Goal: Task Accomplishment & Management: Manage account settings

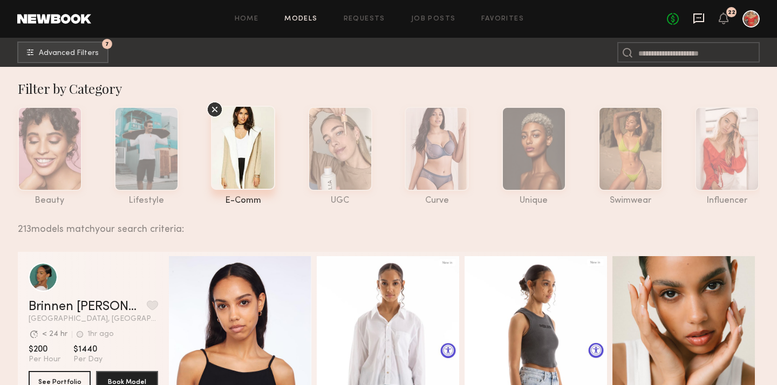
click at [698, 16] on icon at bounding box center [699, 18] width 12 height 12
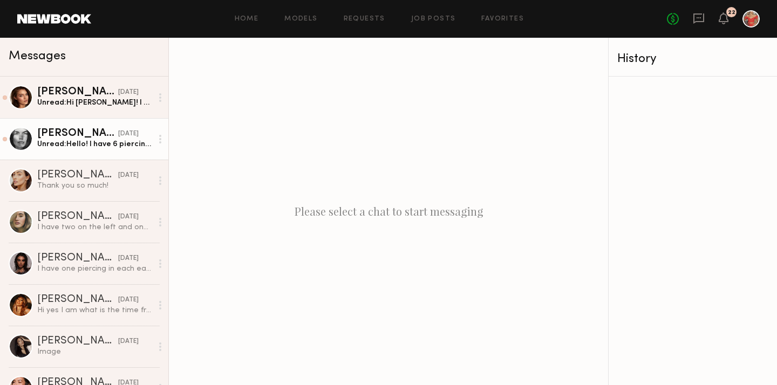
click at [138, 140] on div "Unread: Hello! I have 6 piercings on my right ear and 4 piercings on my left ear" at bounding box center [94, 144] width 115 height 10
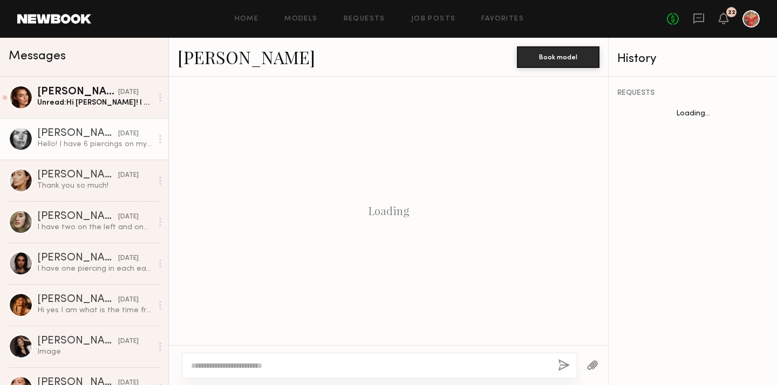
scroll to position [253, 0]
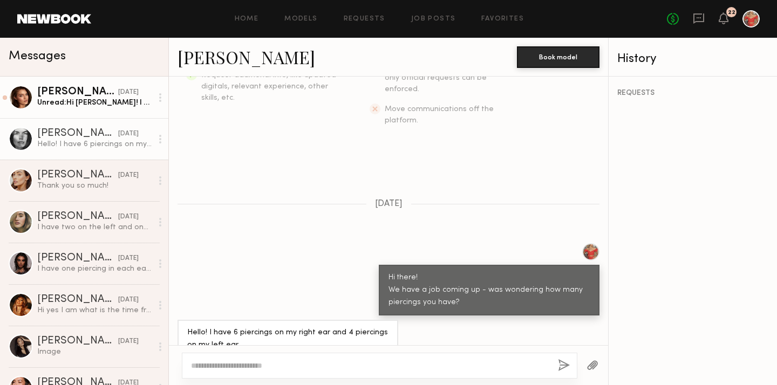
click at [96, 101] on div "Unread: Hi Joy! I have one on each ear." at bounding box center [94, 103] width 115 height 10
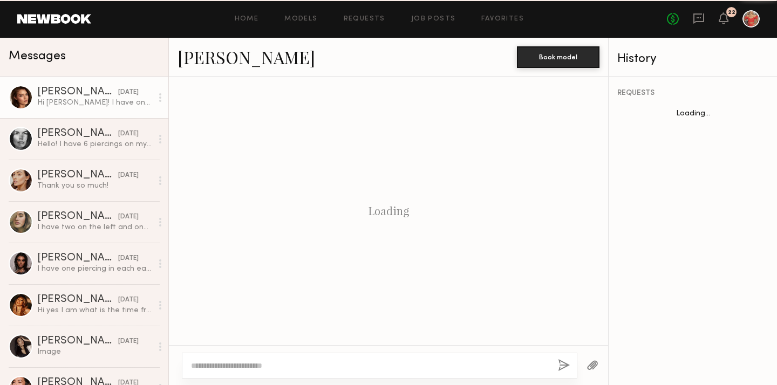
scroll to position [228, 0]
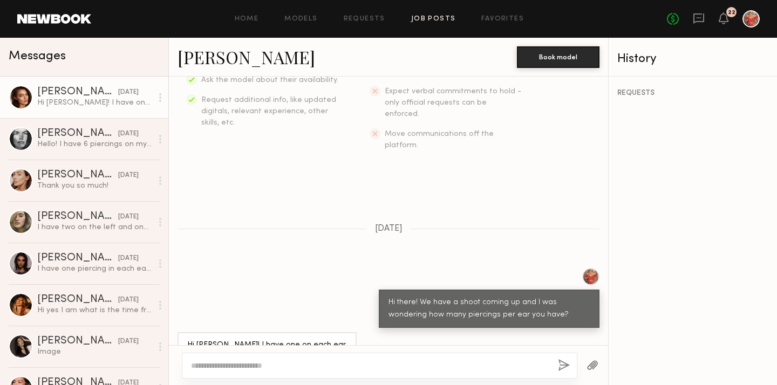
click at [431, 18] on link "Job Posts" at bounding box center [433, 19] width 45 height 7
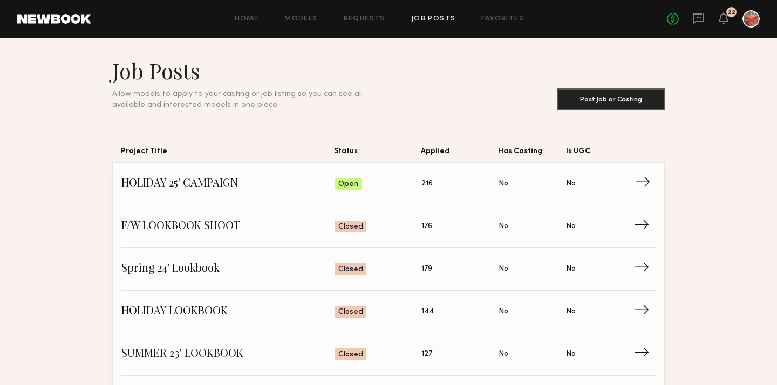
click at [244, 186] on span "HOLIDAY 25' CAMPAIGN" at bounding box center [228, 184] width 214 height 16
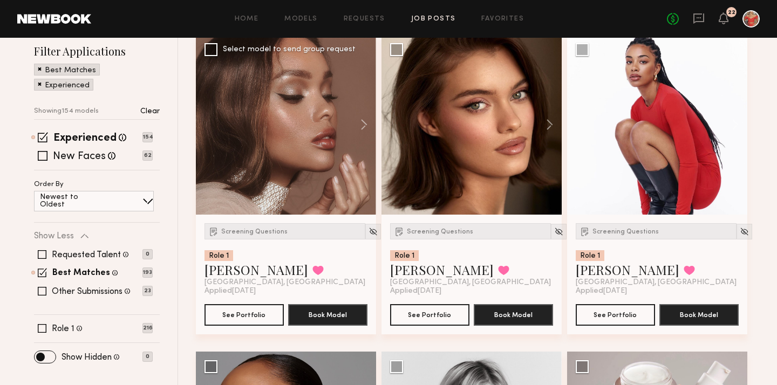
scroll to position [155, 0]
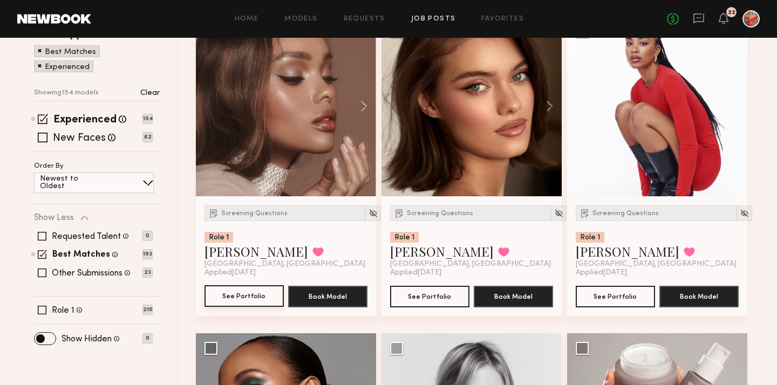
click at [256, 298] on button "See Portfolio" at bounding box center [244, 296] width 79 height 22
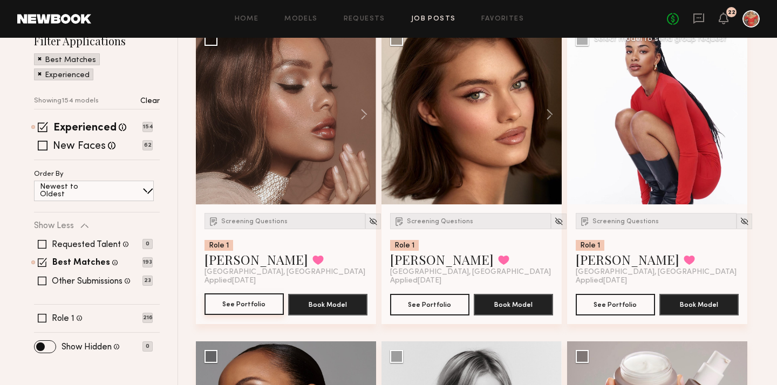
scroll to position [148, 0]
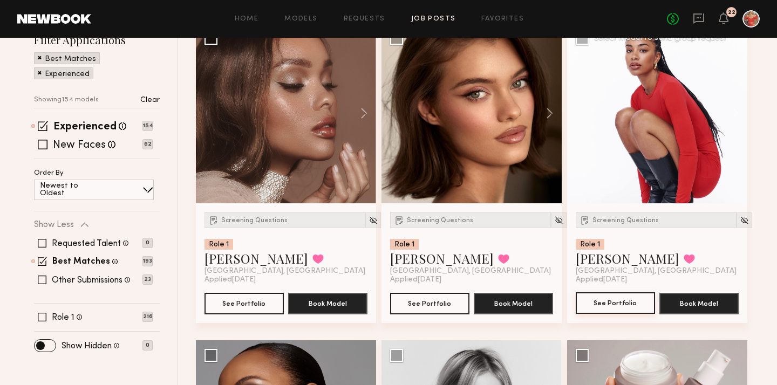
click at [627, 308] on button "See Portfolio" at bounding box center [615, 304] width 79 height 22
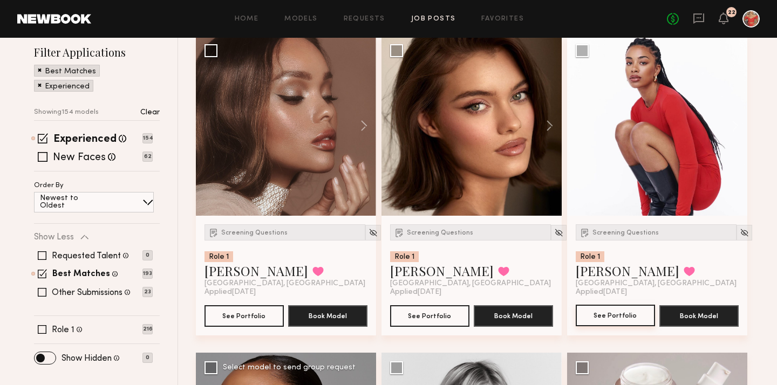
scroll to position [181, 0]
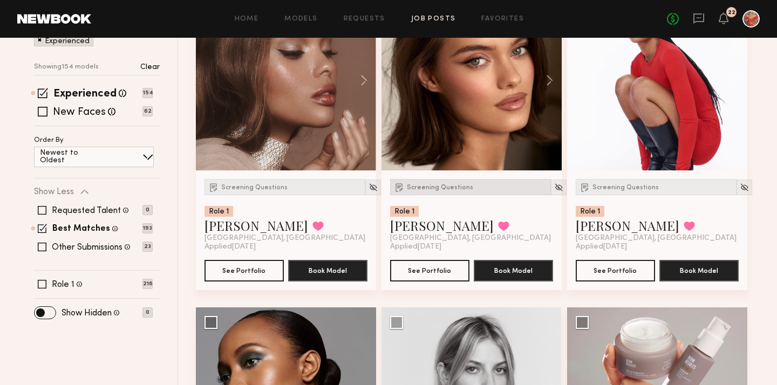
click at [419, 189] on span "Screening Questions" at bounding box center [440, 188] width 66 height 6
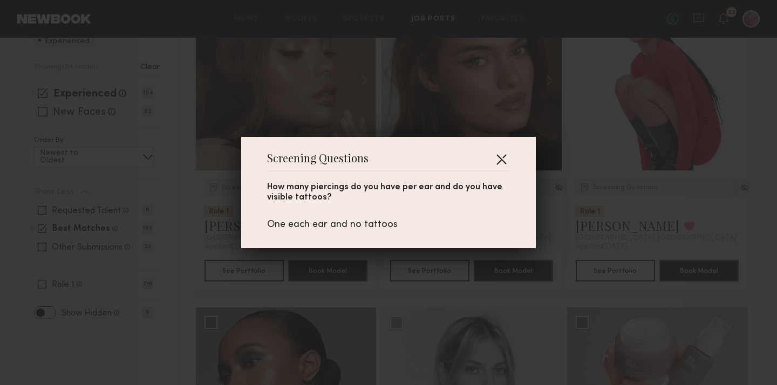
click at [504, 159] on button "button" at bounding box center [501, 159] width 17 height 17
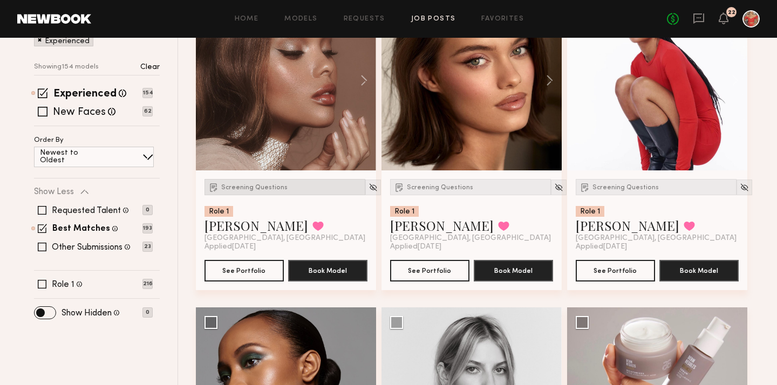
click at [255, 191] on span "Screening Questions" at bounding box center [254, 188] width 66 height 6
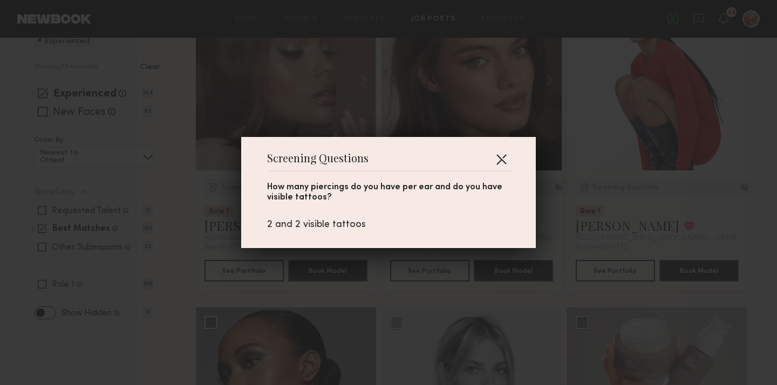
click at [503, 160] on button "button" at bounding box center [501, 159] width 17 height 17
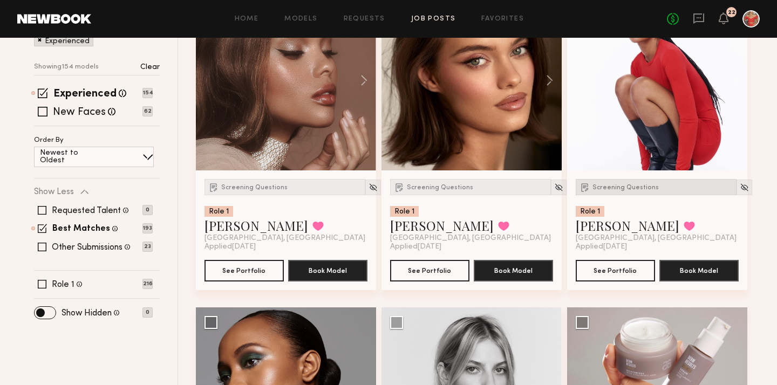
click at [616, 188] on span "Screening Questions" at bounding box center [626, 188] width 66 height 6
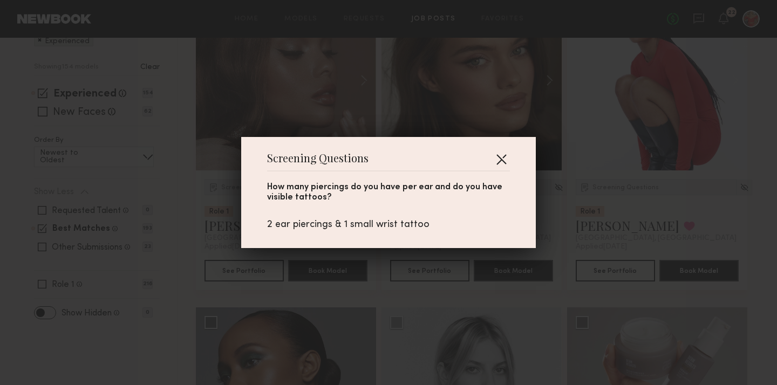
click at [503, 160] on button "button" at bounding box center [501, 159] width 17 height 17
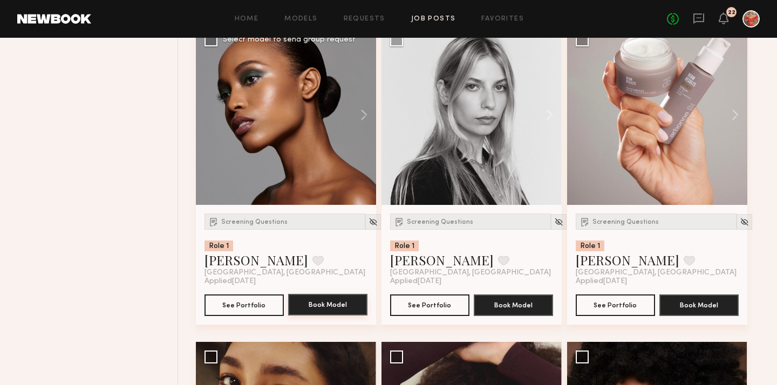
scroll to position [472, 0]
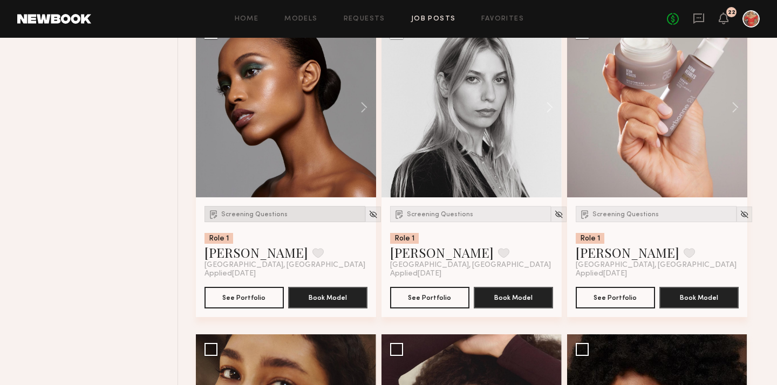
click at [262, 219] on div "Screening Questions" at bounding box center [285, 214] width 161 height 16
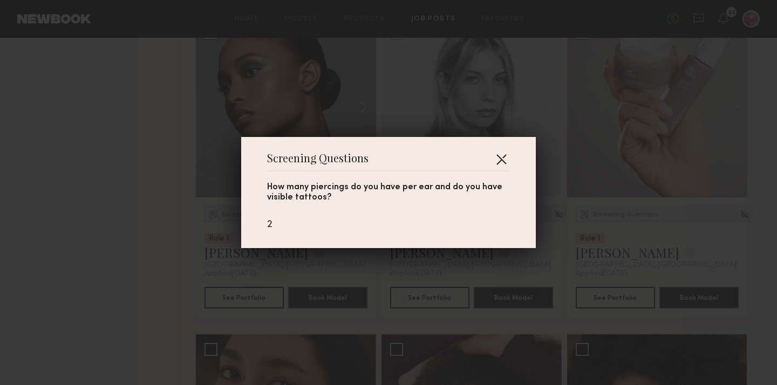
click at [504, 160] on button "button" at bounding box center [501, 159] width 17 height 17
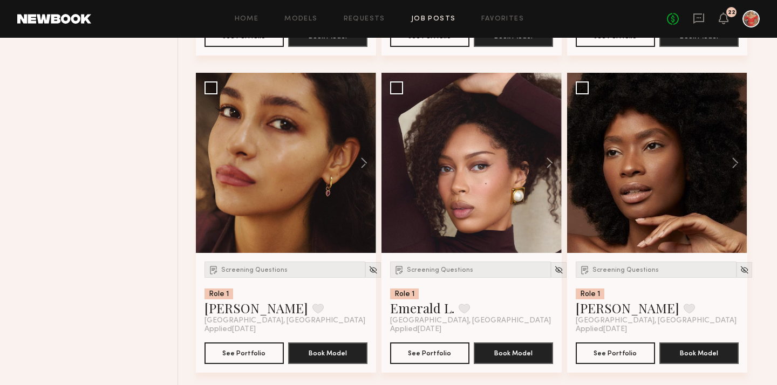
scroll to position [735, 0]
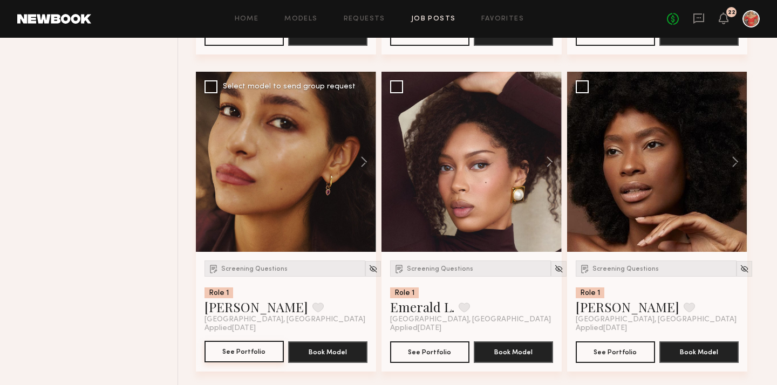
click at [266, 359] on button "See Portfolio" at bounding box center [244, 352] width 79 height 22
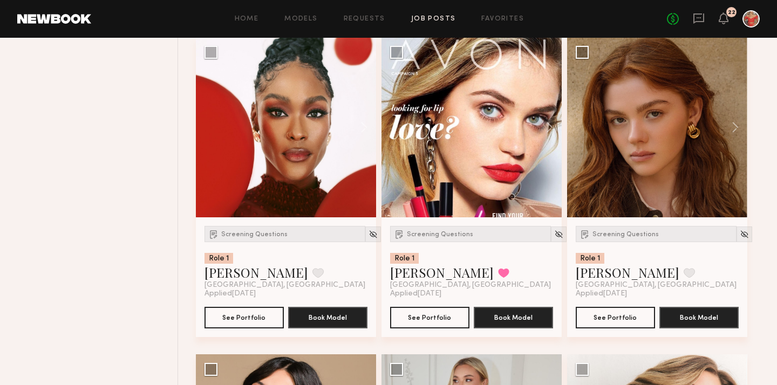
scroll to position [1087, 0]
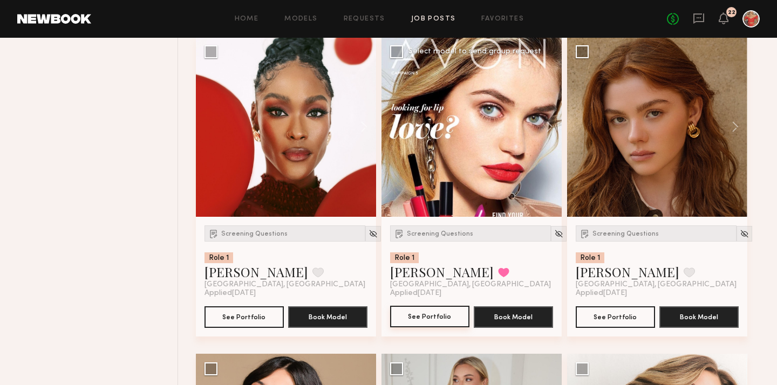
click at [420, 322] on button "See Portfolio" at bounding box center [429, 317] width 79 height 22
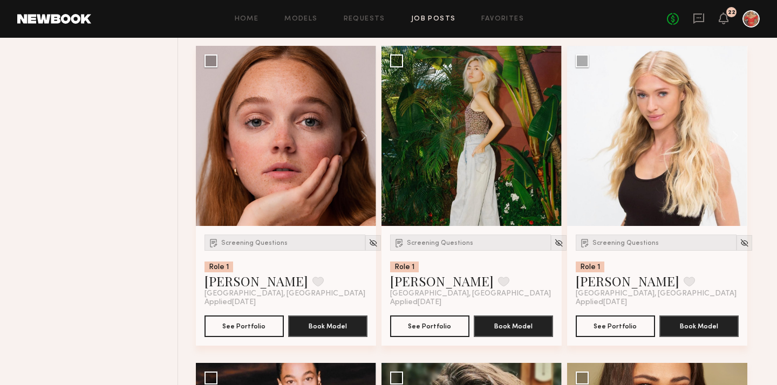
scroll to position [1716, 0]
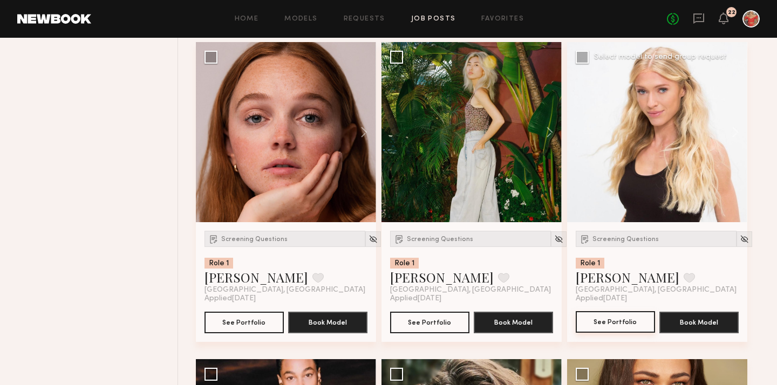
click at [595, 326] on button "See Portfolio" at bounding box center [615, 322] width 79 height 22
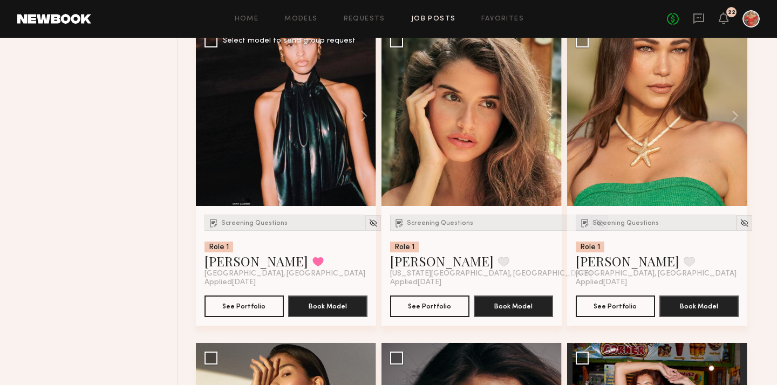
scroll to position [2051, 0]
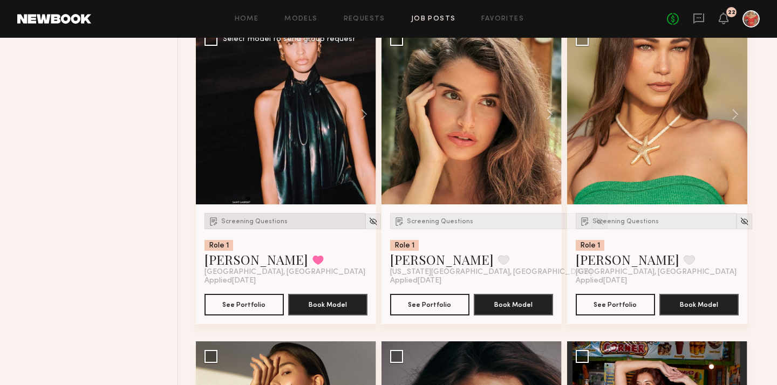
click at [253, 223] on span "Screening Questions" at bounding box center [254, 222] width 66 height 6
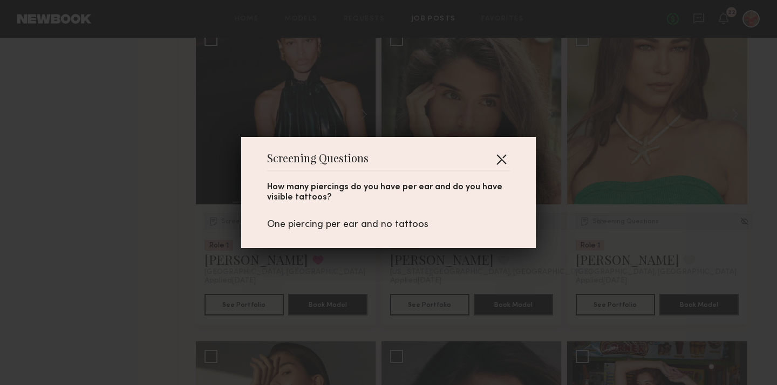
click at [504, 158] on button "button" at bounding box center [501, 159] width 17 height 17
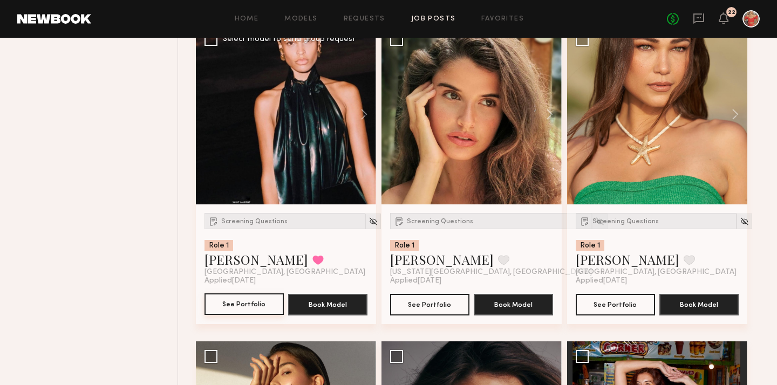
click at [259, 310] on button "See Portfolio" at bounding box center [244, 305] width 79 height 22
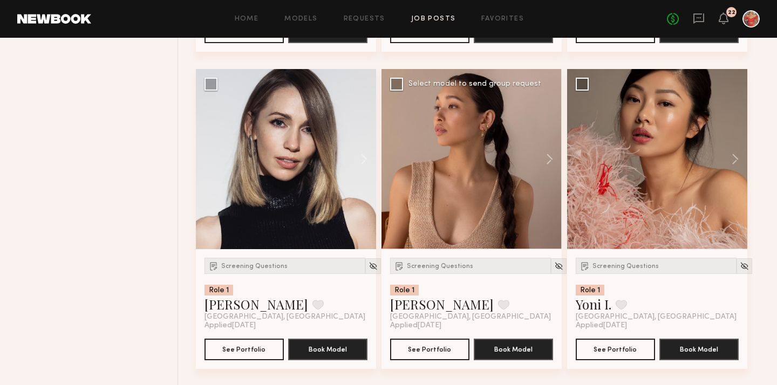
scroll to position [2642, 0]
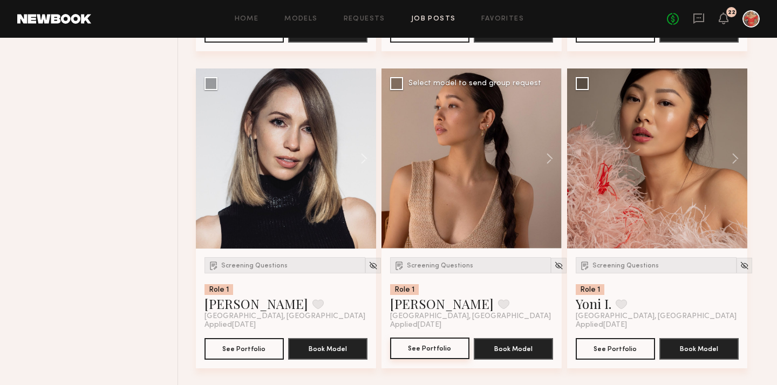
click at [431, 352] on button "See Portfolio" at bounding box center [429, 349] width 79 height 22
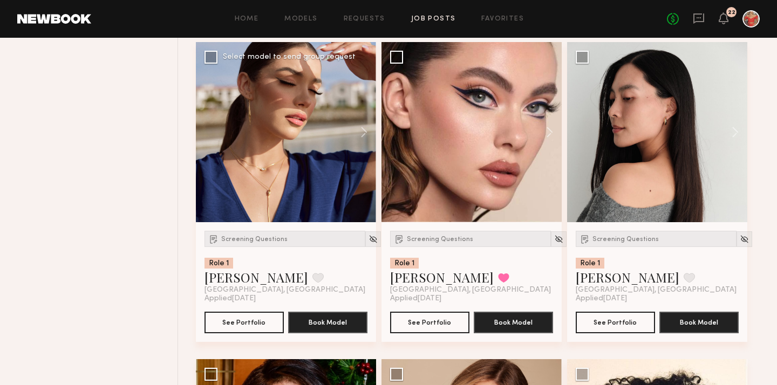
scroll to position [3304, 0]
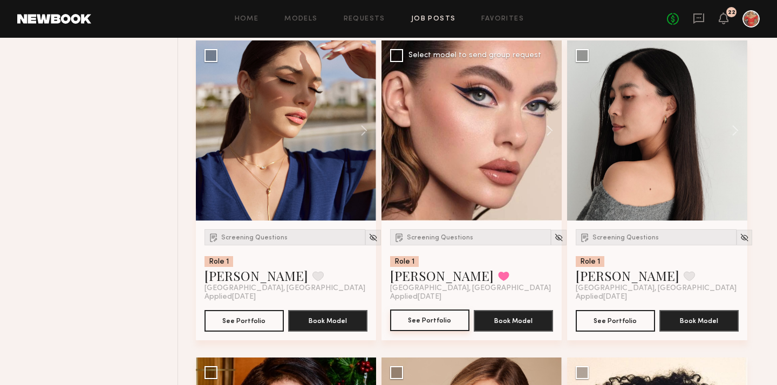
click at [421, 317] on button "See Portfolio" at bounding box center [429, 321] width 79 height 22
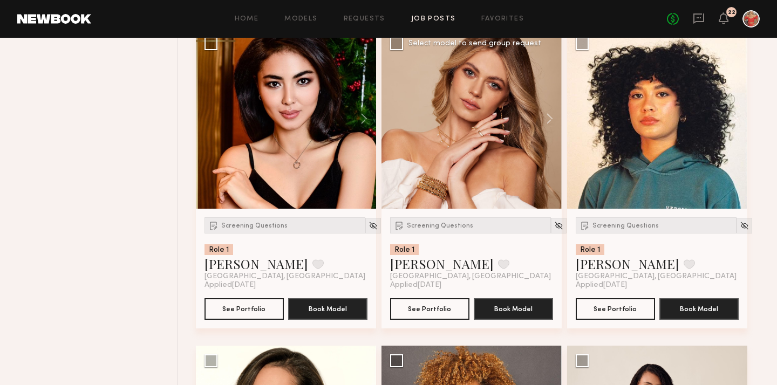
scroll to position [3642, 0]
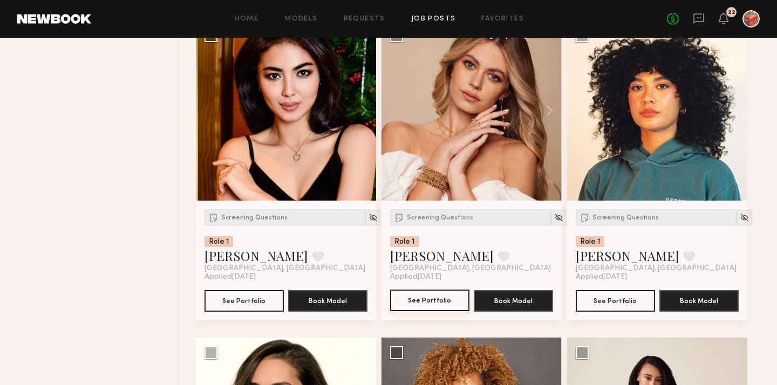
click at [429, 307] on button "See Portfolio" at bounding box center [429, 301] width 79 height 22
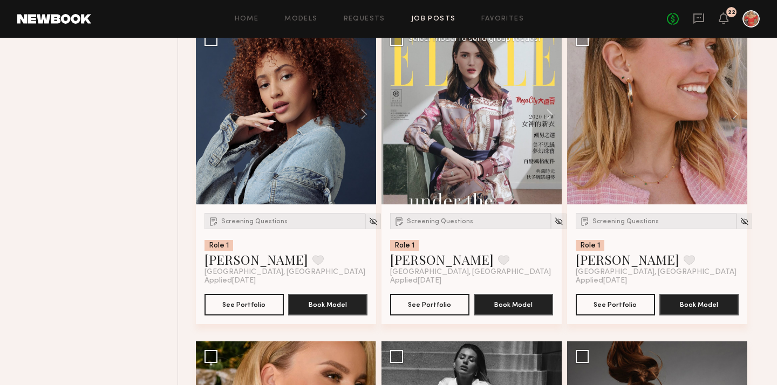
scroll to position [4905, 0]
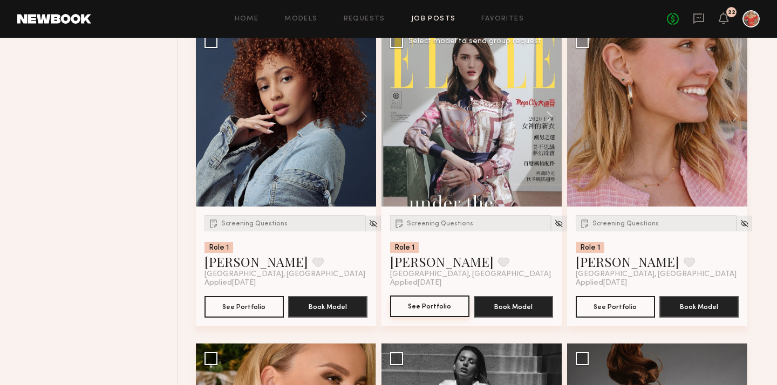
click at [433, 314] on button "See Portfolio" at bounding box center [429, 307] width 79 height 22
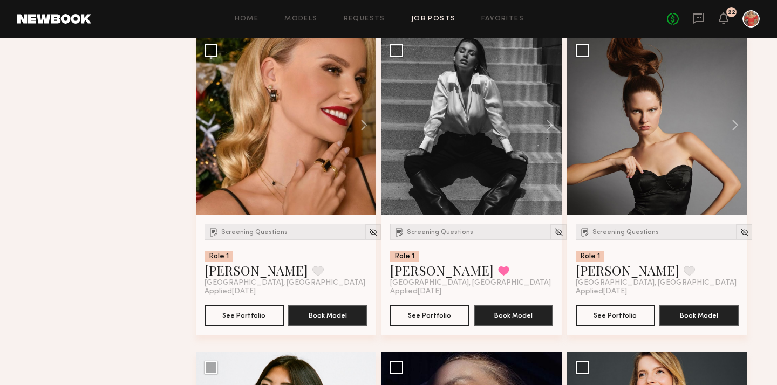
scroll to position [5206, 0]
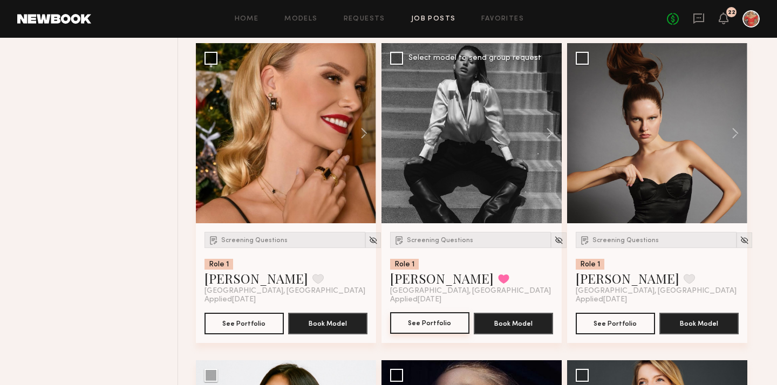
click at [423, 334] on button "See Portfolio" at bounding box center [429, 323] width 79 height 22
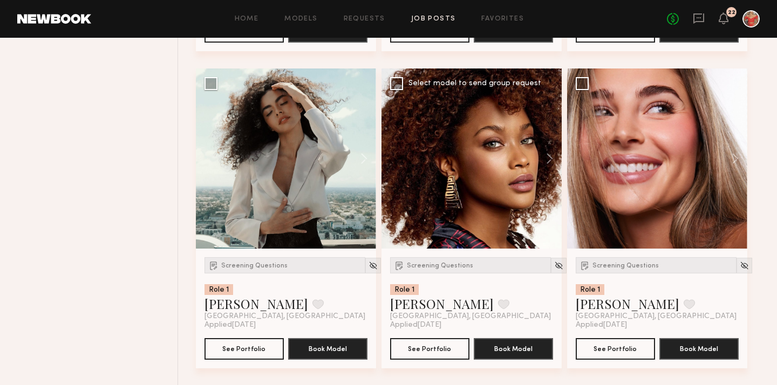
scroll to position [5826, 0]
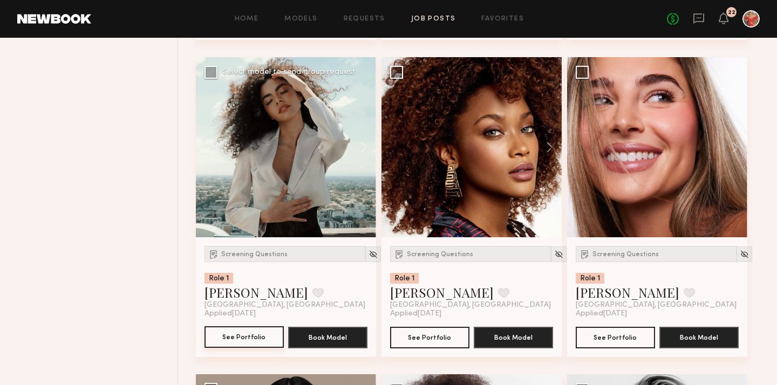
click at [260, 342] on button "See Portfolio" at bounding box center [244, 338] width 79 height 22
click at [618, 347] on button "See Portfolio" at bounding box center [615, 338] width 79 height 22
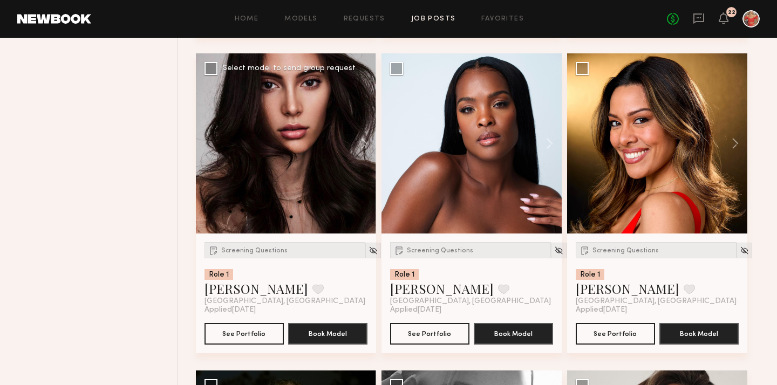
scroll to position [7416, 0]
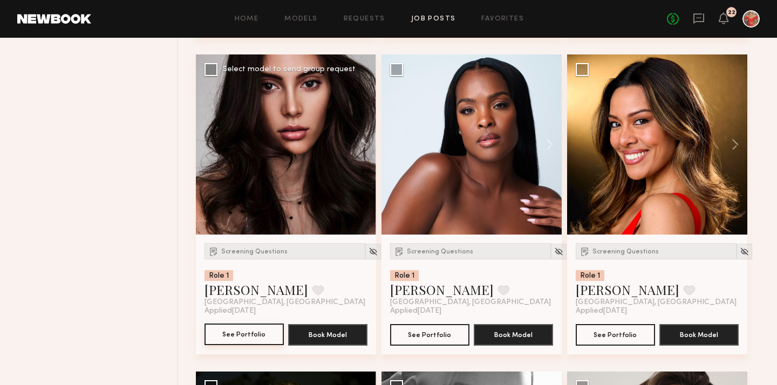
click at [251, 344] on button "See Portfolio" at bounding box center [244, 335] width 79 height 22
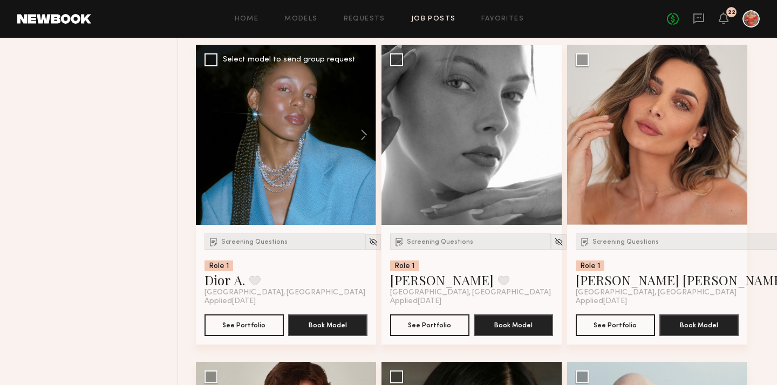
scroll to position [7747, 0]
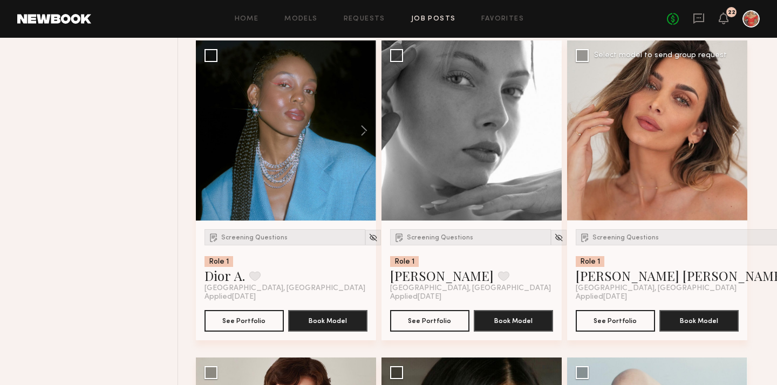
click at [609, 261] on div "Screening Questions Role 1 Kacie Nicole M. Favorite Los Angeles, CA" at bounding box center [689, 261] width 226 height 64
click at [608, 246] on div "Screening Questions" at bounding box center [689, 237] width 226 height 16
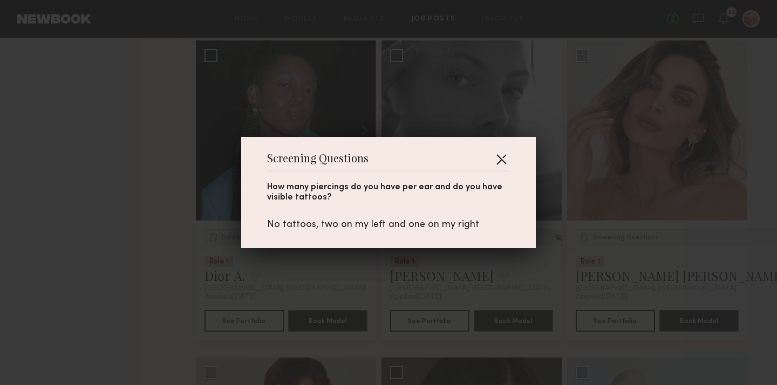
click at [502, 155] on button "button" at bounding box center [501, 159] width 17 height 17
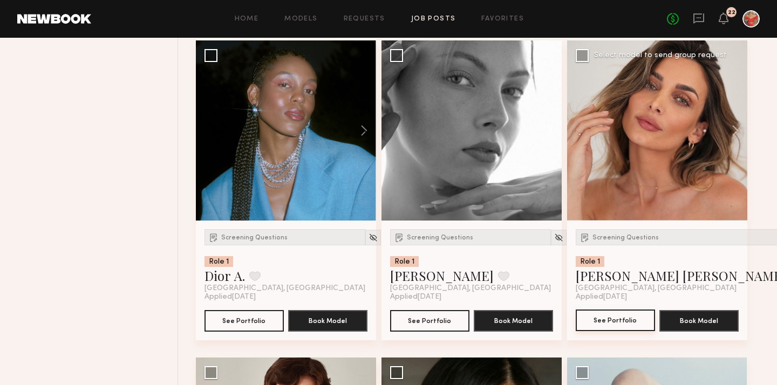
click at [625, 328] on button "See Portfolio" at bounding box center [615, 321] width 79 height 22
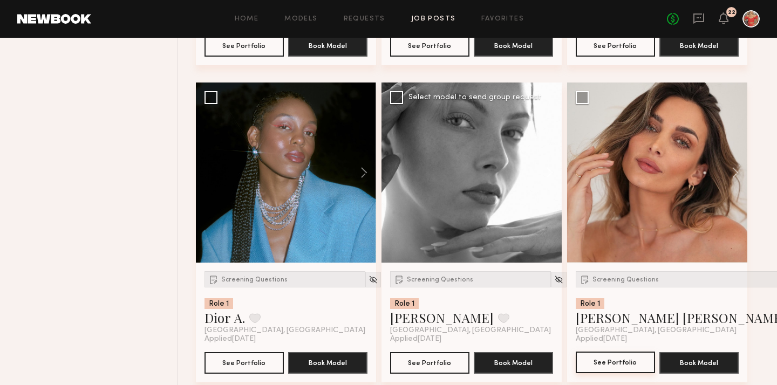
scroll to position [7706, 0]
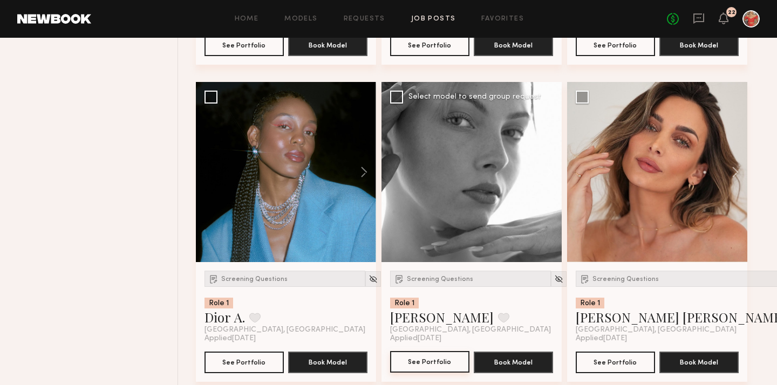
click at [426, 366] on button "See Portfolio" at bounding box center [429, 362] width 79 height 22
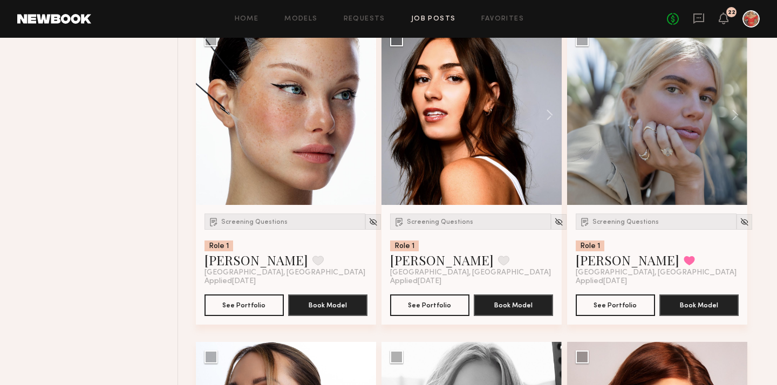
scroll to position [9022, 0]
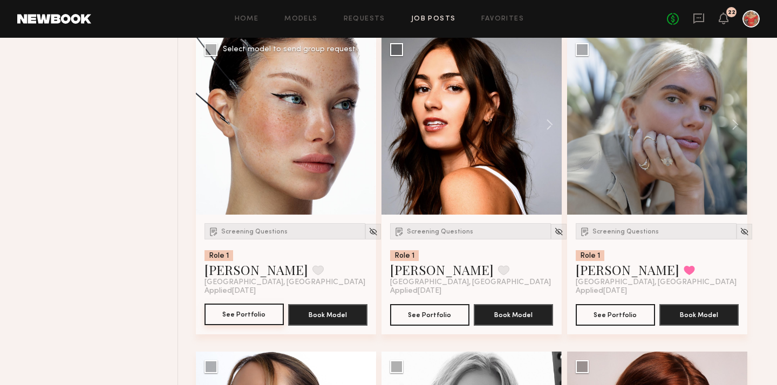
click at [246, 324] on button "See Portfolio" at bounding box center [244, 315] width 79 height 22
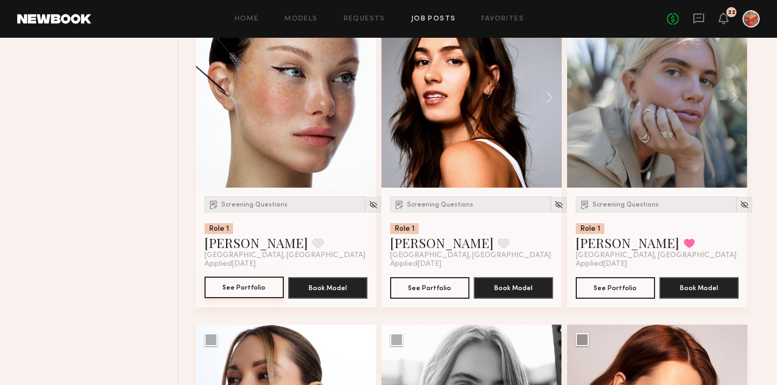
scroll to position [9052, 0]
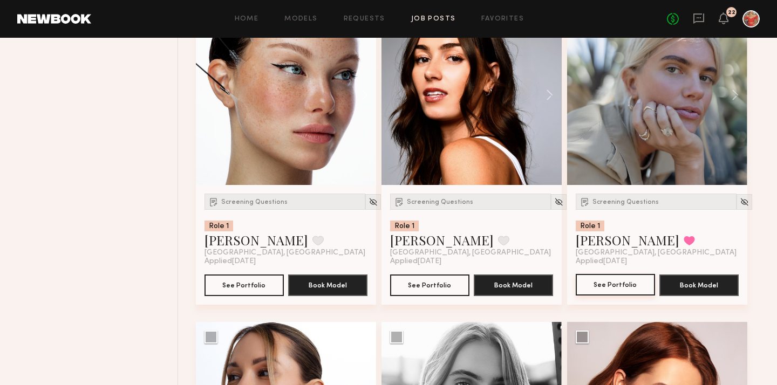
click at [609, 289] on button "See Portfolio" at bounding box center [615, 285] width 79 height 22
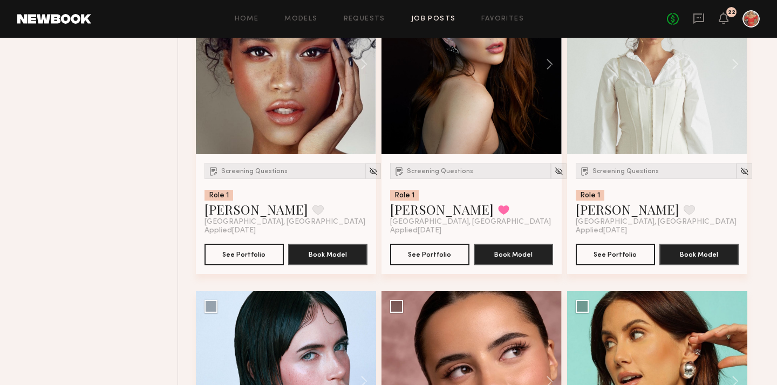
scroll to position [10038, 0]
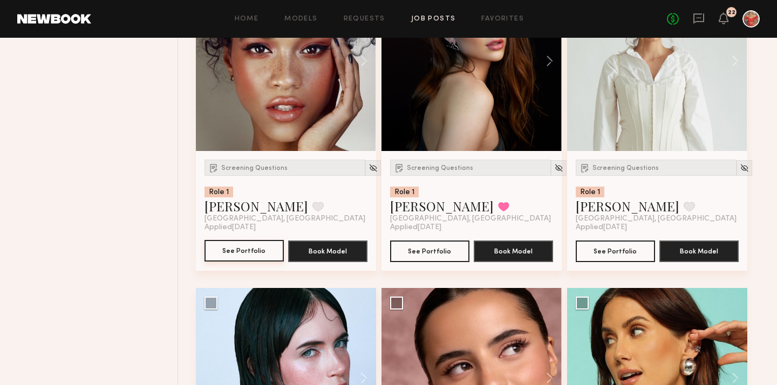
click at [256, 262] on button "See Portfolio" at bounding box center [244, 251] width 79 height 22
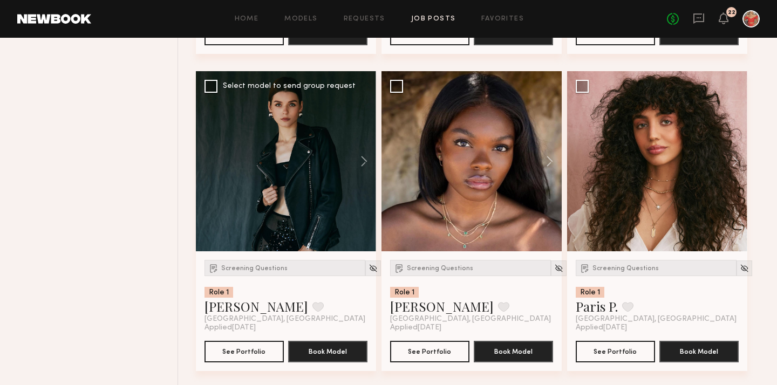
scroll to position [10595, 0]
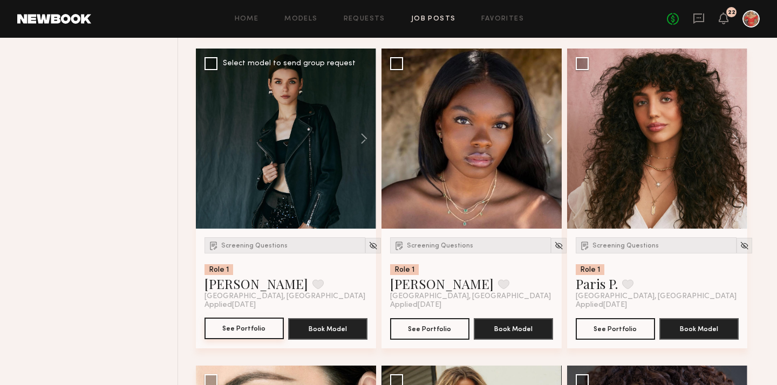
click at [248, 338] on button "See Portfolio" at bounding box center [244, 329] width 79 height 22
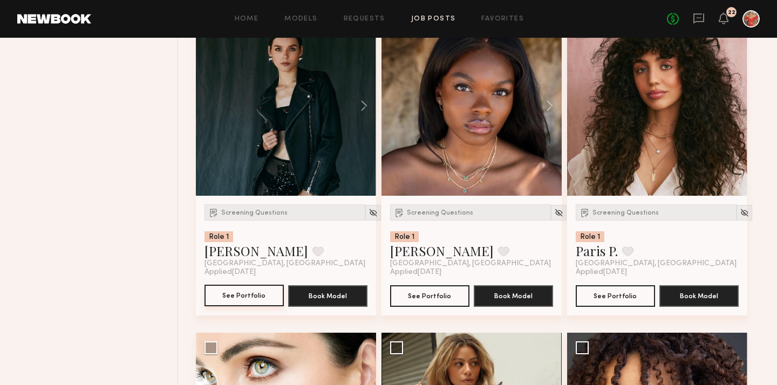
scroll to position [10605, 0]
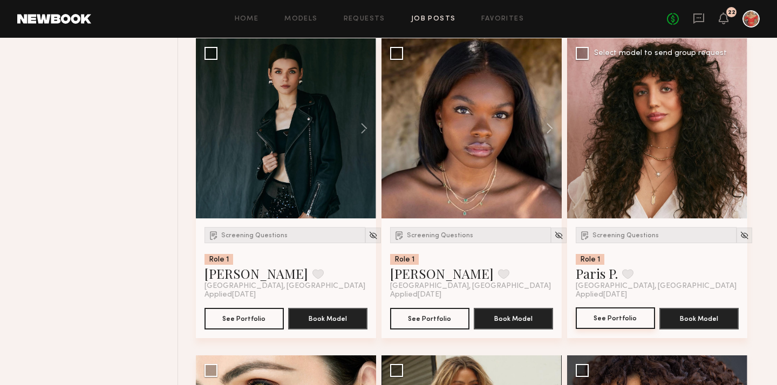
click at [606, 325] on button "See Portfolio" at bounding box center [615, 319] width 79 height 22
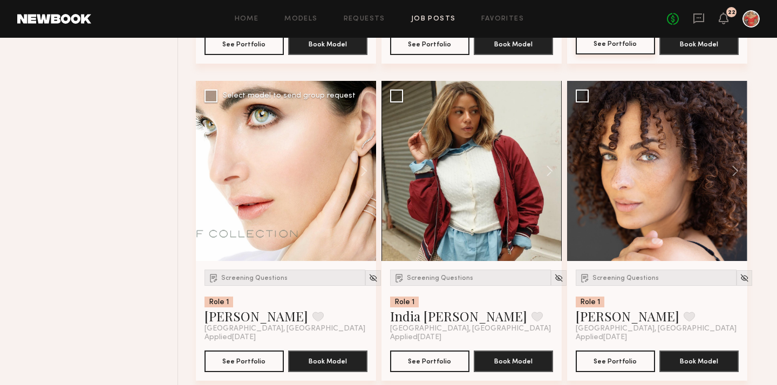
scroll to position [10903, 0]
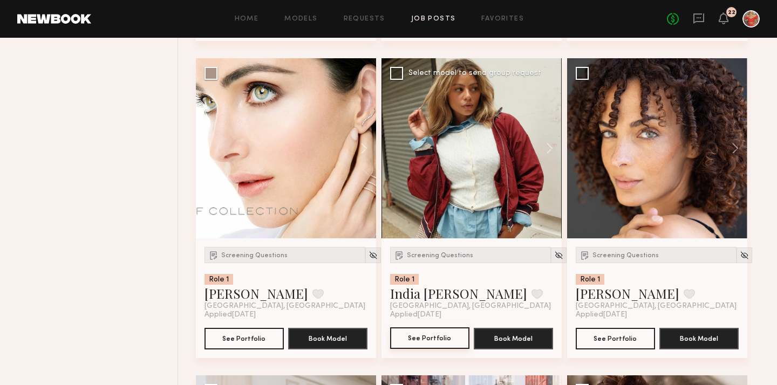
click at [420, 347] on button "See Portfolio" at bounding box center [429, 339] width 79 height 22
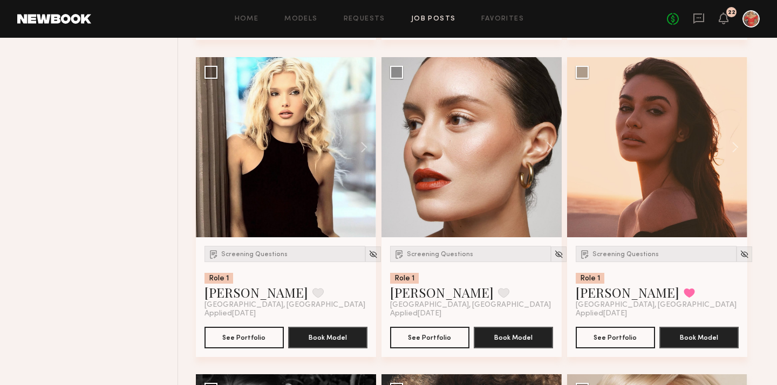
scroll to position [11541, 0]
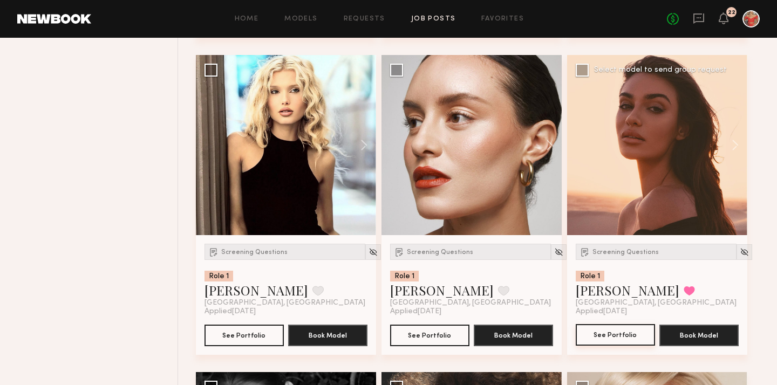
click at [607, 346] on button "See Portfolio" at bounding box center [615, 335] width 79 height 22
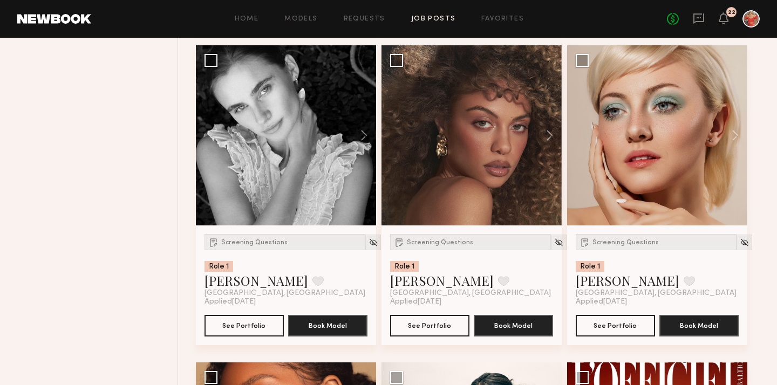
scroll to position [11866, 0]
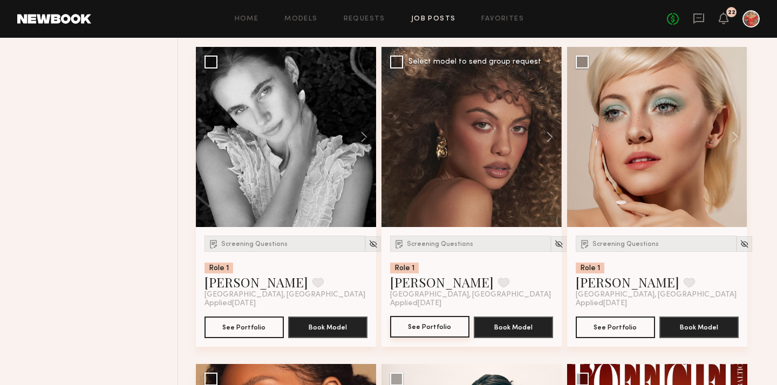
click at [423, 337] on button "See Portfolio" at bounding box center [429, 327] width 79 height 22
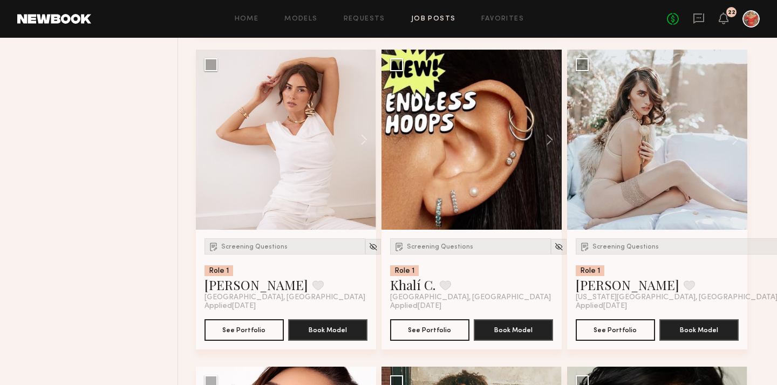
scroll to position [12501, 0]
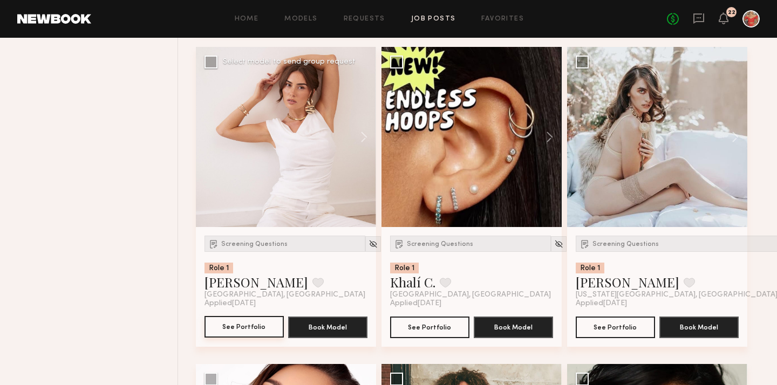
click at [247, 337] on button "See Portfolio" at bounding box center [244, 327] width 79 height 22
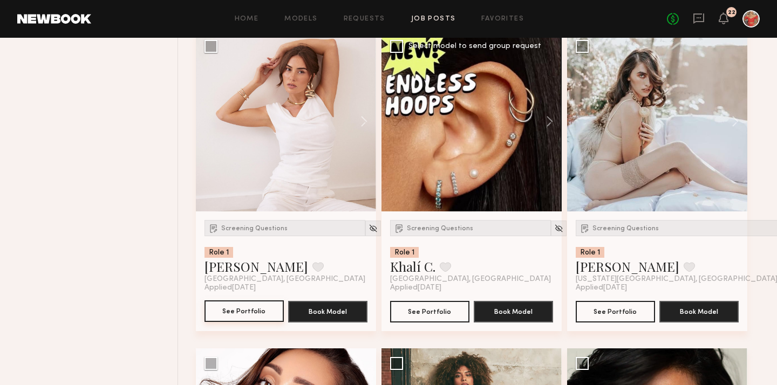
scroll to position [12517, 0]
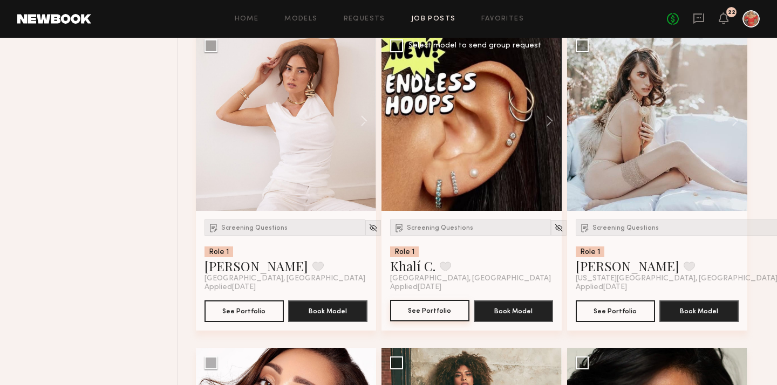
click at [405, 322] on button "See Portfolio" at bounding box center [429, 311] width 79 height 22
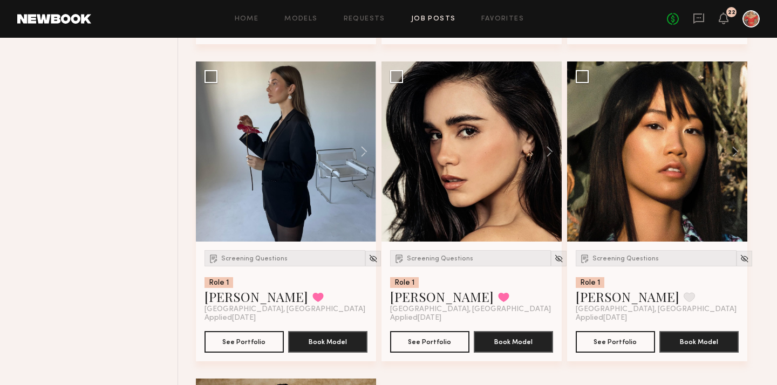
scroll to position [14395, 0]
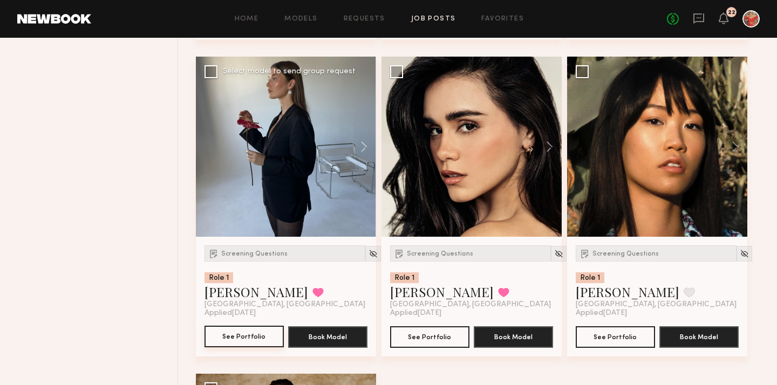
click at [246, 348] on button "See Portfolio" at bounding box center [244, 337] width 79 height 22
click at [491, 16] on link "Favorites" at bounding box center [502, 19] width 43 height 7
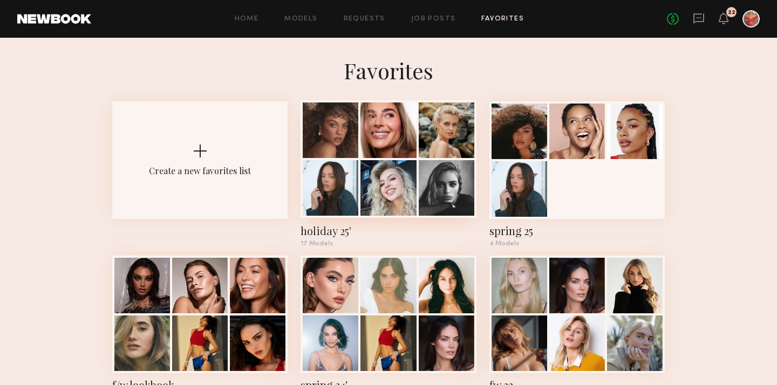
click at [335, 232] on div "holiday 25'" at bounding box center [388, 230] width 175 height 15
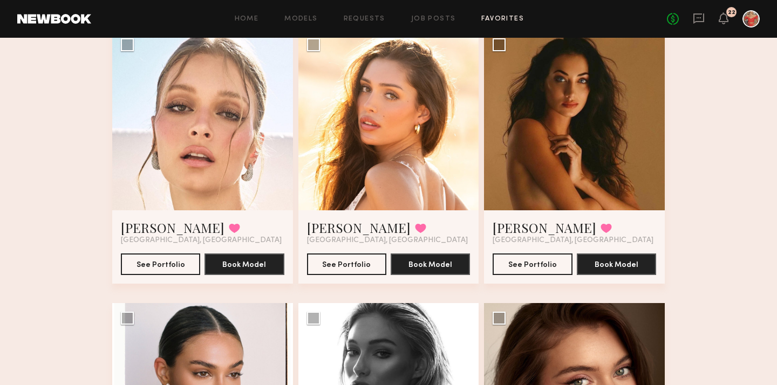
scroll to position [643, 0]
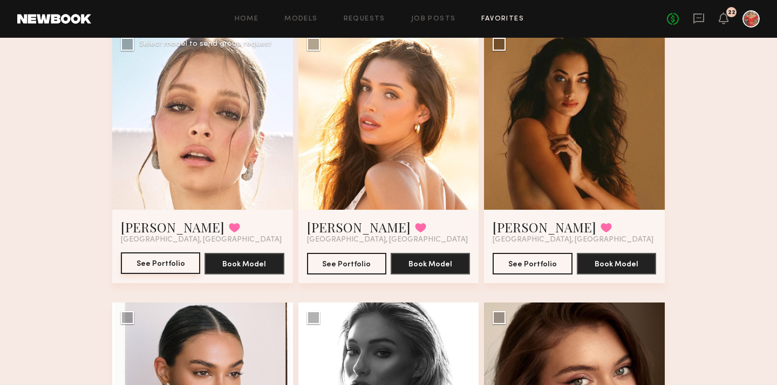
click at [147, 262] on button "See Portfolio" at bounding box center [160, 264] width 79 height 22
click at [357, 268] on button "See Portfolio" at bounding box center [346, 264] width 79 height 22
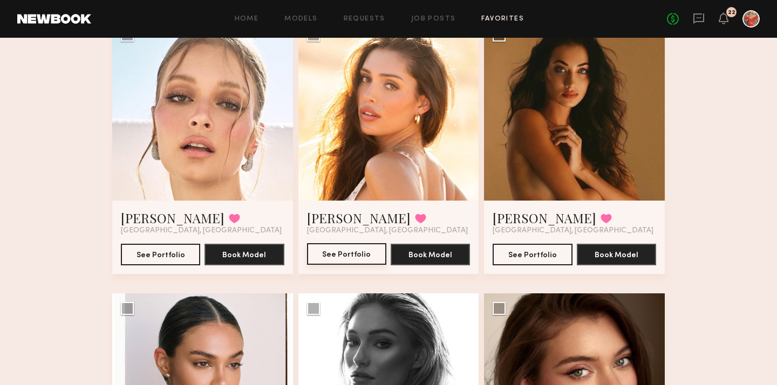
scroll to position [655, 0]
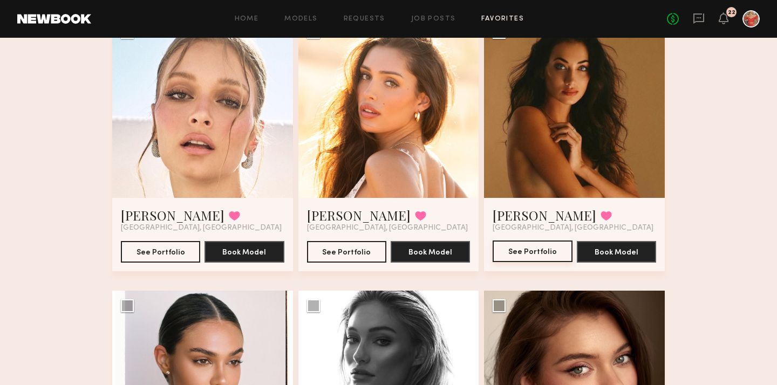
click at [523, 249] on button "See Portfolio" at bounding box center [532, 252] width 79 height 22
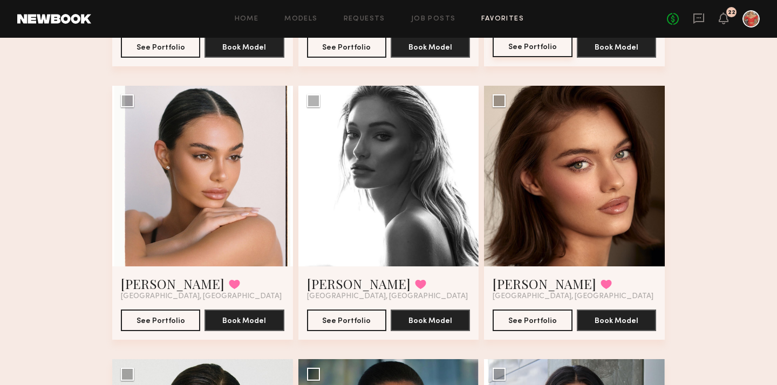
scroll to position [862, 0]
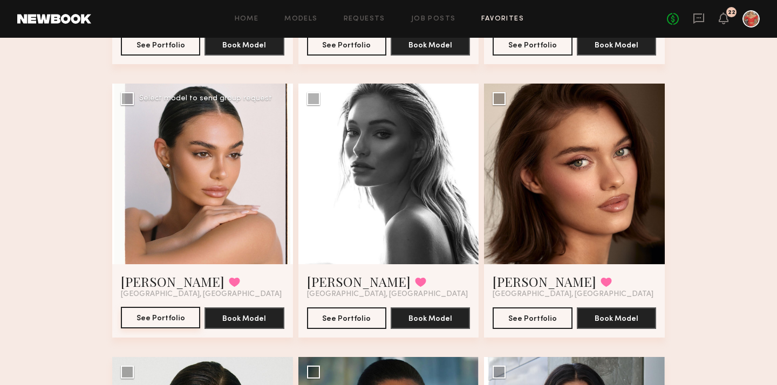
click at [164, 319] on button "See Portfolio" at bounding box center [160, 318] width 79 height 22
click at [338, 319] on button "See Portfolio" at bounding box center [346, 318] width 79 height 22
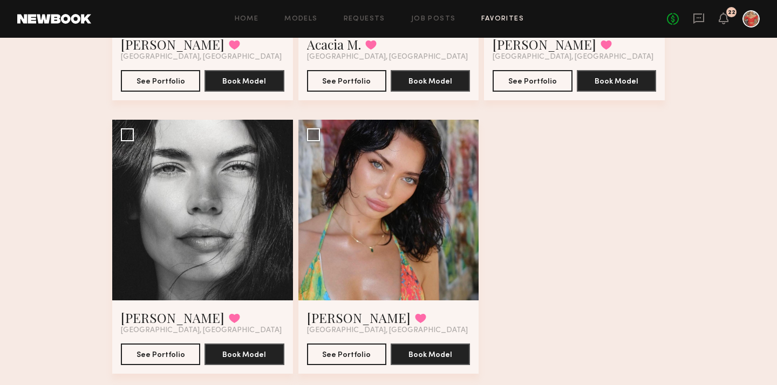
scroll to position [1375, 0]
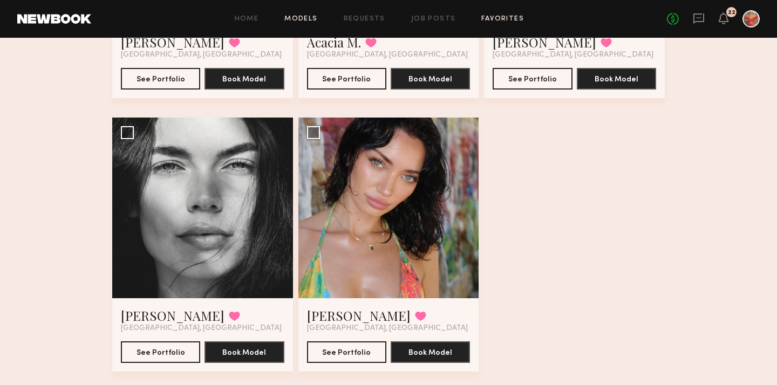
click at [302, 17] on link "Models" at bounding box center [300, 19] width 33 height 7
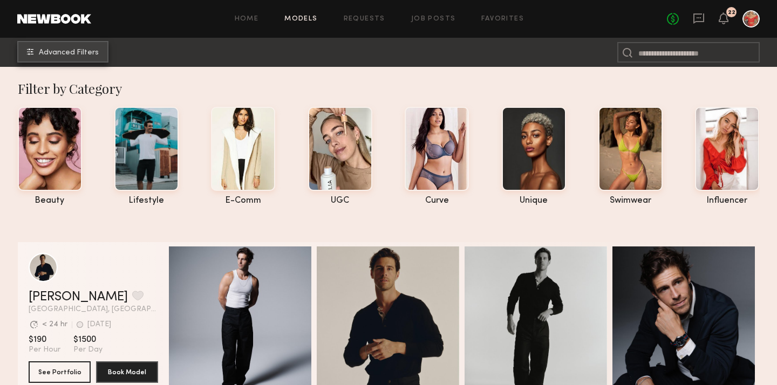
click at [77, 55] on span "Advanced Filters" at bounding box center [69, 53] width 60 height 8
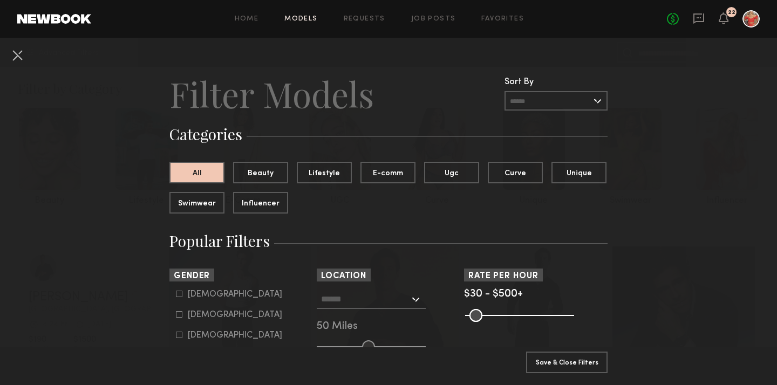
click at [180, 316] on icon at bounding box center [179, 314] width 6 height 6
type input "**"
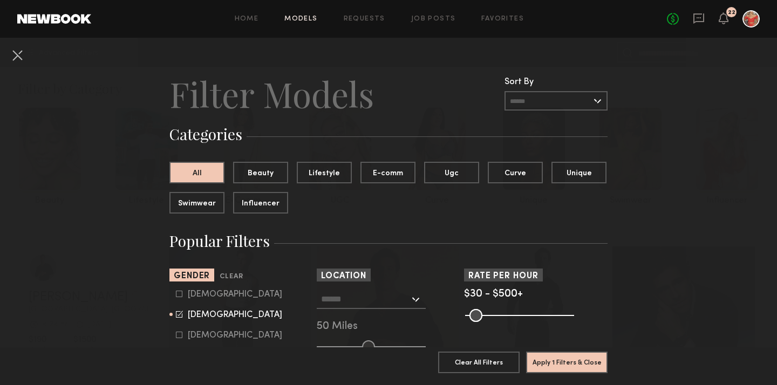
click at [414, 299] on div at bounding box center [371, 299] width 109 height 19
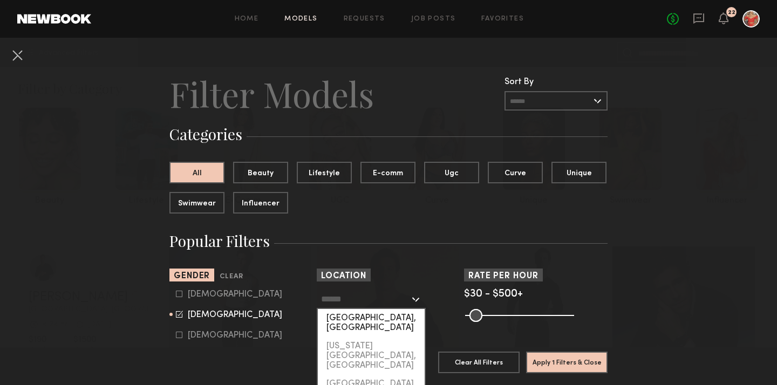
click at [393, 319] on div "Los Angeles, CA" at bounding box center [371, 323] width 107 height 28
type input "**********"
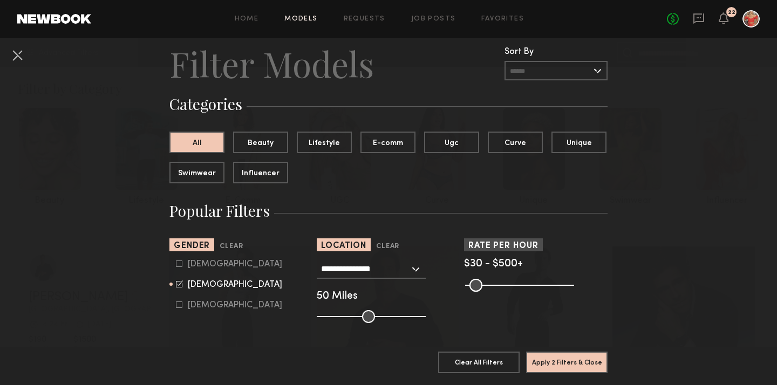
scroll to position [32, 0]
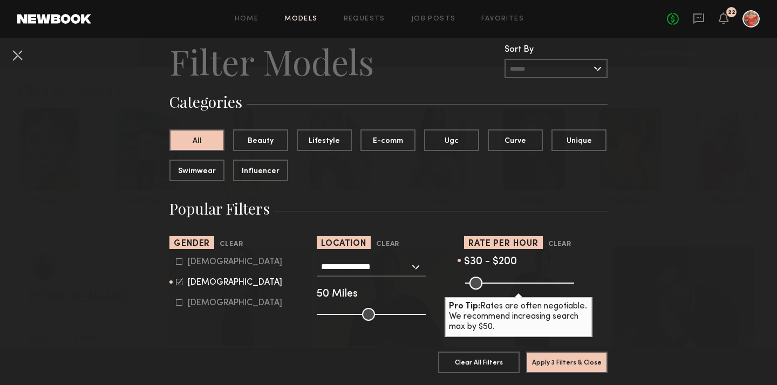
drag, startPoint x: 567, startPoint y: 281, endPoint x: 507, endPoint y: 283, distance: 60.5
type input "***"
click at [507, 283] on input "range" at bounding box center [519, 283] width 109 height 13
drag, startPoint x: 475, startPoint y: 282, endPoint x: 490, endPoint y: 282, distance: 15.1
type input "***"
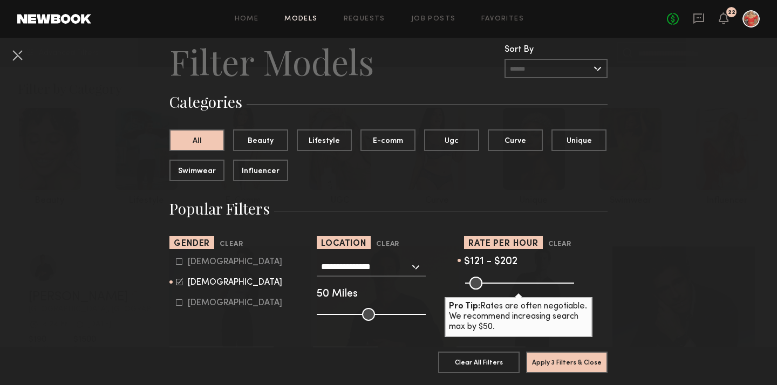
click at [490, 282] on input "range" at bounding box center [519, 283] width 109 height 13
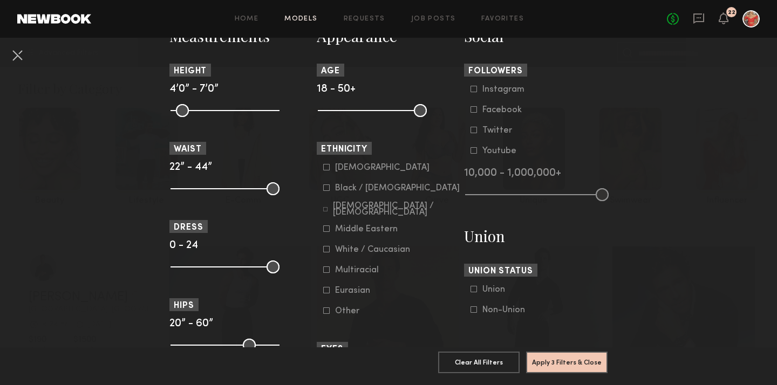
scroll to position [502, 0]
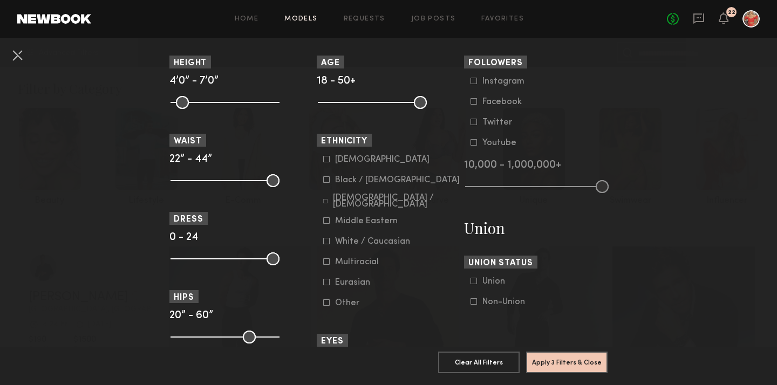
click at [329, 265] on icon at bounding box center [326, 262] width 6 height 6
drag, startPoint x: 271, startPoint y: 105, endPoint x: 244, endPoint y: 108, distance: 27.1
type input "**"
click at [240, 106] on input "range" at bounding box center [225, 102] width 109 height 13
drag, startPoint x: 176, startPoint y: 108, endPoint x: 220, endPoint y: 112, distance: 44.4
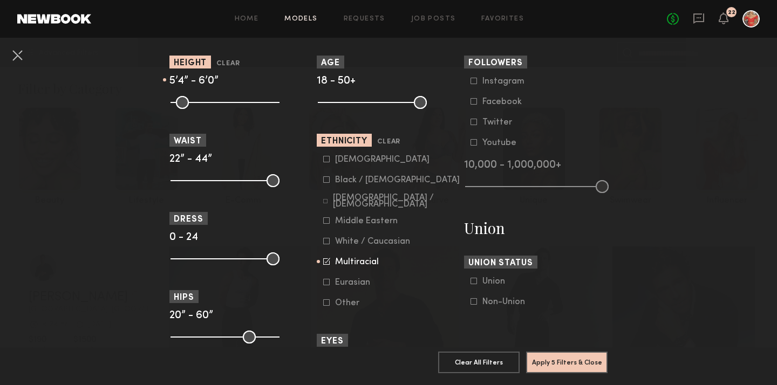
type input "**"
click at [220, 109] on input "range" at bounding box center [225, 102] width 109 height 13
drag, startPoint x: 271, startPoint y: 259, endPoint x: 205, endPoint y: 253, distance: 66.6
type input "*"
click at [205, 253] on input "range" at bounding box center [225, 259] width 109 height 13
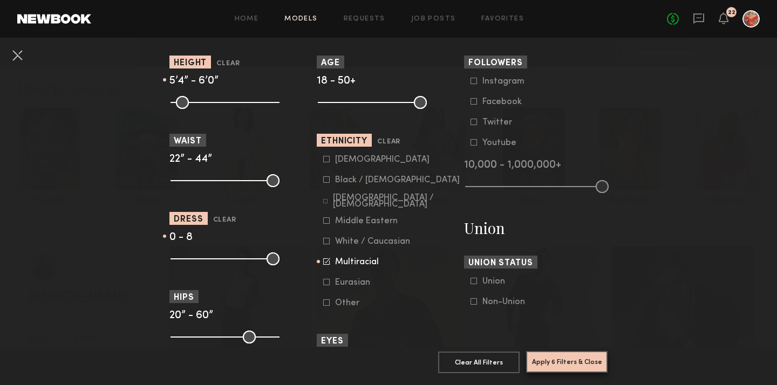
click at [553, 366] on button "Apply 6 Filters & Close" at bounding box center [566, 362] width 81 height 22
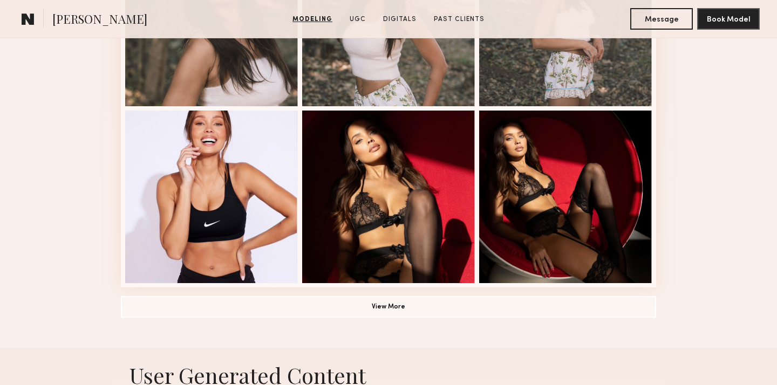
scroll to position [743, 0]
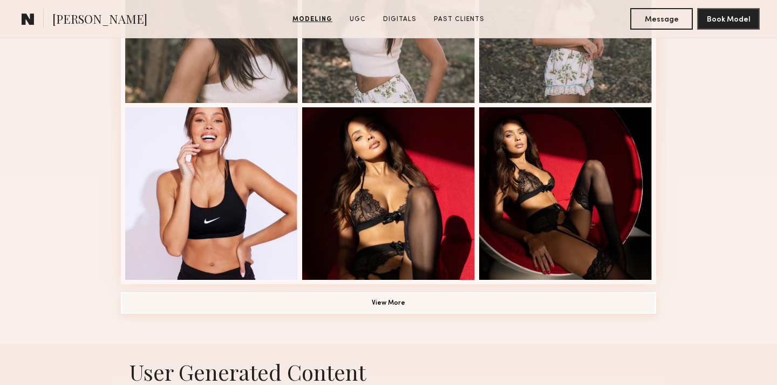
click at [330, 304] on button "View More" at bounding box center [388, 304] width 535 height 22
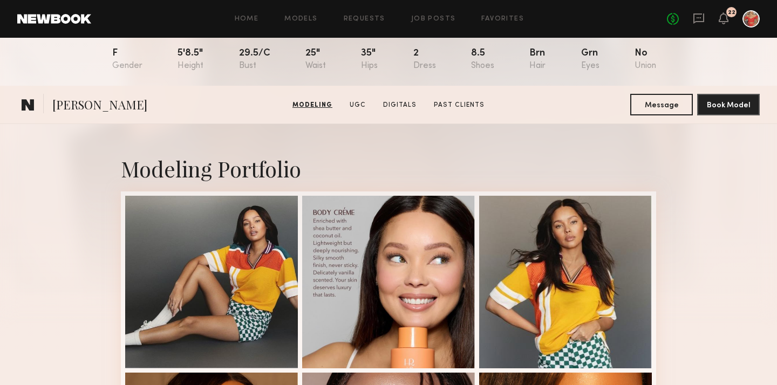
scroll to position [0, 0]
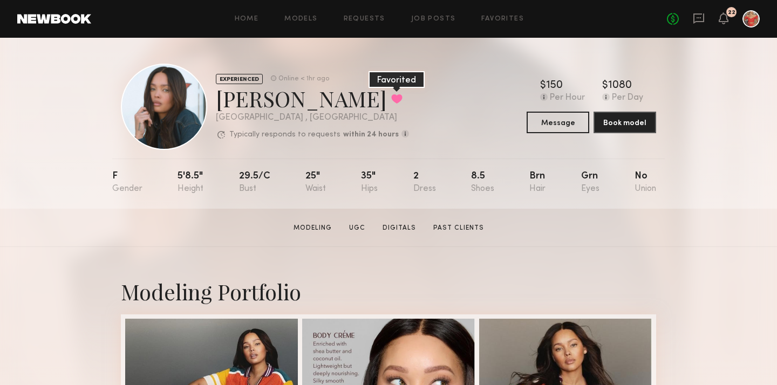
click at [391, 96] on button at bounding box center [396, 99] width 11 height 10
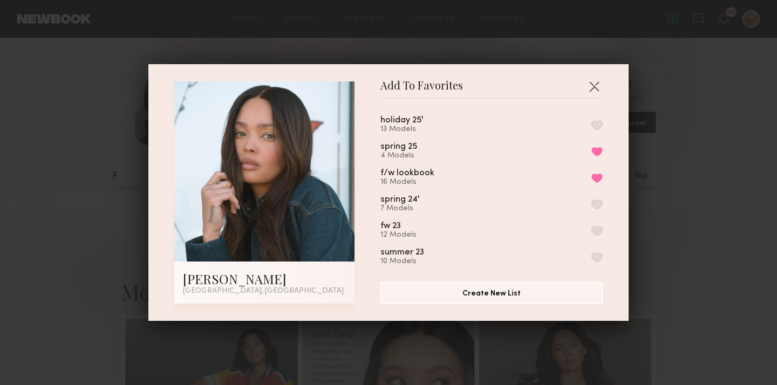
click at [597, 123] on button "button" at bounding box center [596, 125] width 11 height 10
click at [591, 86] on button "button" at bounding box center [594, 86] width 17 height 17
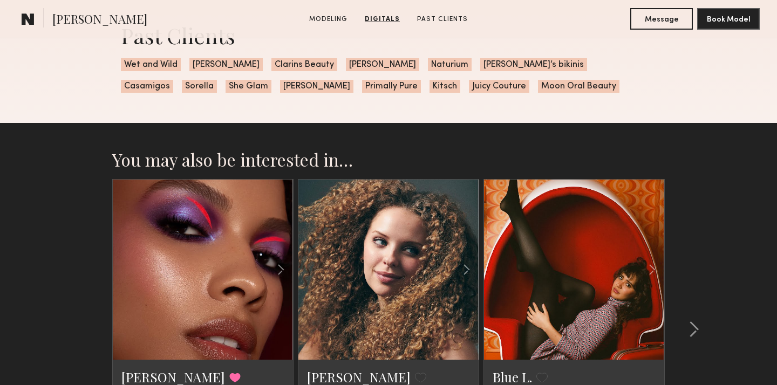
scroll to position [1555, 0]
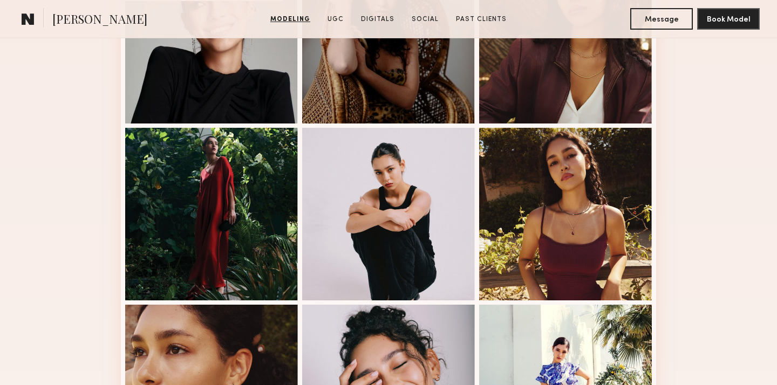
scroll to position [546, 0]
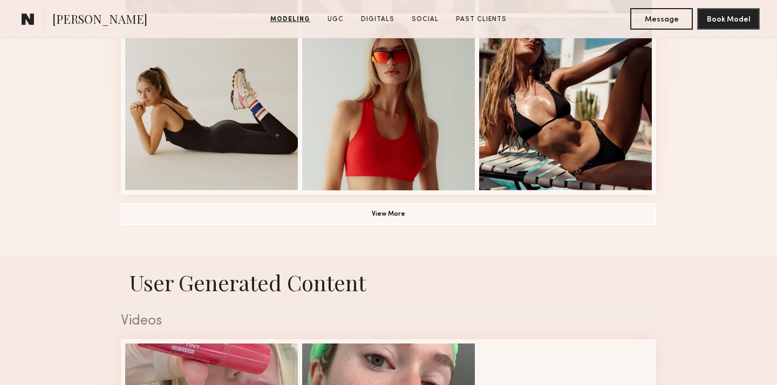
scroll to position [842, 0]
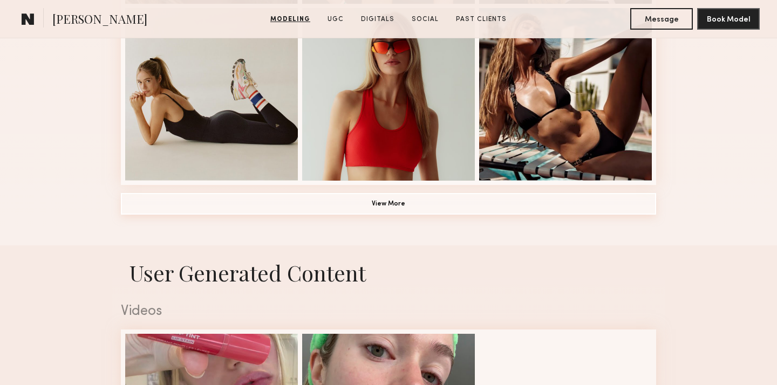
click at [397, 206] on button "View More" at bounding box center [388, 204] width 535 height 22
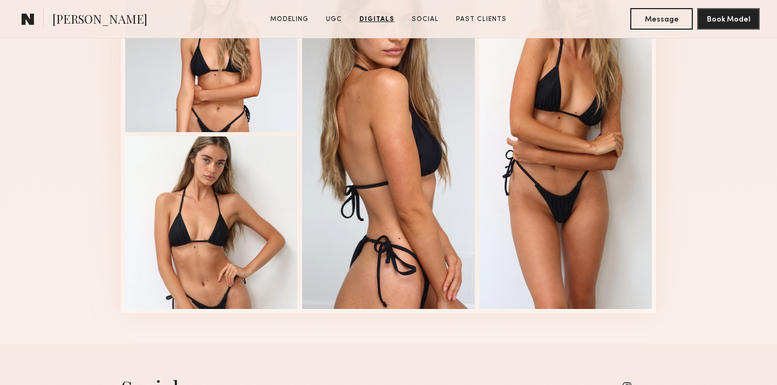
scroll to position [2412, 0]
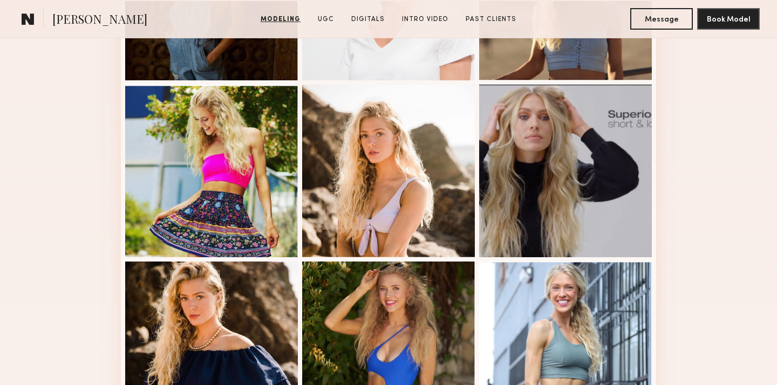
scroll to position [600, 0]
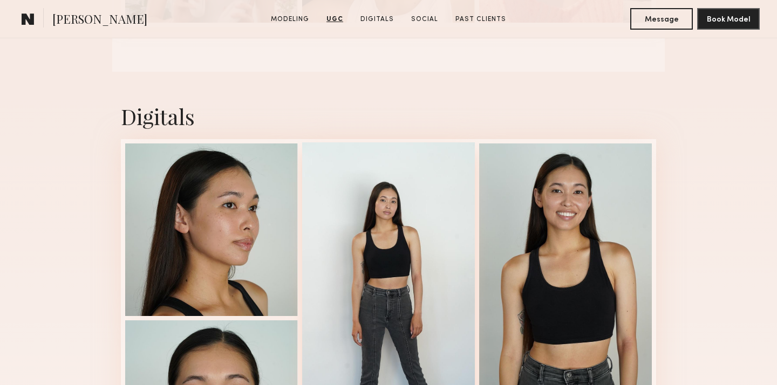
scroll to position [1682, 0]
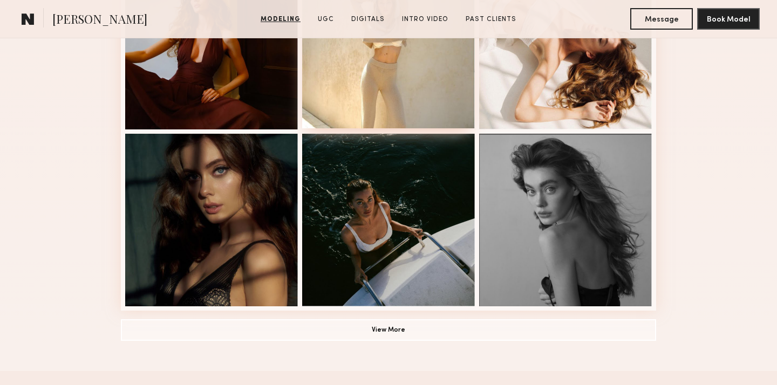
scroll to position [722, 0]
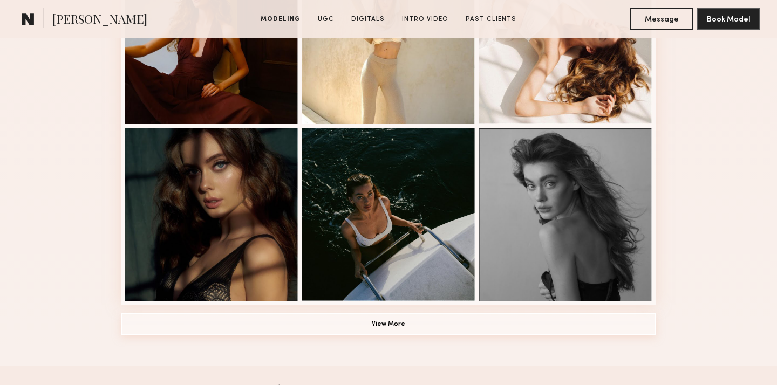
click at [409, 328] on button "View More" at bounding box center [388, 325] width 535 height 22
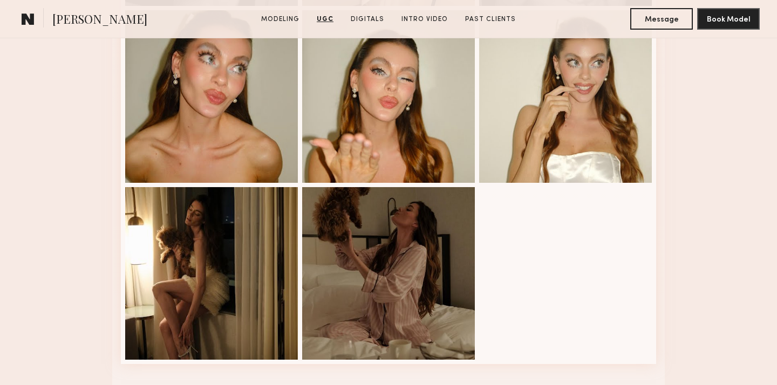
scroll to position [2491, 0]
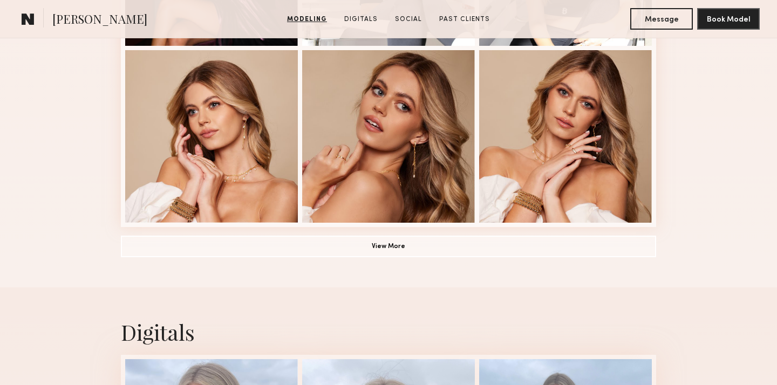
scroll to position [801, 0]
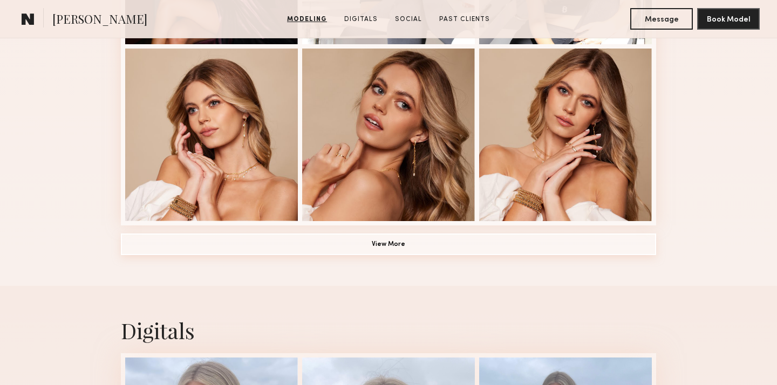
click at [420, 244] on button "View More" at bounding box center [388, 245] width 535 height 22
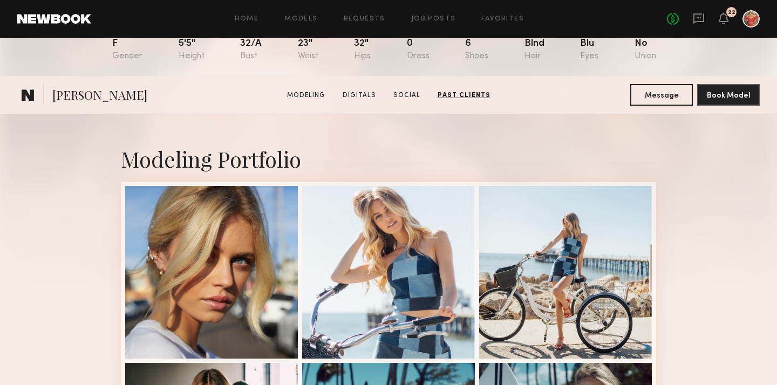
scroll to position [33, 0]
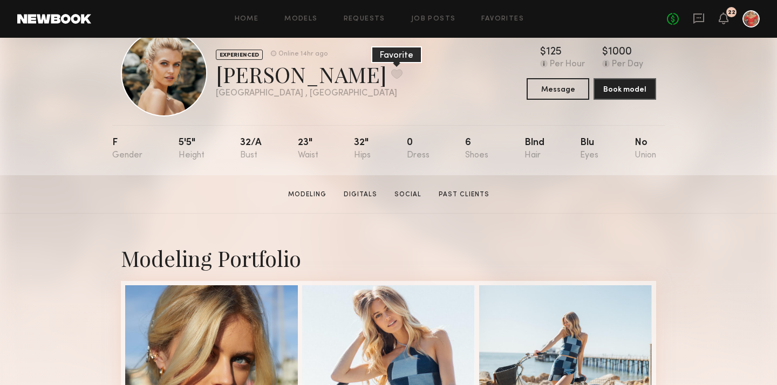
click at [391, 74] on button at bounding box center [396, 74] width 11 height 10
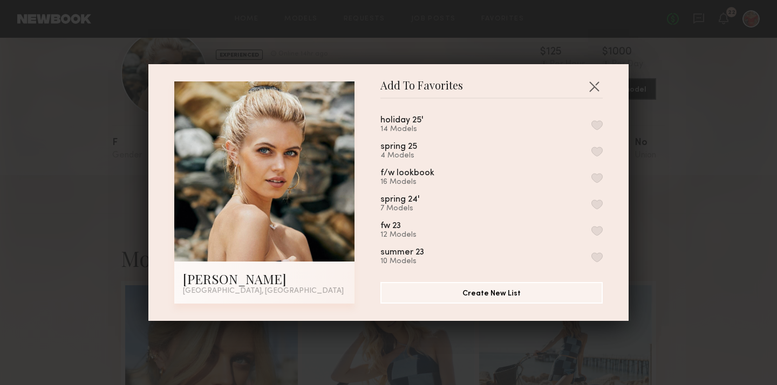
click at [599, 126] on button "button" at bounding box center [596, 125] width 11 height 10
click at [594, 89] on button "button" at bounding box center [594, 86] width 17 height 17
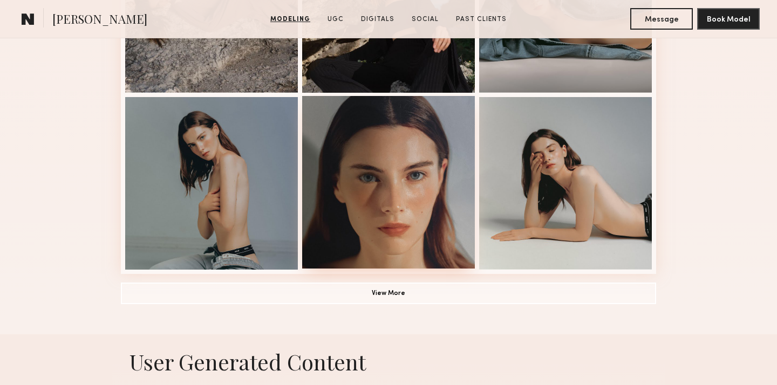
scroll to position [755, 0]
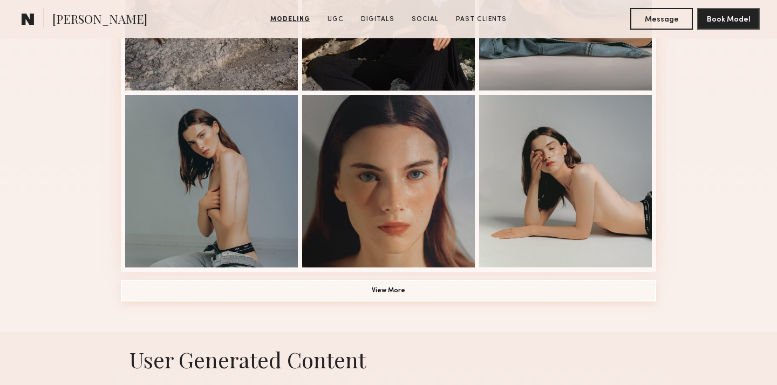
click at [429, 293] on button "View More" at bounding box center [388, 291] width 535 height 22
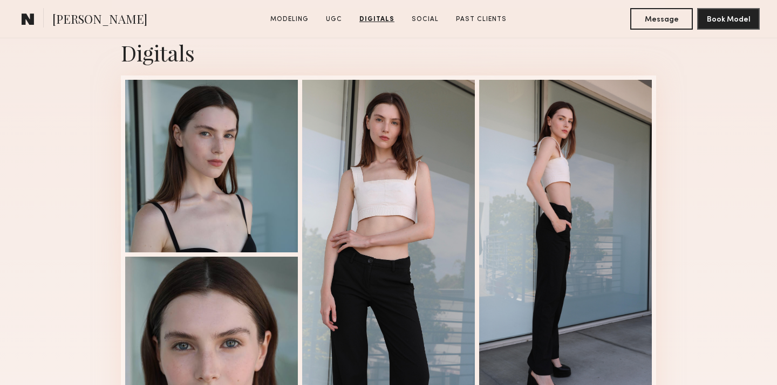
scroll to position [2268, 0]
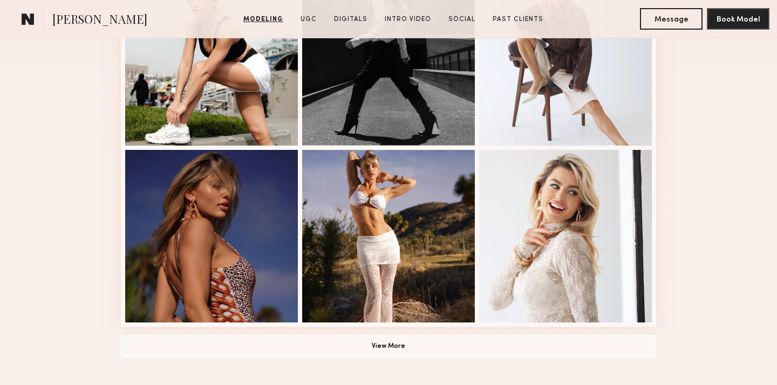
scroll to position [702, 0]
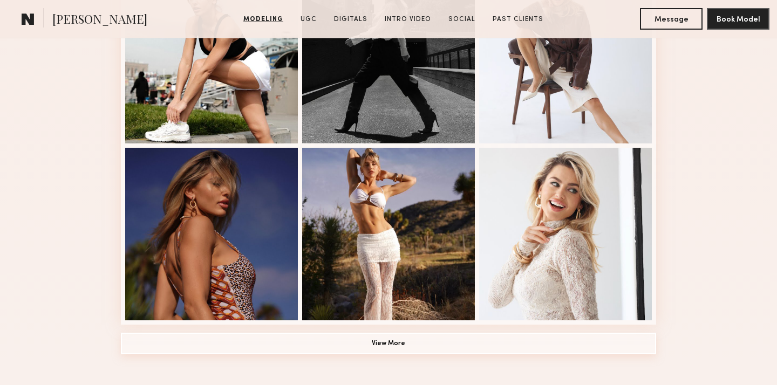
click at [416, 346] on button "View More" at bounding box center [388, 344] width 535 height 22
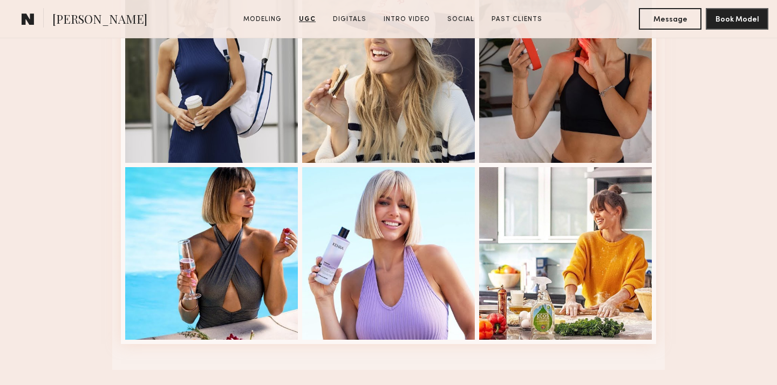
scroll to position [2815, 0]
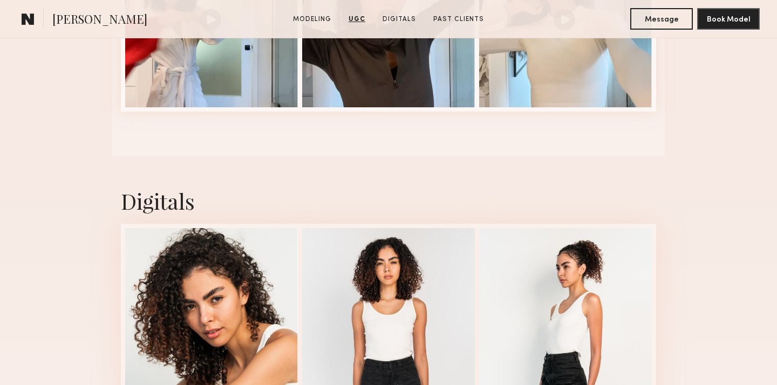
scroll to position [1975, 0]
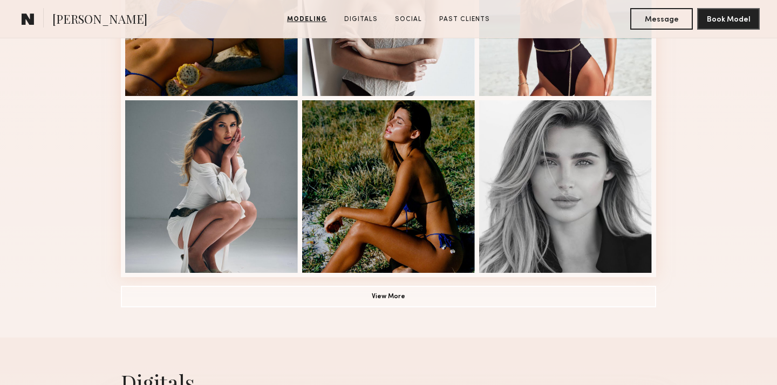
scroll to position [754, 0]
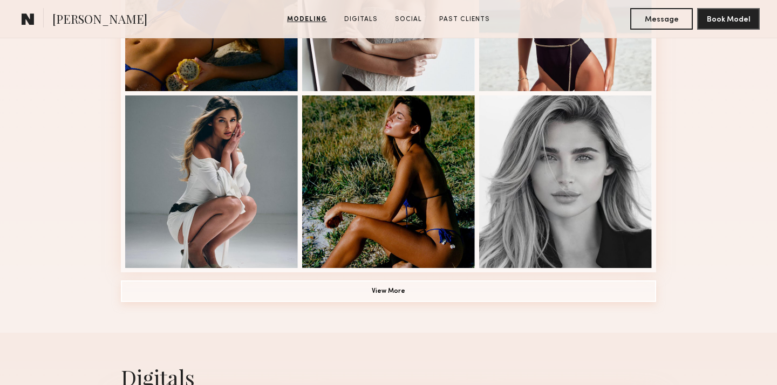
click at [540, 292] on button "View More" at bounding box center [388, 292] width 535 height 22
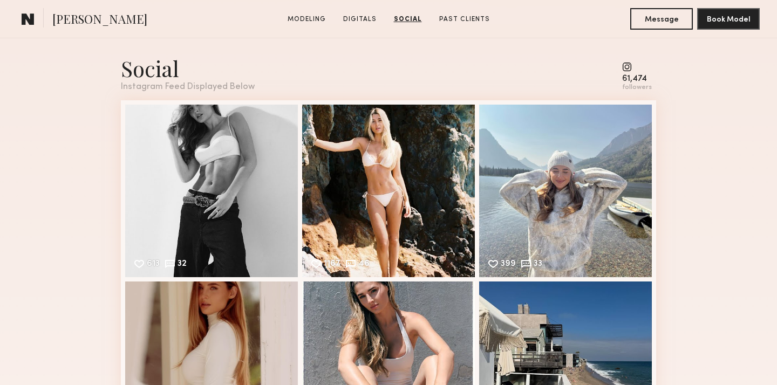
scroll to position [2199, 0]
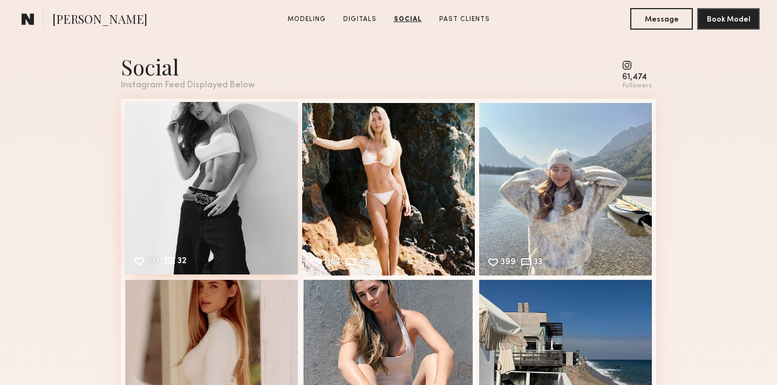
click at [247, 193] on div "613 32 Likes & comments displayed to show model’s engagement" at bounding box center [211, 188] width 173 height 173
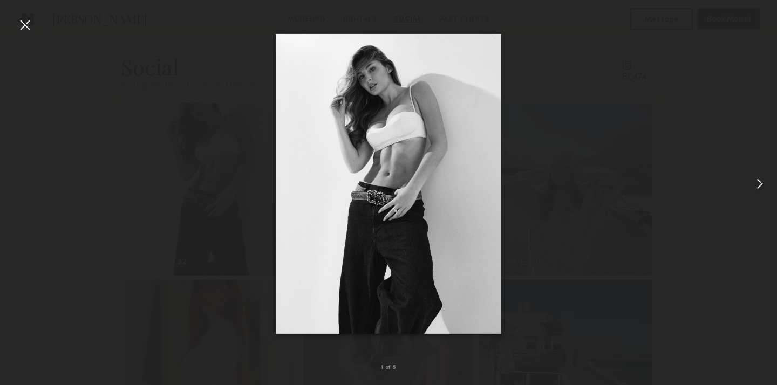
click at [757, 181] on common-icon at bounding box center [759, 183] width 17 height 17
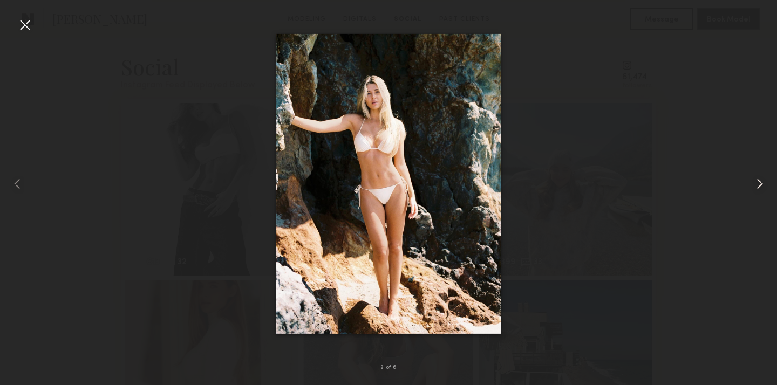
click at [757, 181] on common-icon at bounding box center [759, 183] width 17 height 17
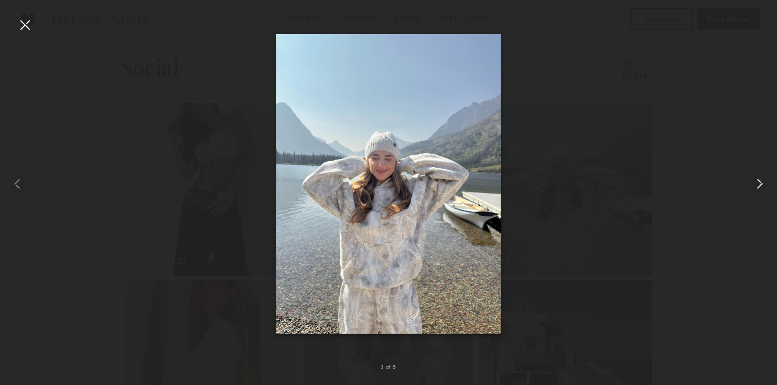
click at [757, 181] on common-icon at bounding box center [759, 183] width 17 height 17
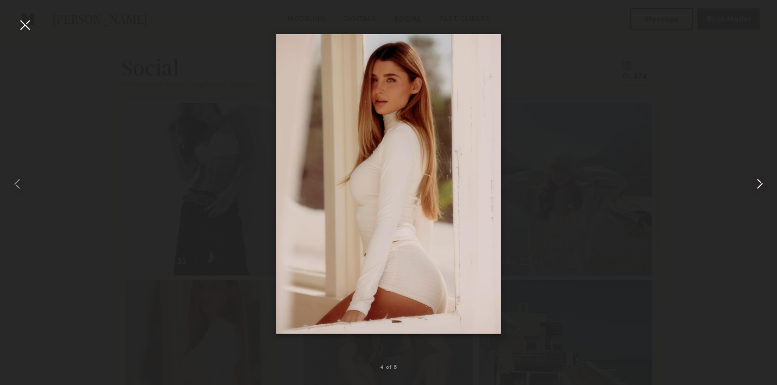
click at [757, 181] on common-icon at bounding box center [759, 183] width 17 height 17
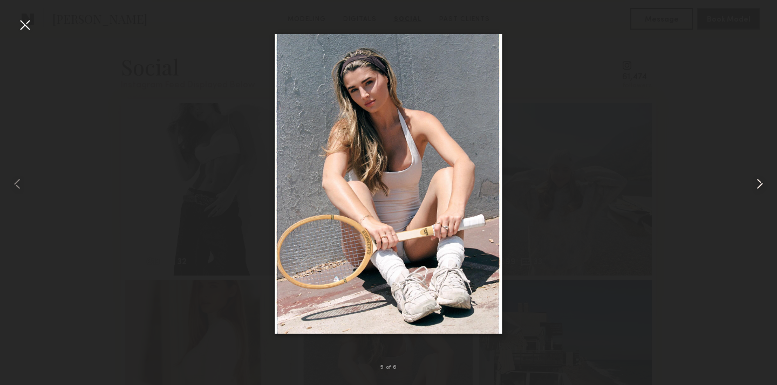
click at [757, 181] on common-icon at bounding box center [759, 183] width 17 height 17
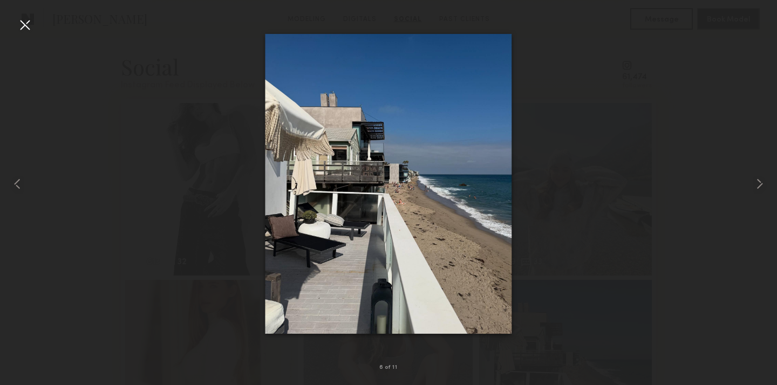
click at [23, 26] on div at bounding box center [24, 24] width 17 height 17
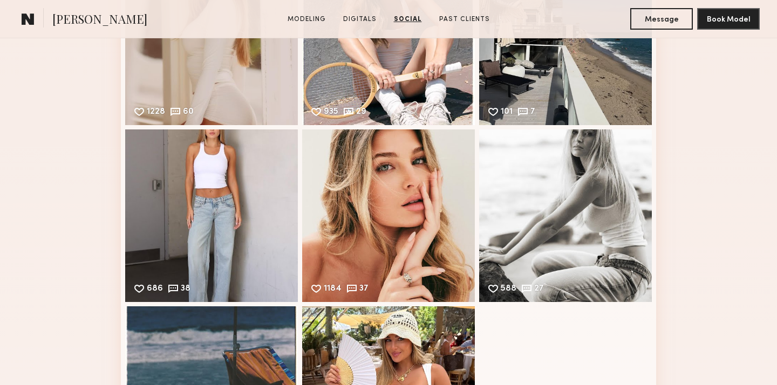
scroll to position [2537, 0]
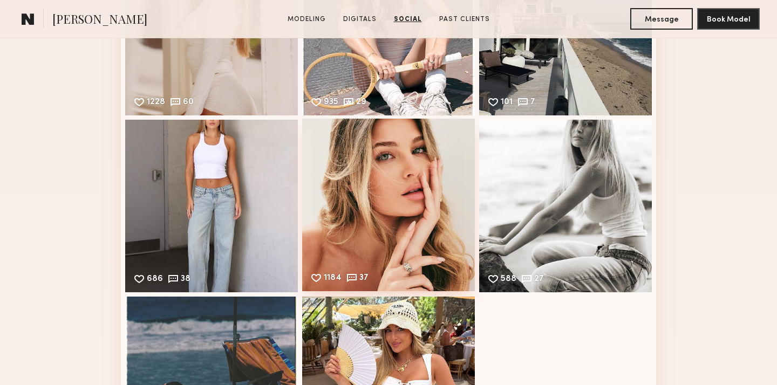
click at [330, 190] on div "1184 37 Likes & comments displayed to show model’s engagement" at bounding box center [388, 205] width 173 height 173
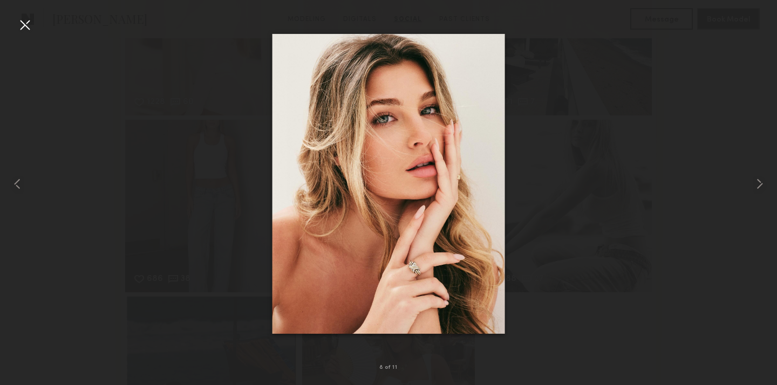
click at [29, 28] on div at bounding box center [24, 24] width 17 height 17
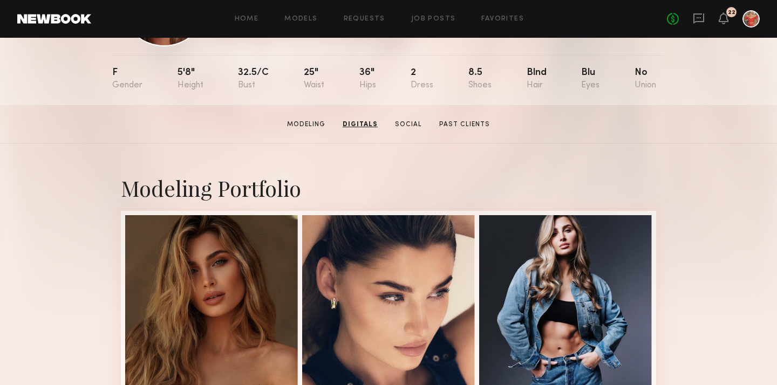
scroll to position [0, 0]
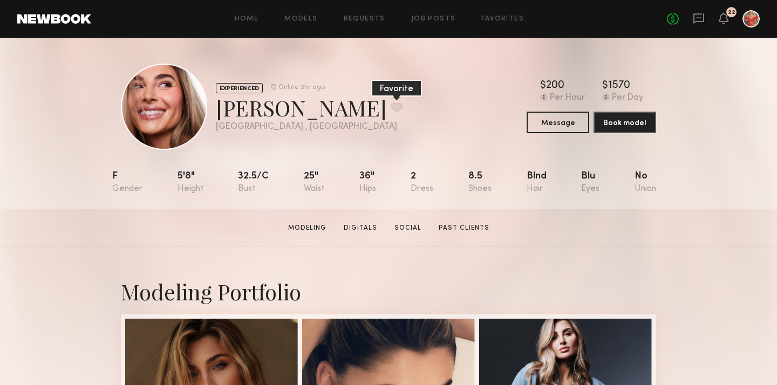
click at [391, 109] on button at bounding box center [396, 108] width 11 height 10
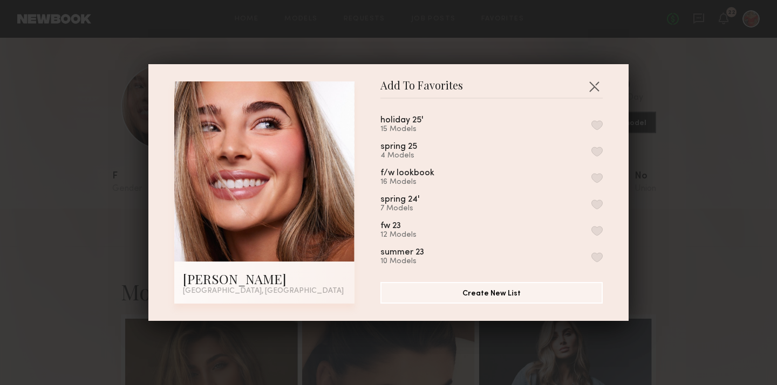
click at [596, 125] on button "button" at bounding box center [596, 125] width 11 height 10
click at [595, 88] on button "button" at bounding box center [594, 86] width 17 height 17
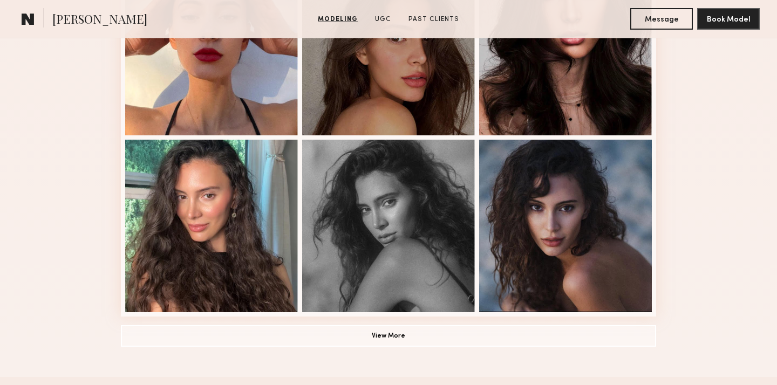
scroll to position [711, 0]
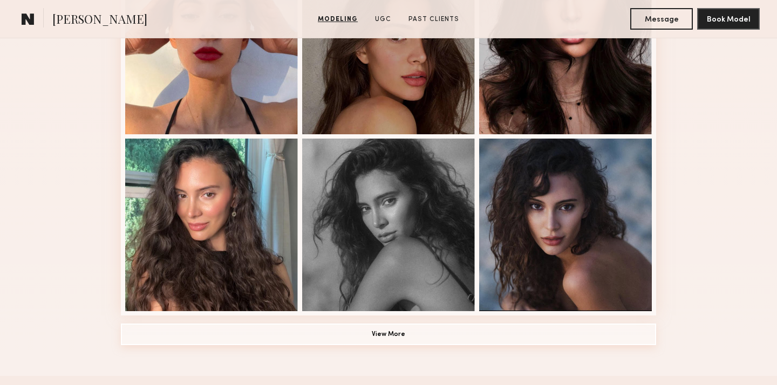
click at [343, 330] on button "View More" at bounding box center [388, 335] width 535 height 22
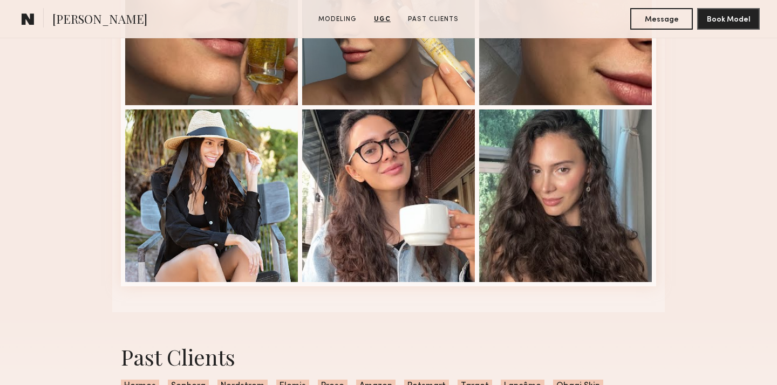
scroll to position [2161, 0]
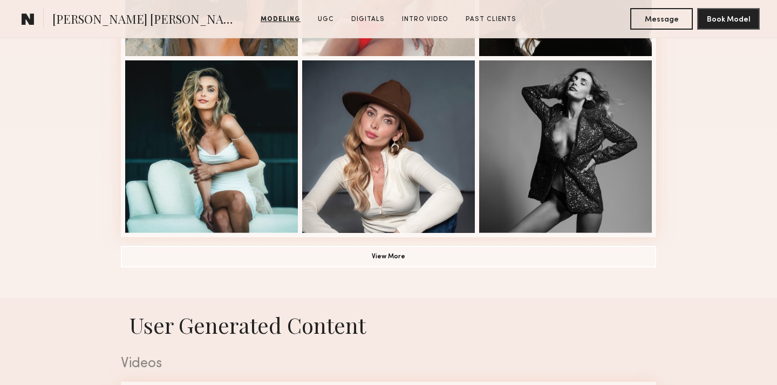
scroll to position [800, 0]
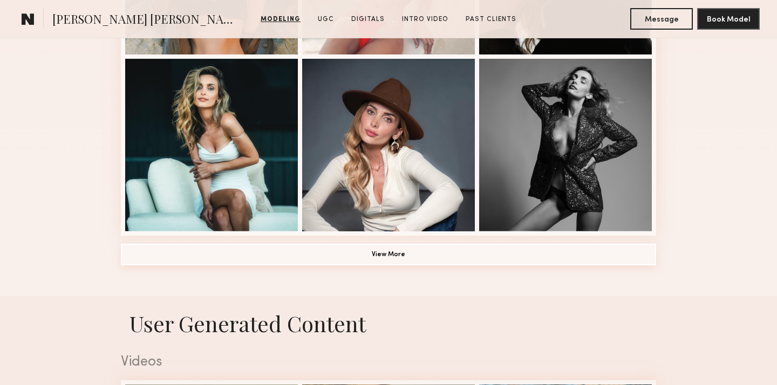
click at [481, 247] on button "View More" at bounding box center [388, 255] width 535 height 22
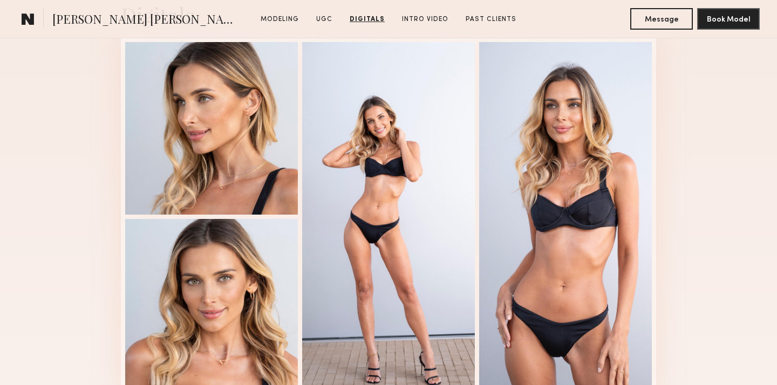
scroll to position [2864, 0]
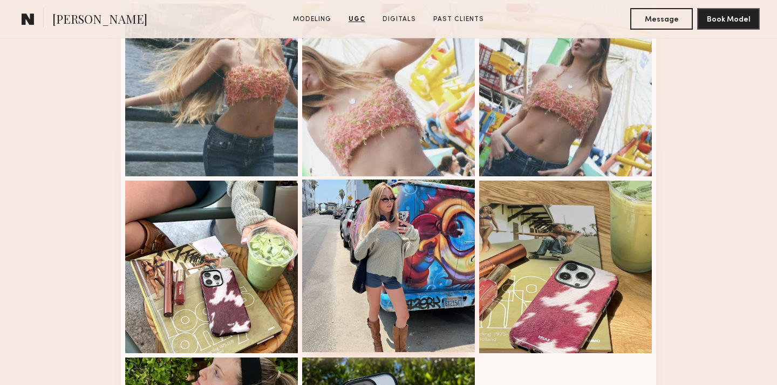
scroll to position [1933, 0]
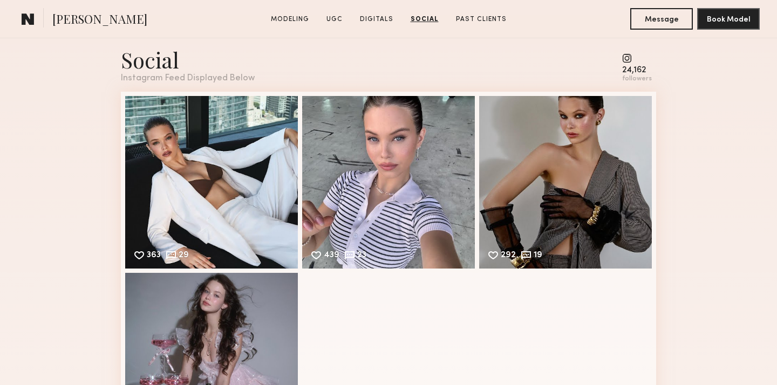
scroll to position [2370, 0]
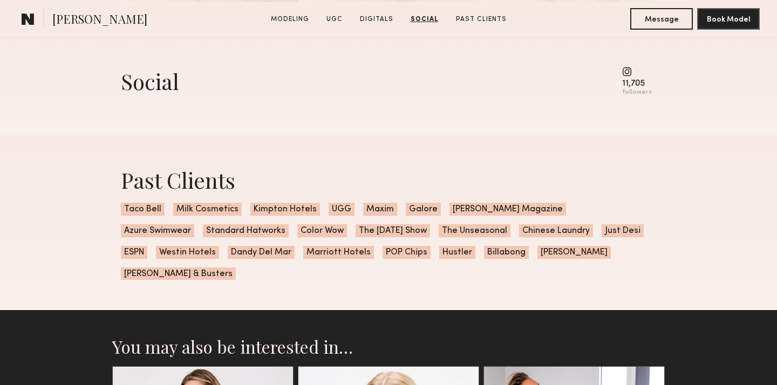
scroll to position [1759, 0]
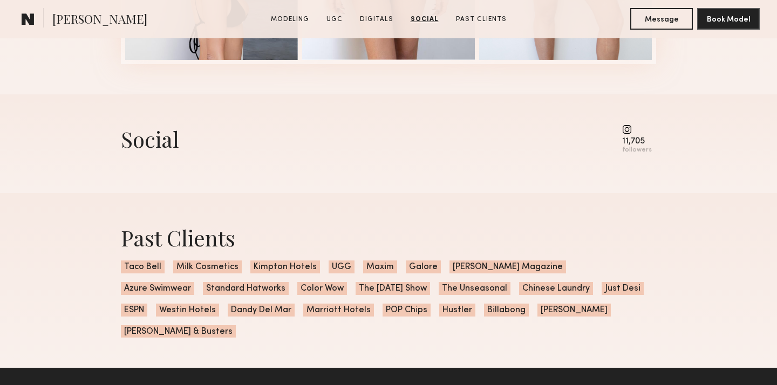
click at [631, 131] on common-icon at bounding box center [637, 130] width 30 height 10
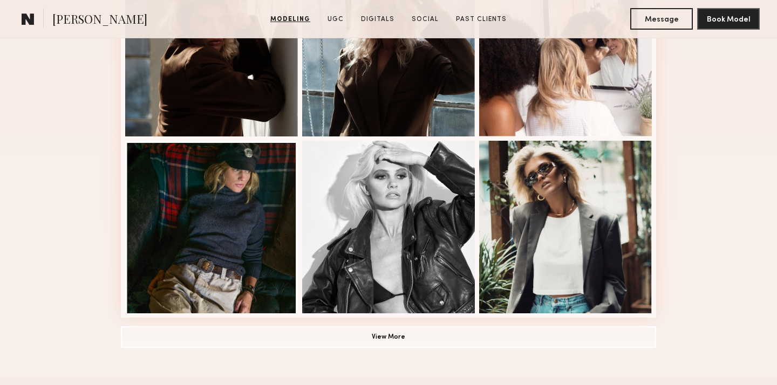
scroll to position [0, 0]
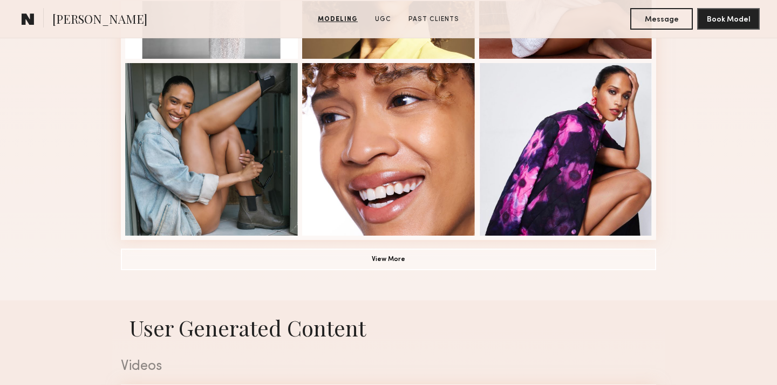
scroll to position [780, 0]
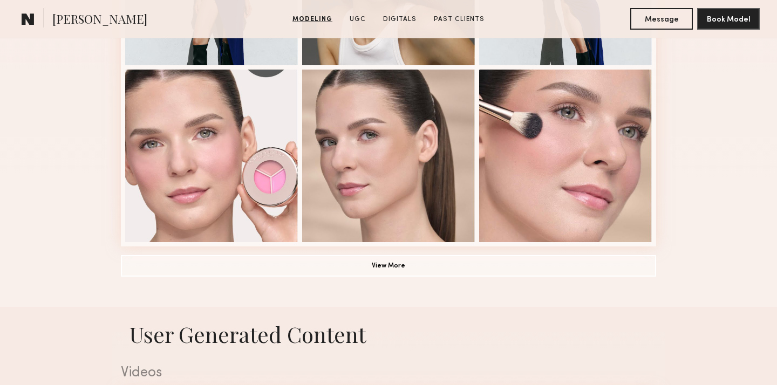
scroll to position [781, 0]
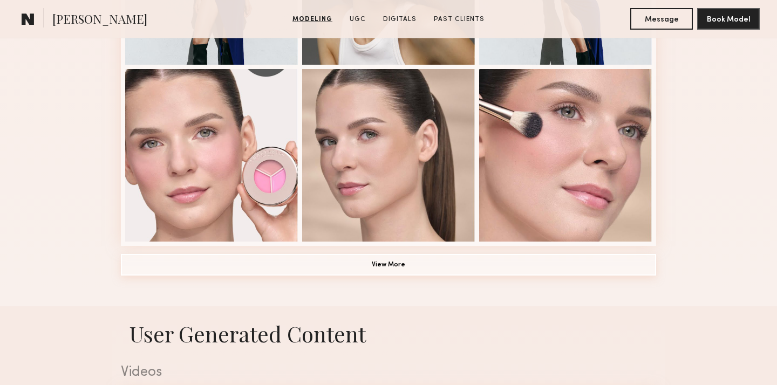
click at [341, 263] on button "View More" at bounding box center [388, 265] width 535 height 22
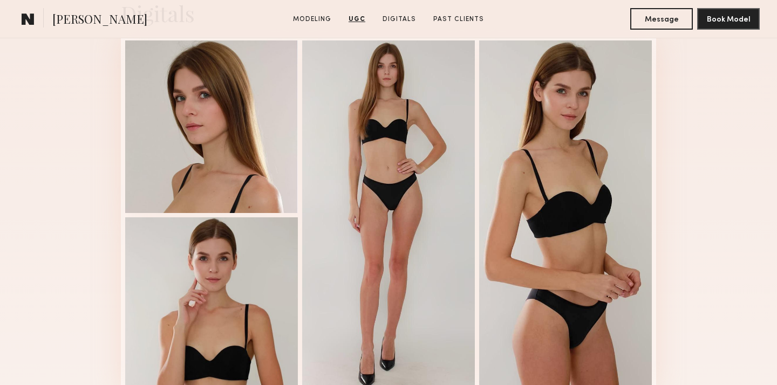
scroll to position [2108, 0]
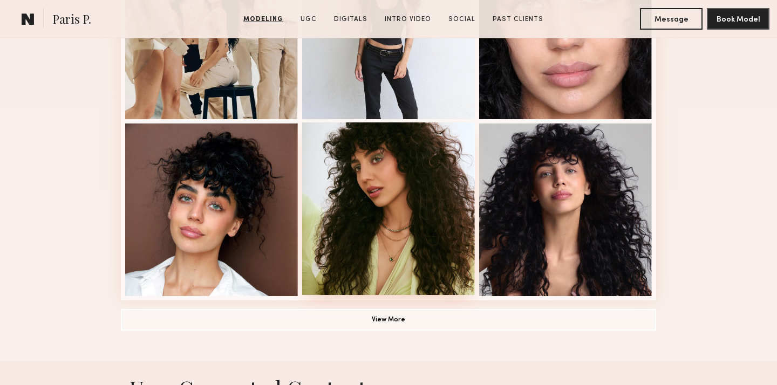
scroll to position [733, 0]
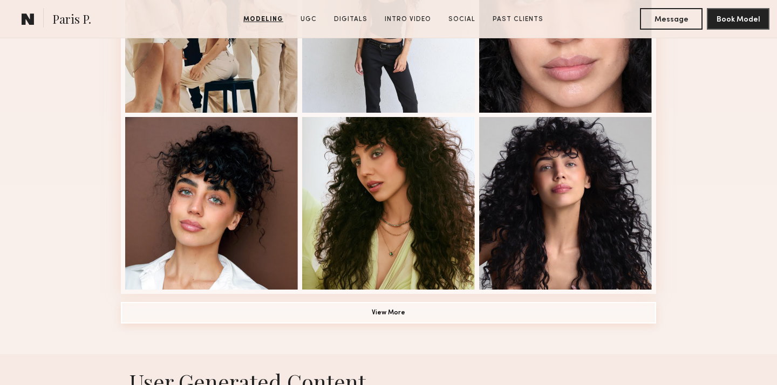
click at [318, 308] on button "View More" at bounding box center [388, 313] width 535 height 22
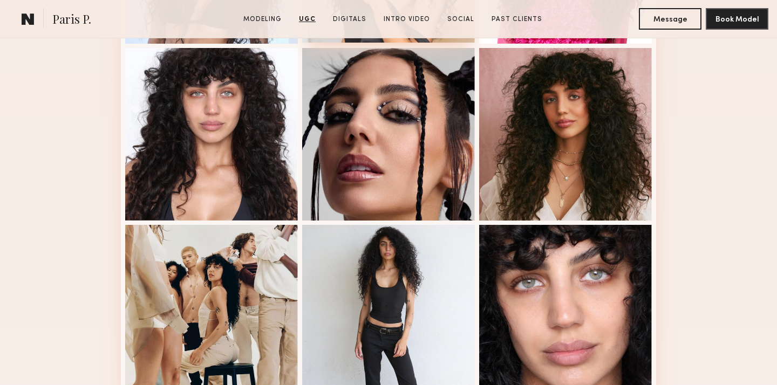
scroll to position [226, 0]
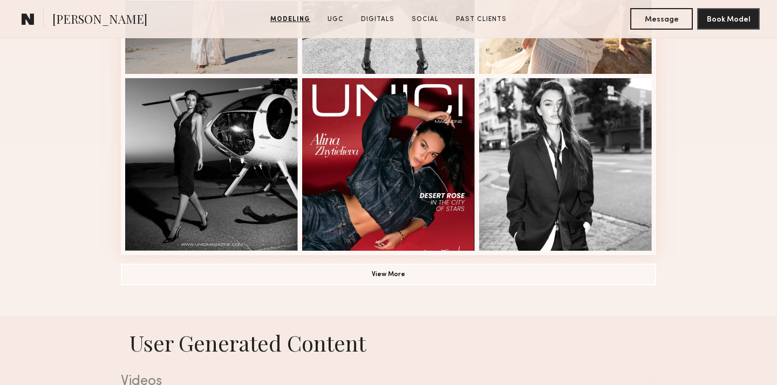
scroll to position [774, 0]
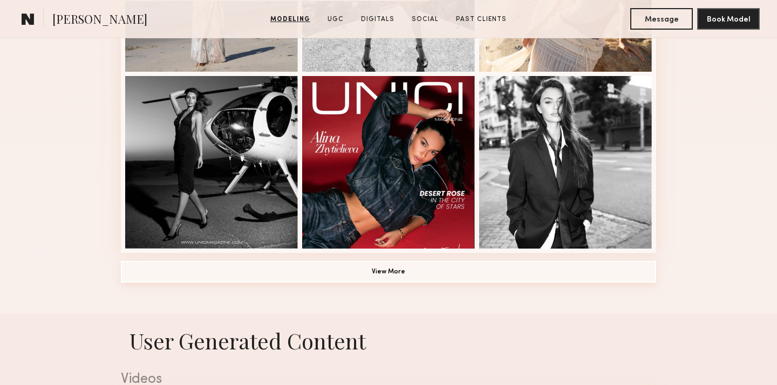
click at [528, 264] on button "View More" at bounding box center [388, 272] width 535 height 22
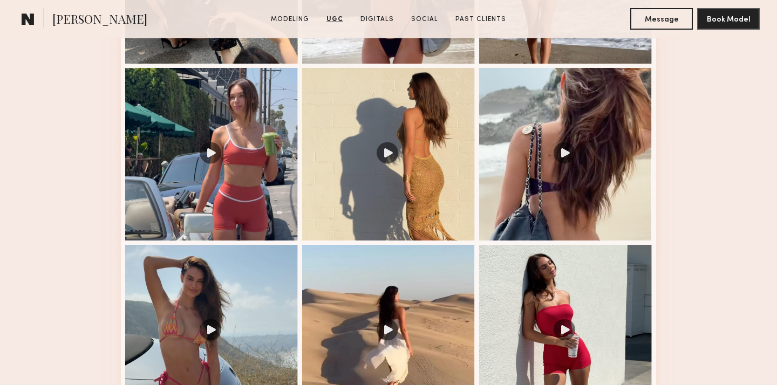
scroll to position [2334, 0]
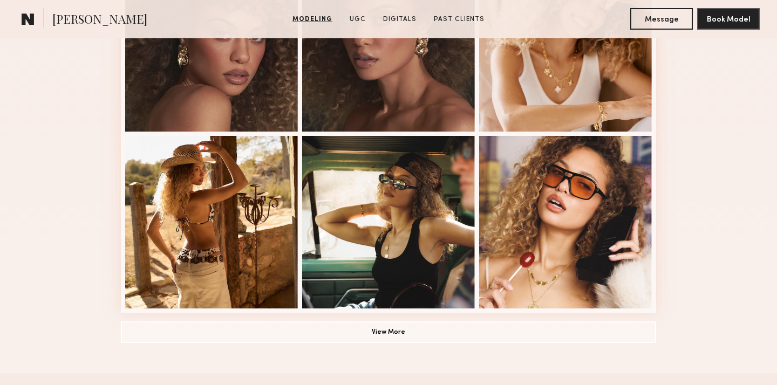
scroll to position [715, 0]
click at [411, 336] on button "View More" at bounding box center [388, 332] width 535 height 22
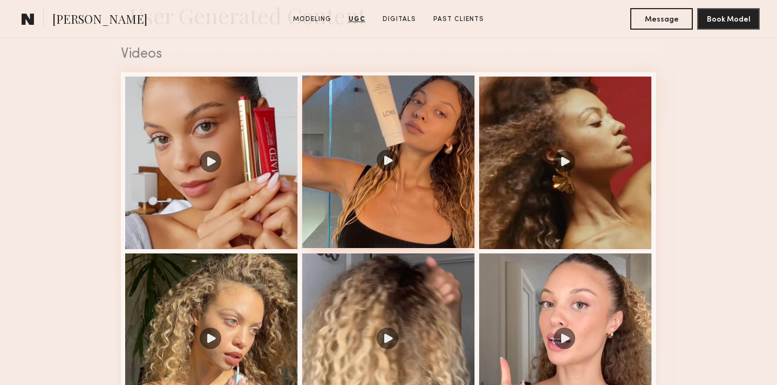
scroll to position [1790, 0]
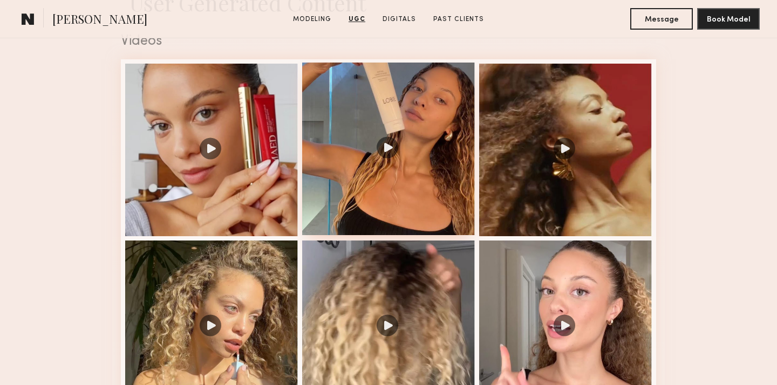
click at [387, 148] on div at bounding box center [388, 149] width 173 height 173
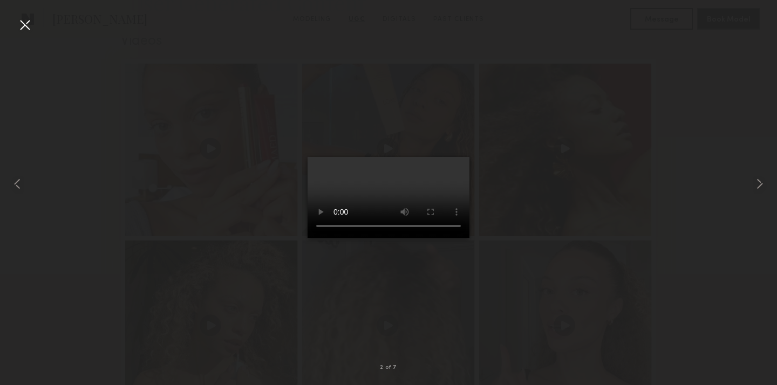
click at [24, 21] on div at bounding box center [24, 24] width 17 height 17
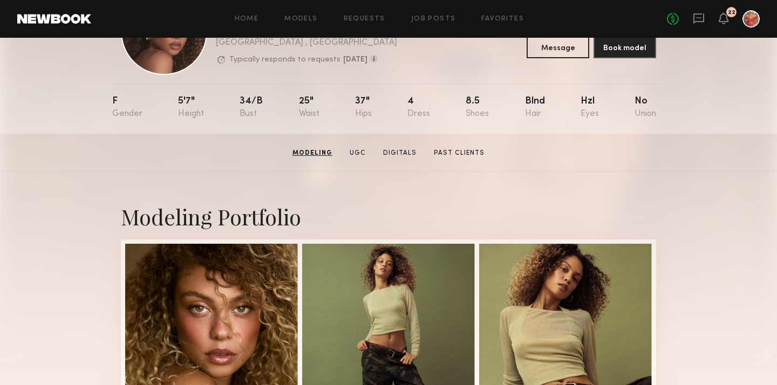
scroll to position [0, 0]
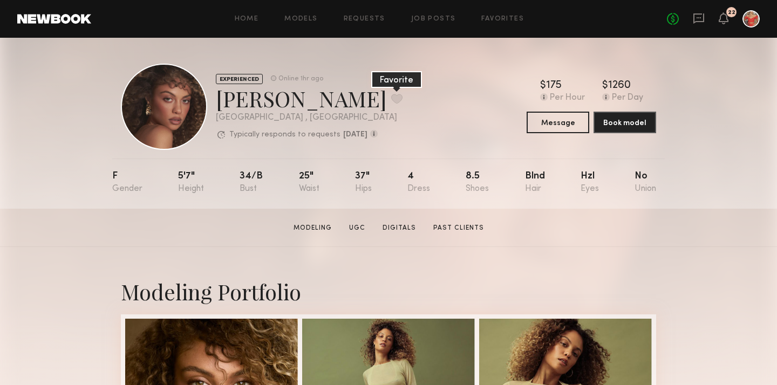
click at [391, 103] on button at bounding box center [396, 99] width 11 height 10
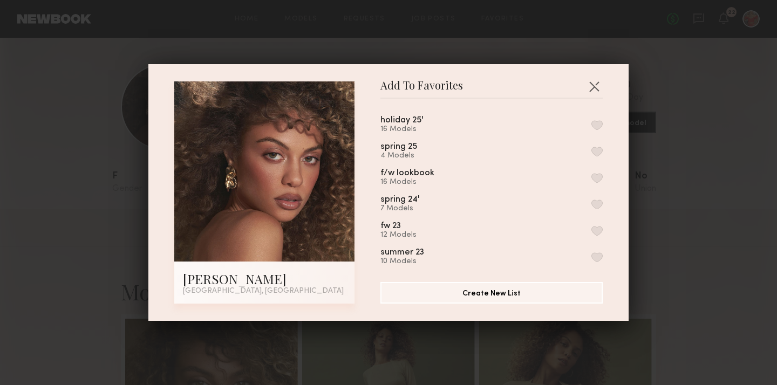
click at [597, 126] on button "button" at bounding box center [596, 125] width 11 height 10
click at [593, 88] on button "button" at bounding box center [594, 86] width 17 height 17
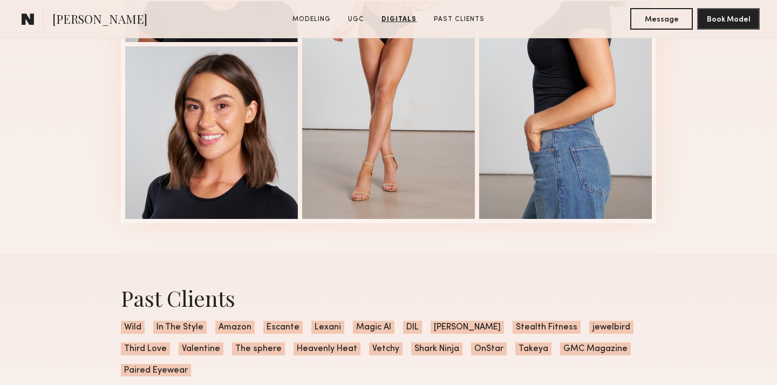
scroll to position [2541, 0]
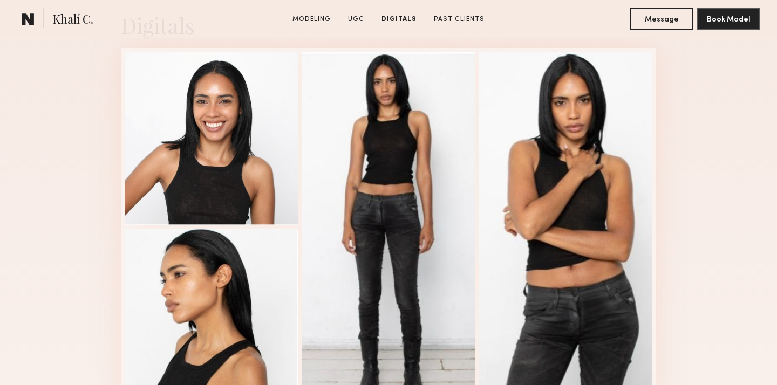
scroll to position [1419, 0]
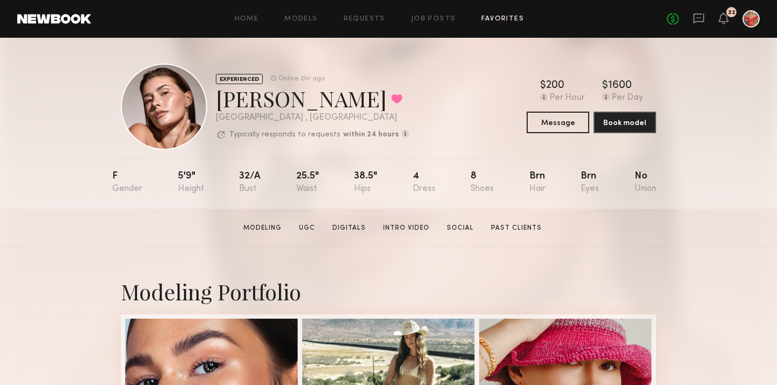
click at [492, 17] on link "Favorites" at bounding box center [502, 19] width 43 height 7
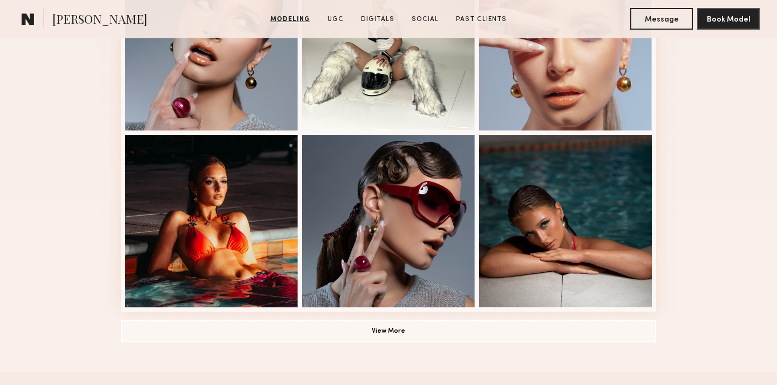
scroll to position [719, 0]
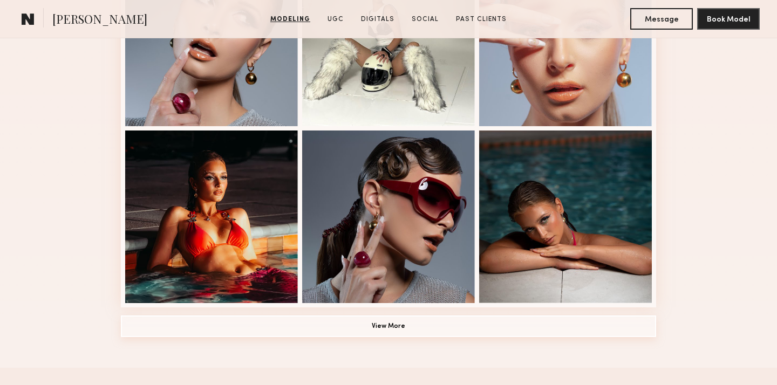
click at [323, 325] on button "View More" at bounding box center [388, 327] width 535 height 22
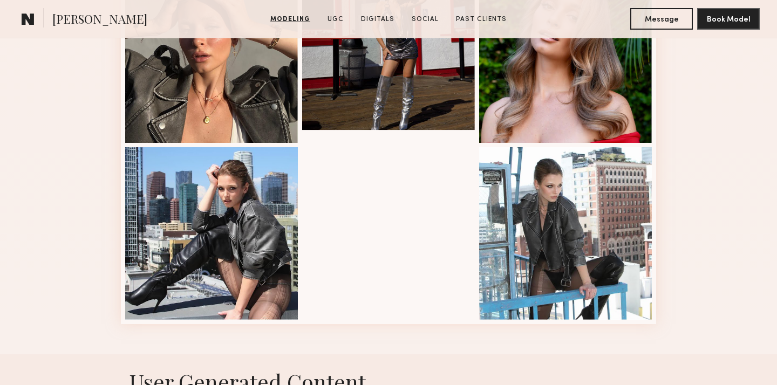
scroll to position [1311, 0]
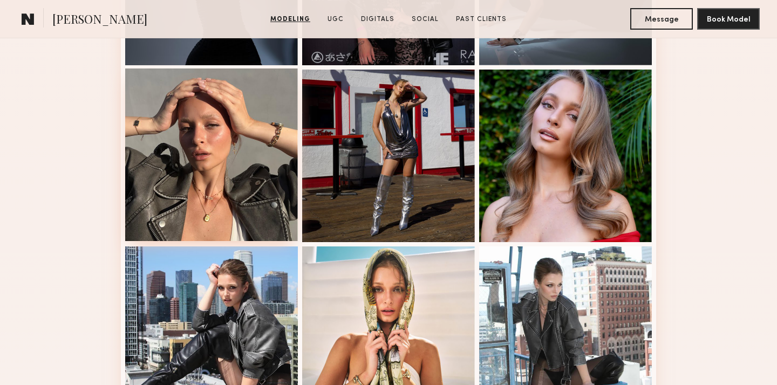
click at [227, 168] on div at bounding box center [211, 155] width 173 height 173
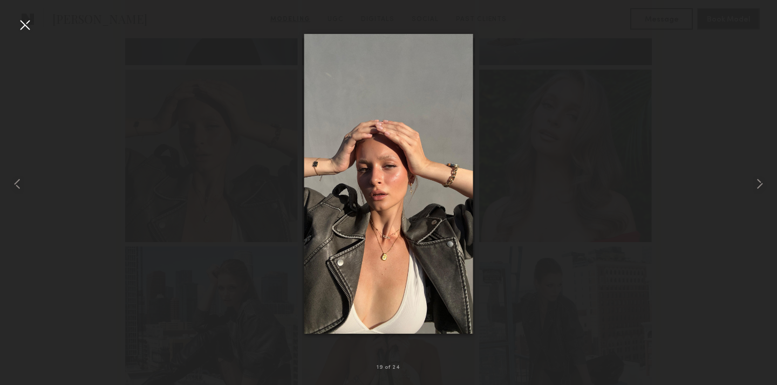
click at [23, 29] on div at bounding box center [24, 24] width 17 height 17
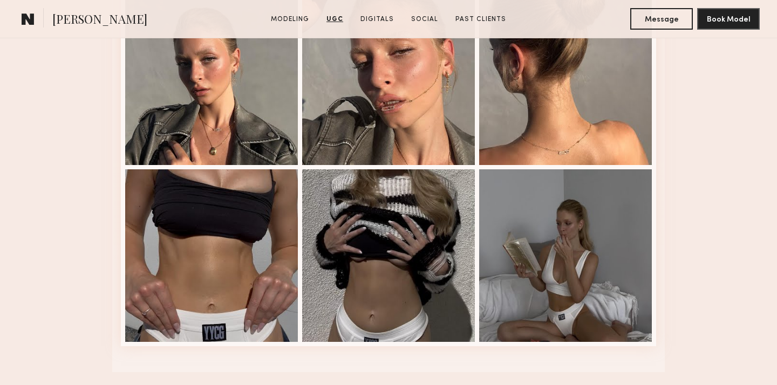
scroll to position [2987, 0]
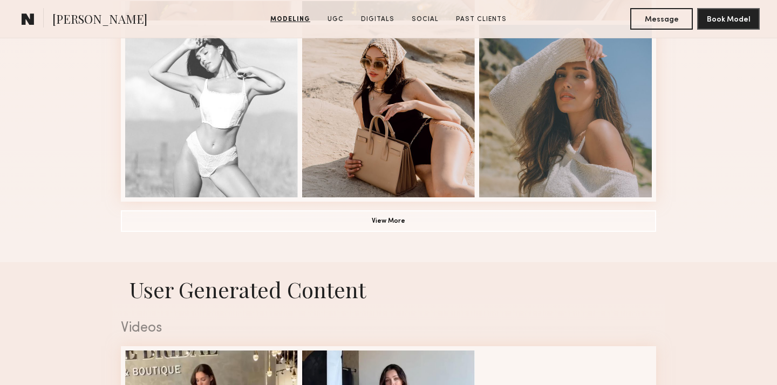
scroll to position [835, 0]
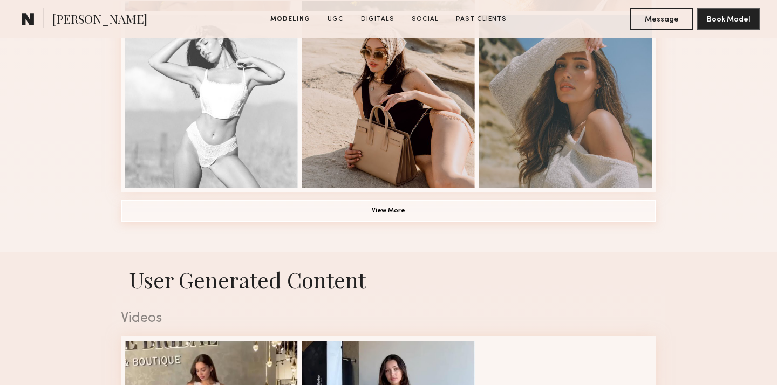
click at [369, 213] on button "View More" at bounding box center [388, 211] width 535 height 22
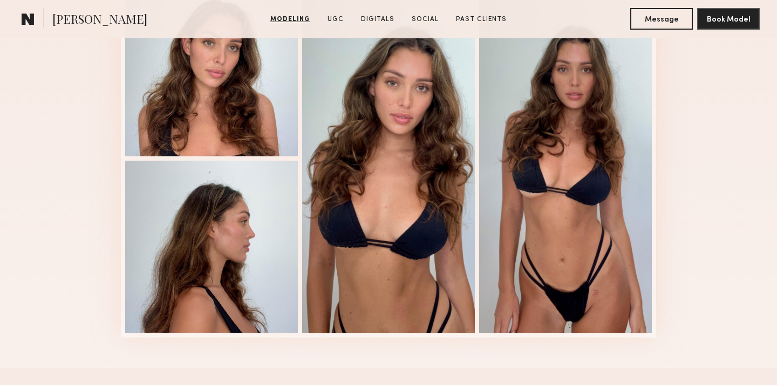
scroll to position [2386, 0]
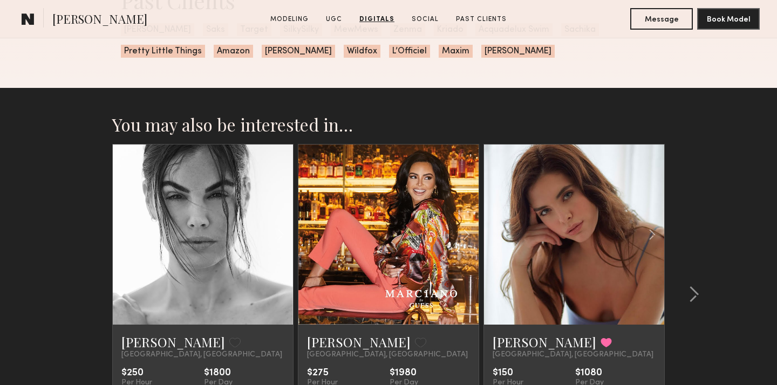
scroll to position [2051, 0]
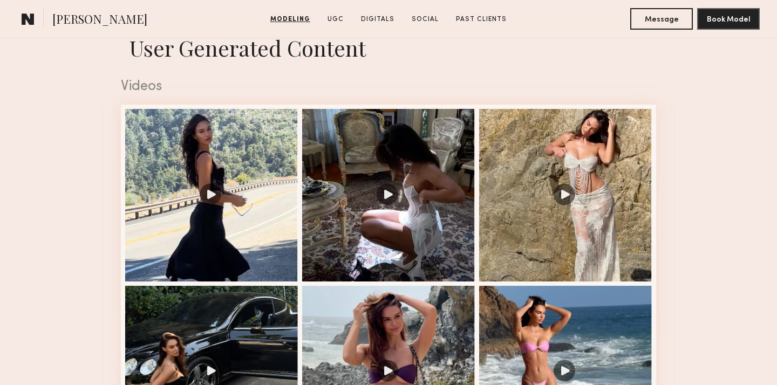
scroll to position [1075, 0]
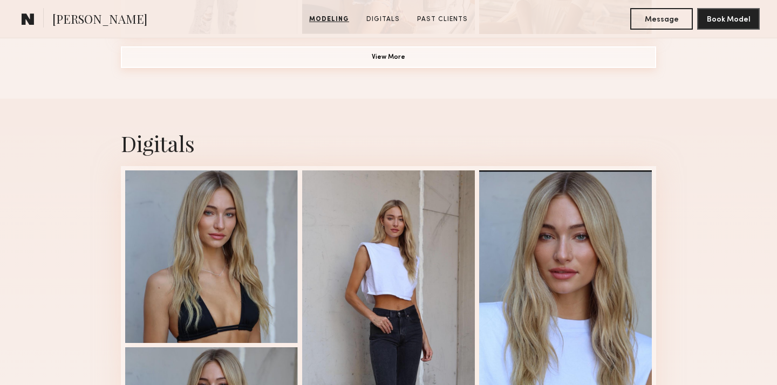
scroll to position [993, 0]
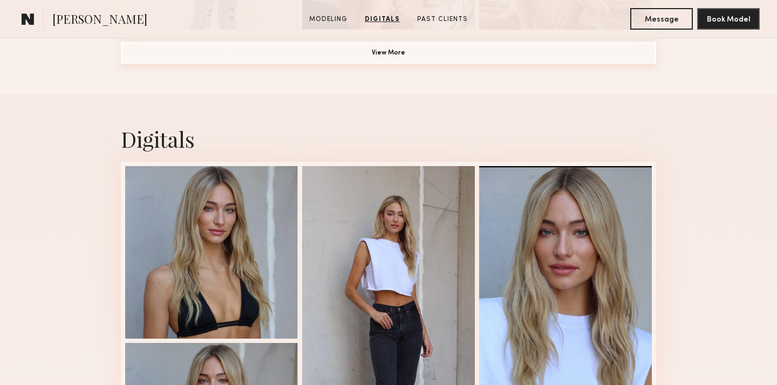
click at [392, 58] on button "View More" at bounding box center [388, 53] width 535 height 22
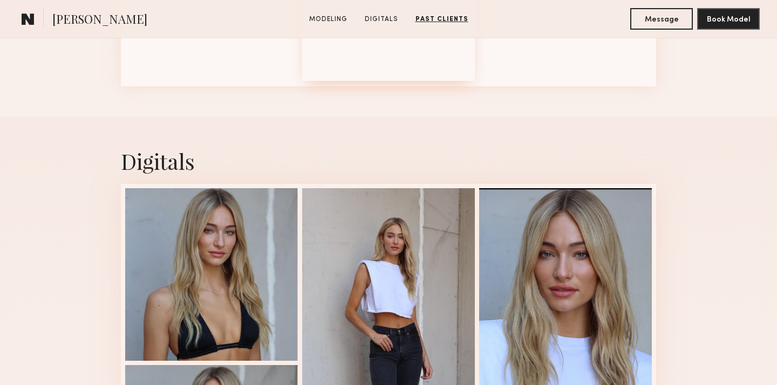
scroll to position [954, 0]
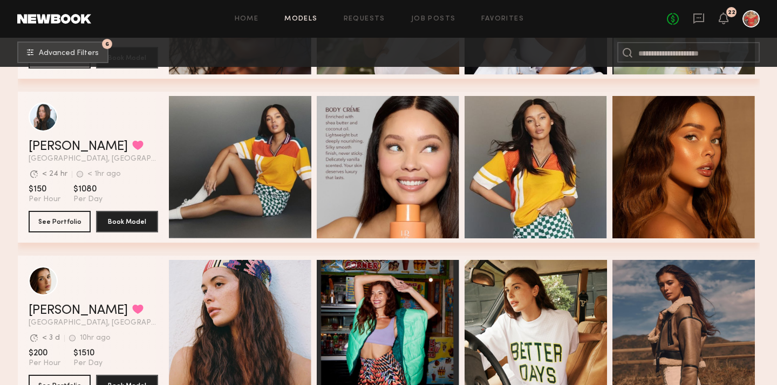
scroll to position [2397, 0]
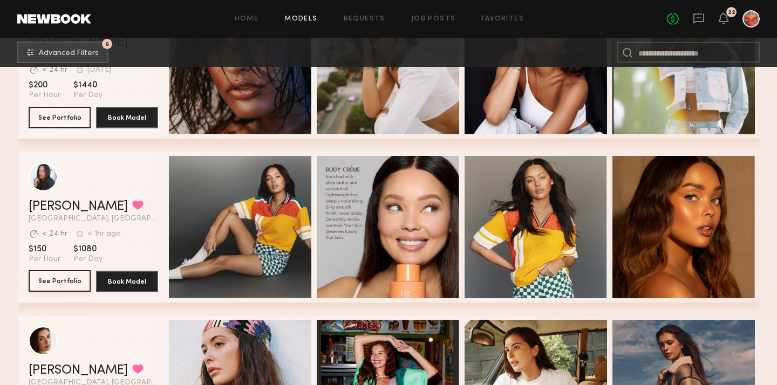
click at [61, 284] on button "See Portfolio" at bounding box center [60, 281] width 62 height 22
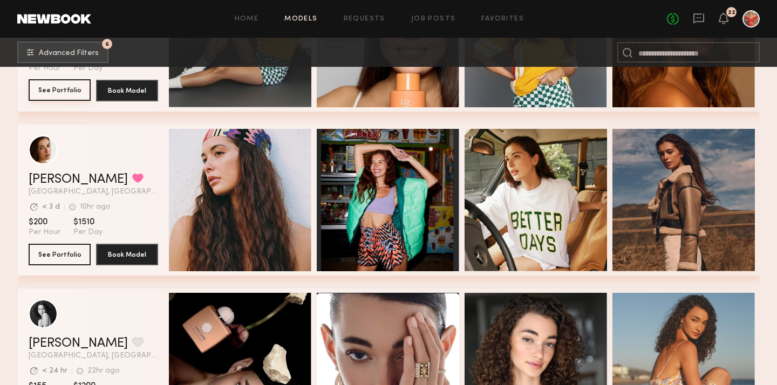
scroll to position [2598, 0]
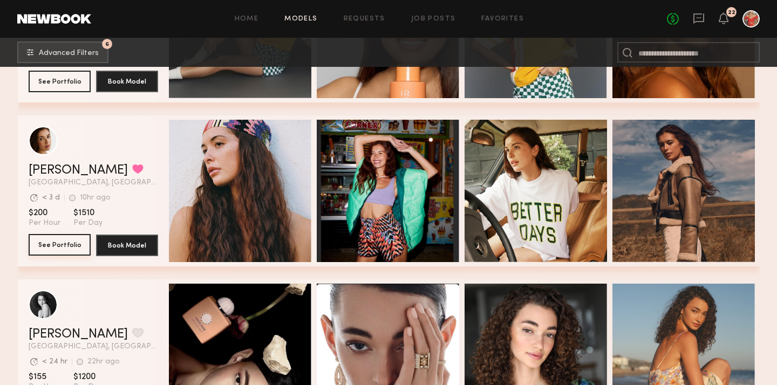
click at [57, 248] on button "See Portfolio" at bounding box center [60, 245] width 62 height 22
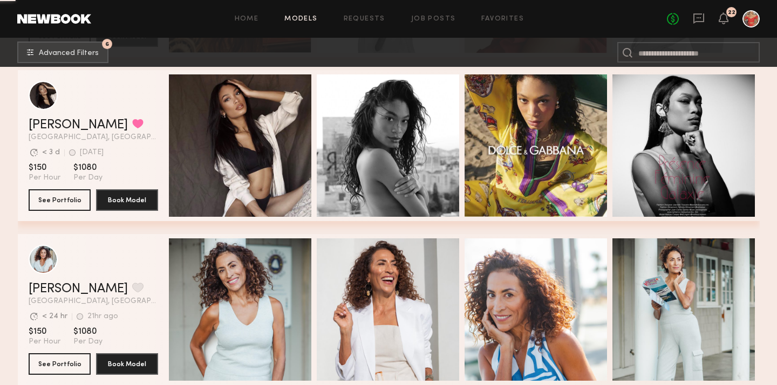
scroll to position [3314, 0]
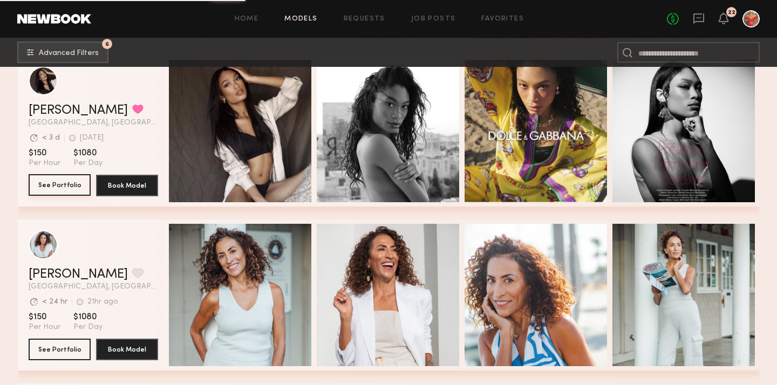
click at [75, 187] on button "See Portfolio" at bounding box center [60, 185] width 62 height 22
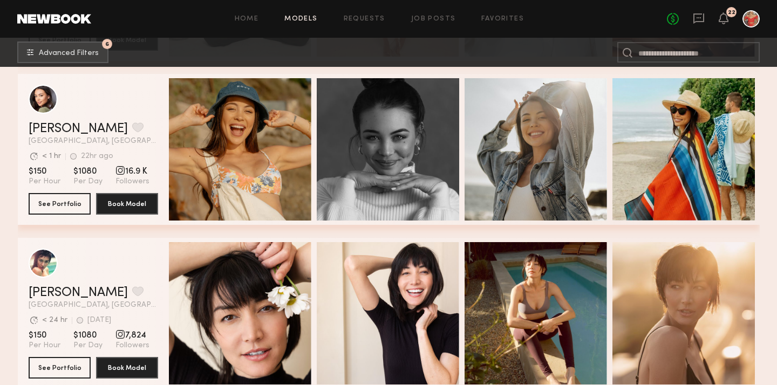
scroll to position [5296, 0]
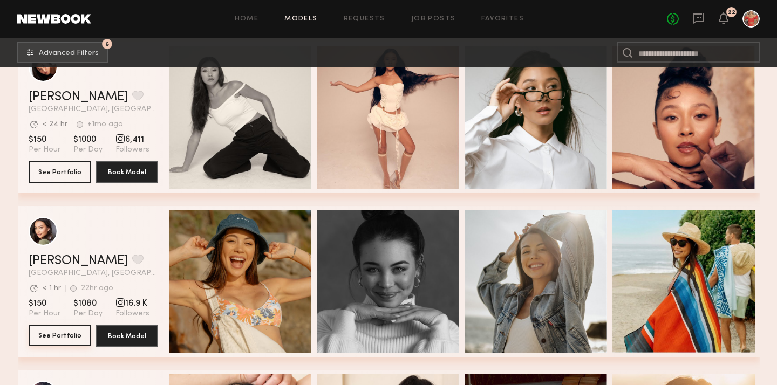
click at [65, 334] on button "See Portfolio" at bounding box center [60, 336] width 62 height 22
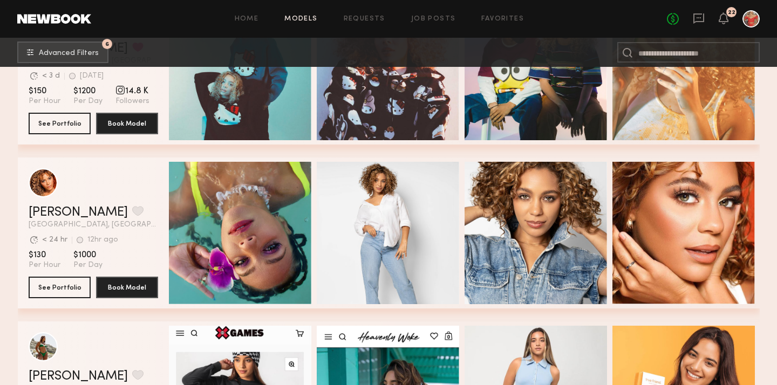
scroll to position [6350, 0]
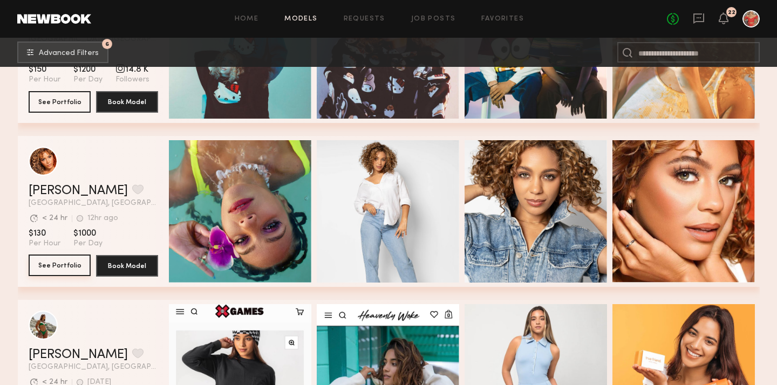
click at [75, 267] on button "See Portfolio" at bounding box center [60, 266] width 62 height 22
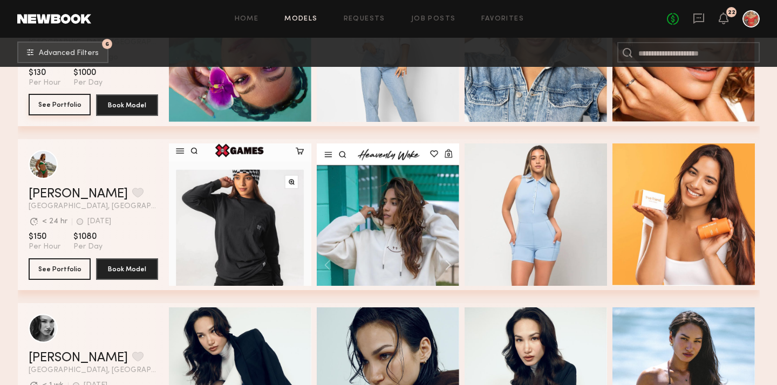
scroll to position [6512, 0]
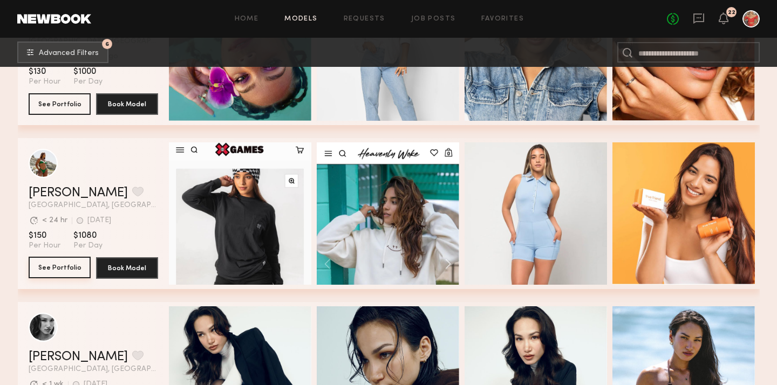
click at [58, 268] on button "See Portfolio" at bounding box center [60, 268] width 62 height 22
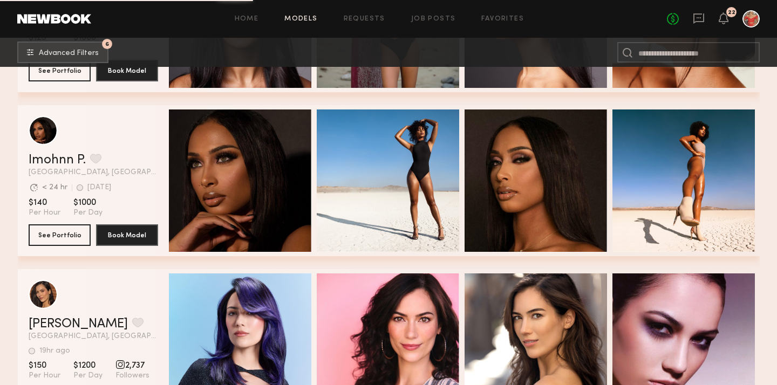
scroll to position [7532, 0]
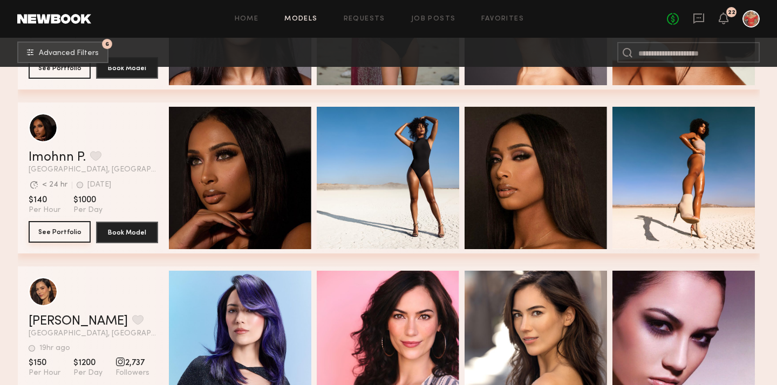
click at [72, 233] on button "See Portfolio" at bounding box center [60, 232] width 62 height 22
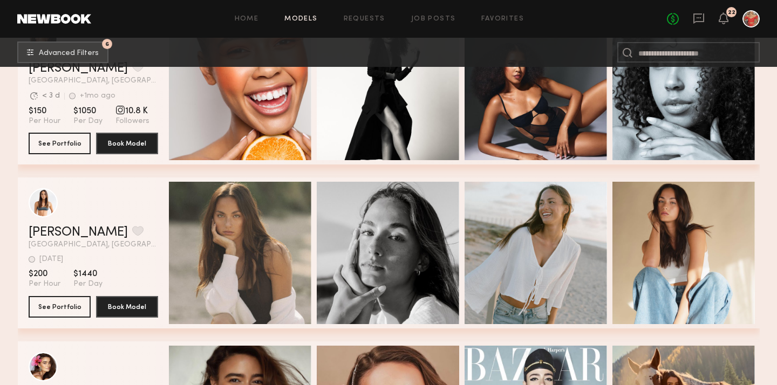
scroll to position [8798, 0]
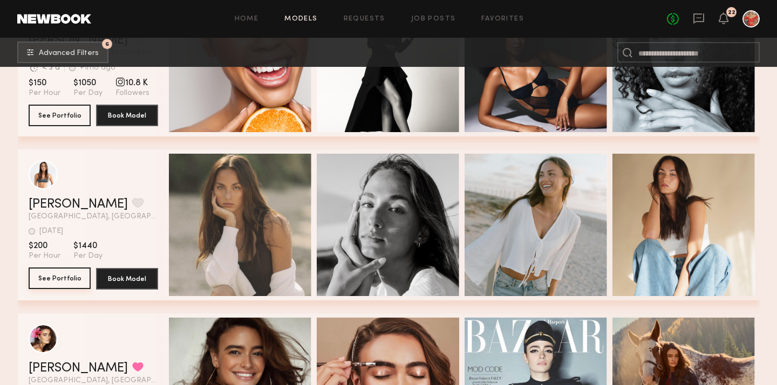
click at [82, 281] on button "See Portfolio" at bounding box center [60, 279] width 62 height 22
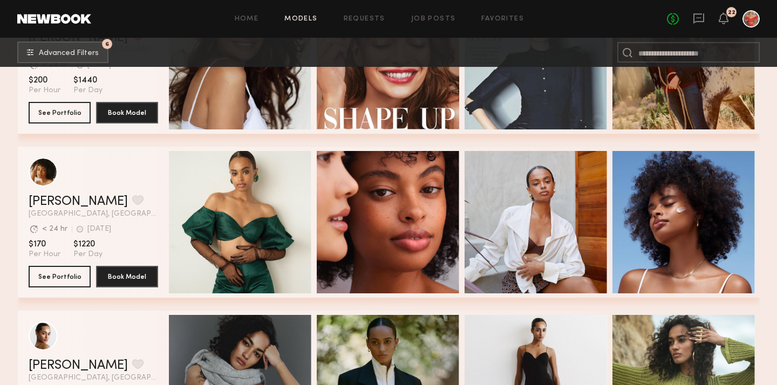
scroll to position [9177, 0]
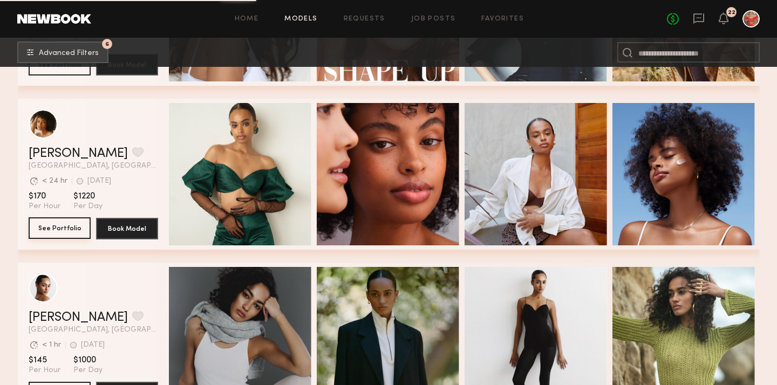
click at [63, 227] on button "See Portfolio" at bounding box center [60, 228] width 62 height 22
click at [491, 18] on link "Favorites" at bounding box center [502, 19] width 43 height 7
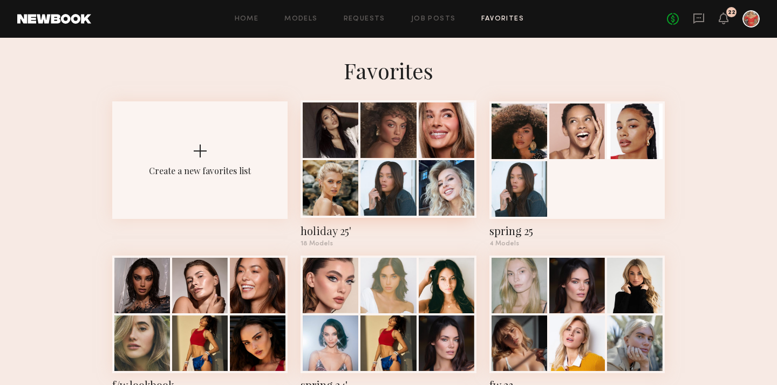
click at [324, 232] on div "holiday 25'" at bounding box center [388, 230] width 175 height 15
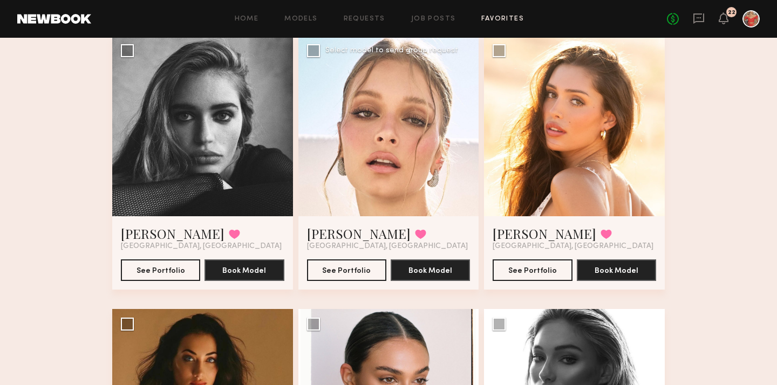
scroll to position [636, 0]
click at [332, 274] on button "See Portfolio" at bounding box center [346, 271] width 79 height 22
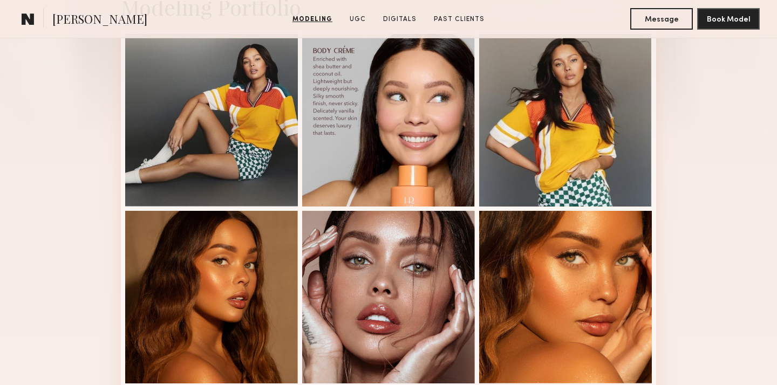
scroll to position [291, 0]
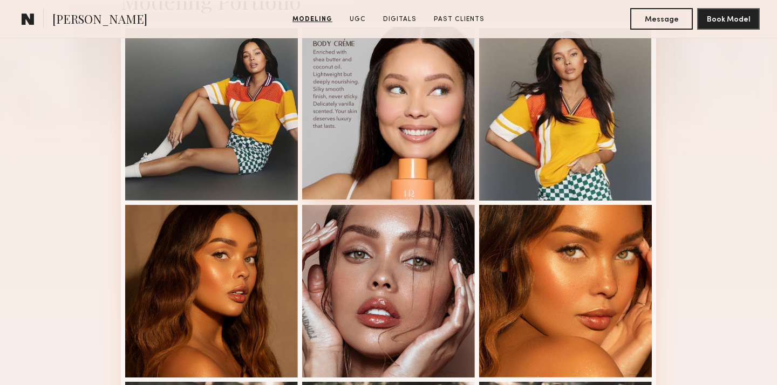
click at [399, 149] on div at bounding box center [388, 113] width 173 height 173
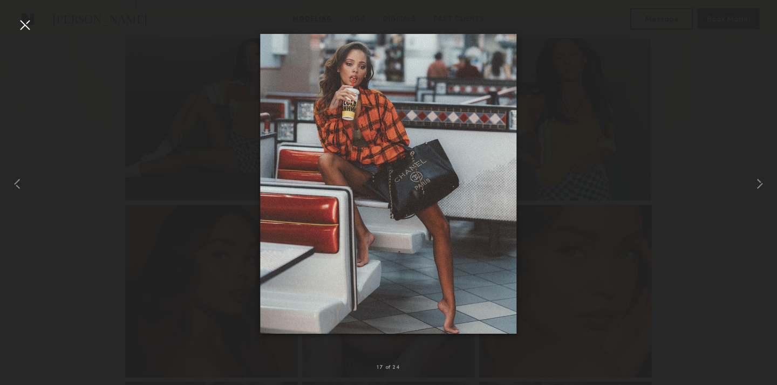
click at [30, 29] on div at bounding box center [24, 24] width 17 height 17
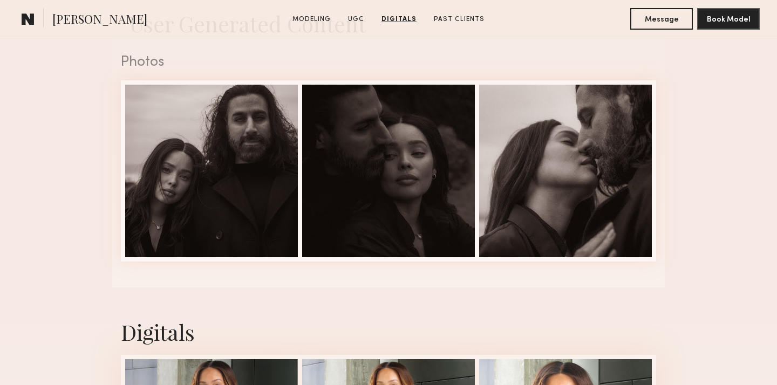
scroll to position [1619, 0]
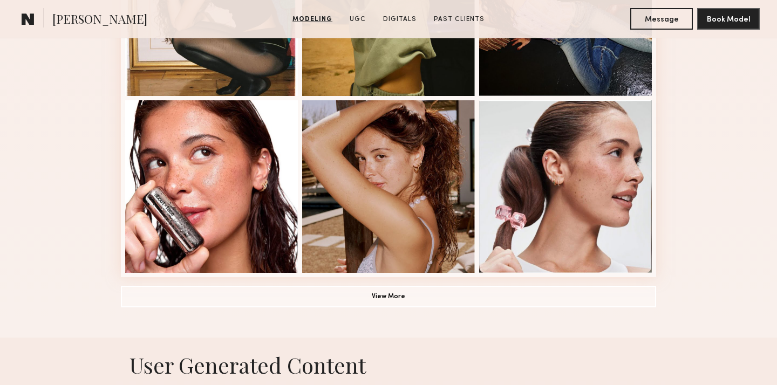
scroll to position [752, 0]
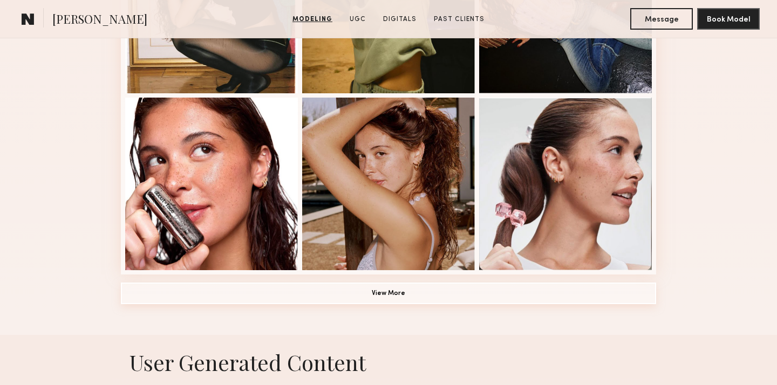
click at [190, 283] on button "View More" at bounding box center [388, 294] width 535 height 22
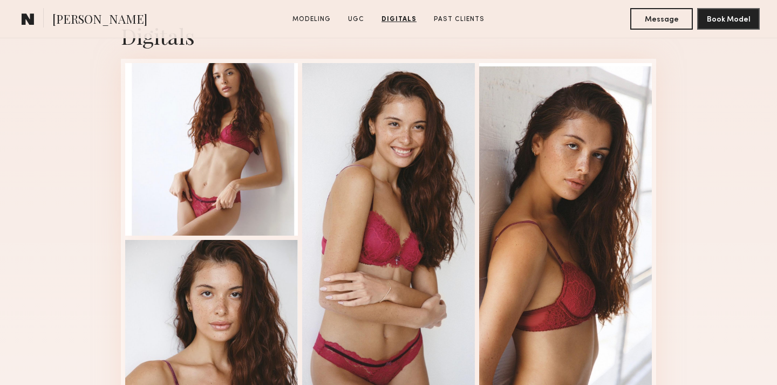
scroll to position [2481, 0]
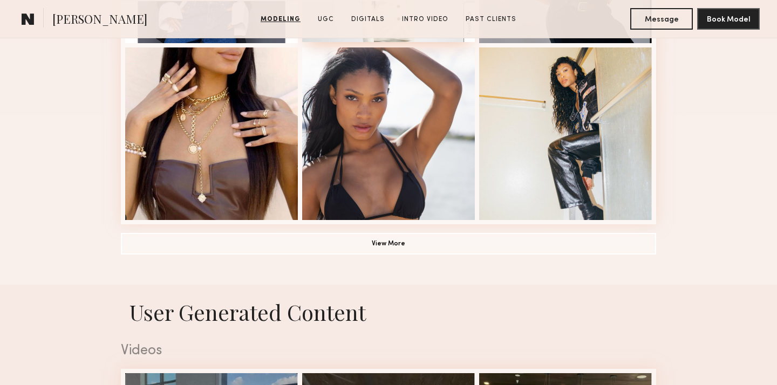
scroll to position [804, 0]
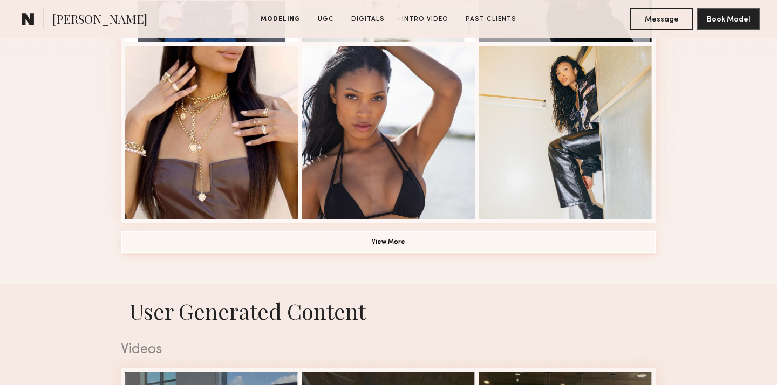
click at [314, 240] on button "View More" at bounding box center [388, 243] width 535 height 22
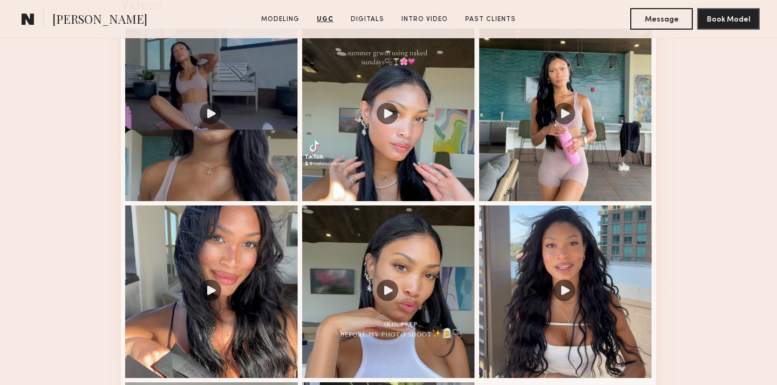
scroll to position [1845, 0]
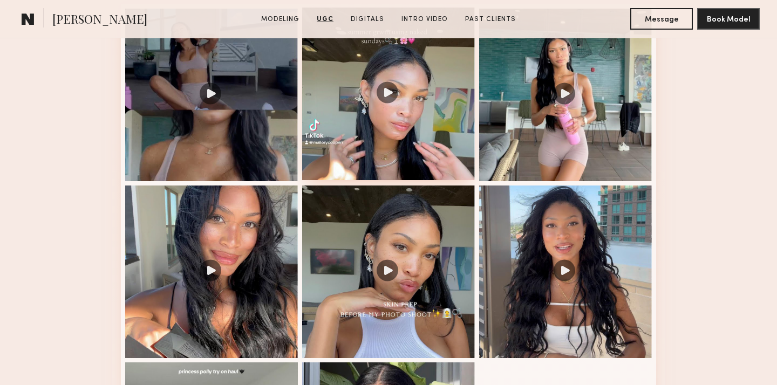
click at [391, 96] on div at bounding box center [388, 94] width 173 height 173
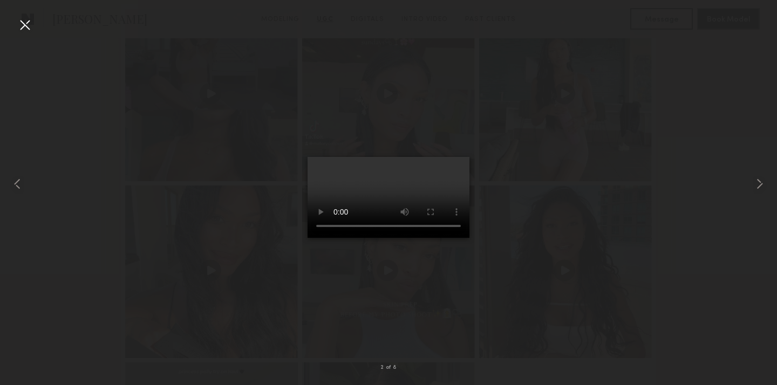
click at [25, 26] on div at bounding box center [24, 24] width 17 height 17
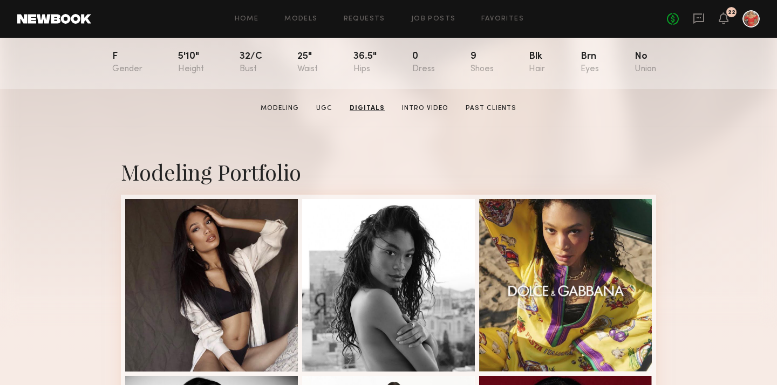
scroll to position [0, 0]
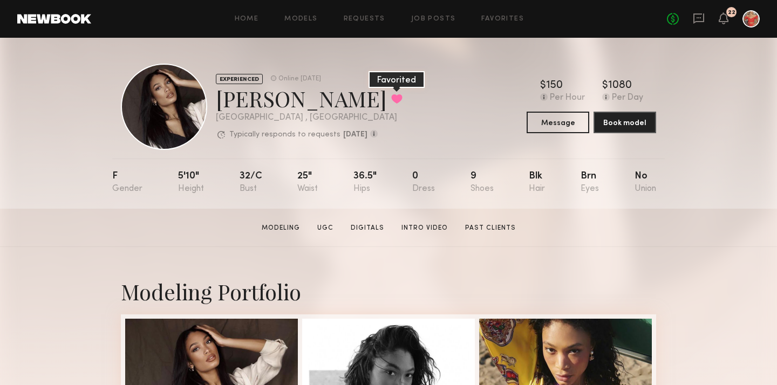
click at [391, 102] on button at bounding box center [396, 99] width 11 height 10
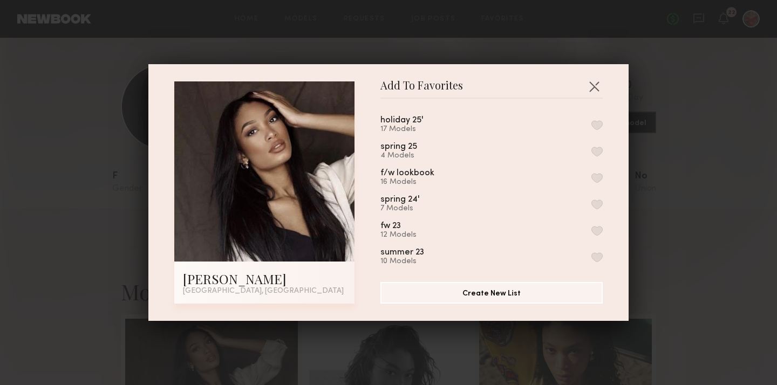
click at [597, 123] on button "button" at bounding box center [596, 125] width 11 height 10
click at [594, 85] on button "button" at bounding box center [594, 86] width 17 height 17
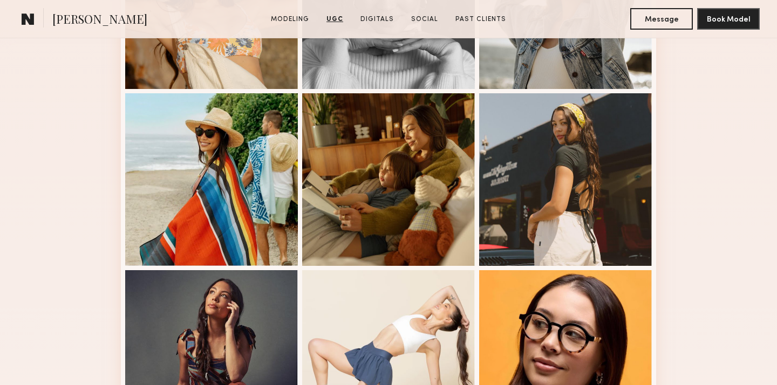
scroll to position [176, 0]
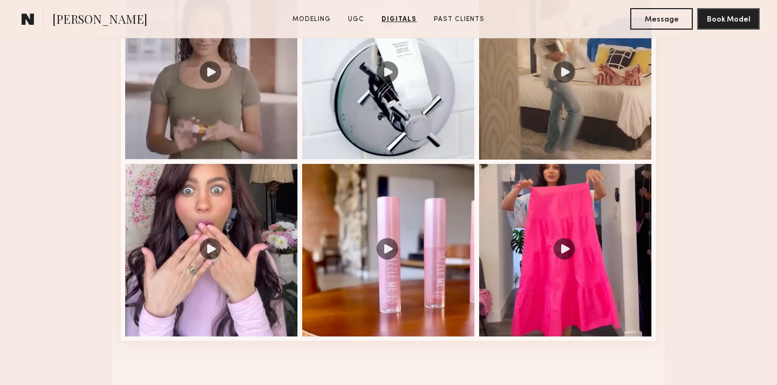
scroll to position [1333, 0]
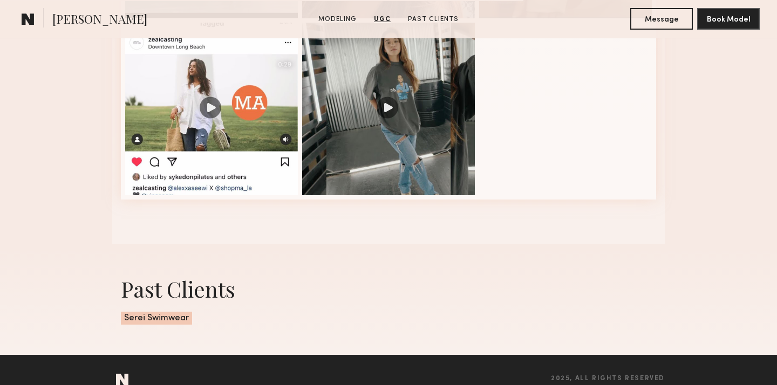
scroll to position [1682, 0]
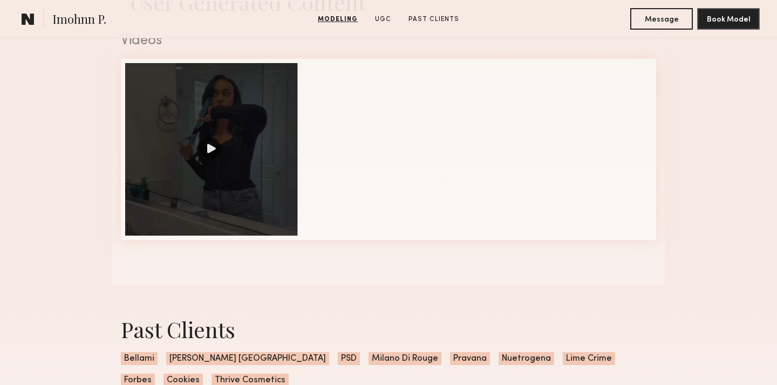
scroll to position [1193, 0]
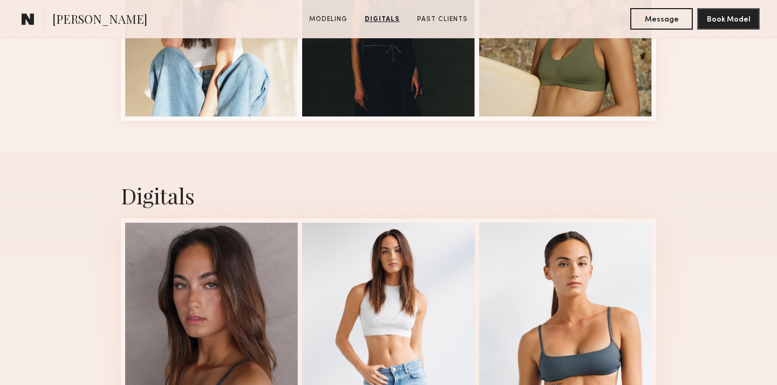
scroll to position [397, 0]
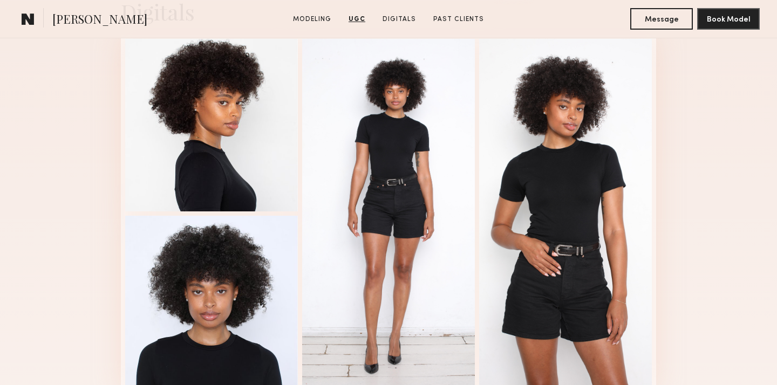
scroll to position [1620, 0]
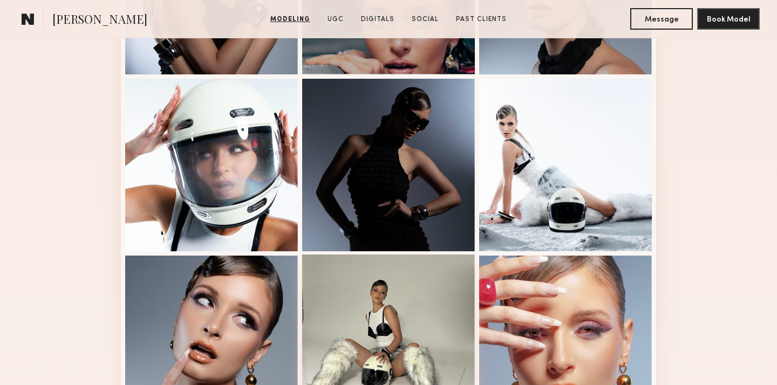
scroll to position [492, 0]
